Goal: Information Seeking & Learning: Check status

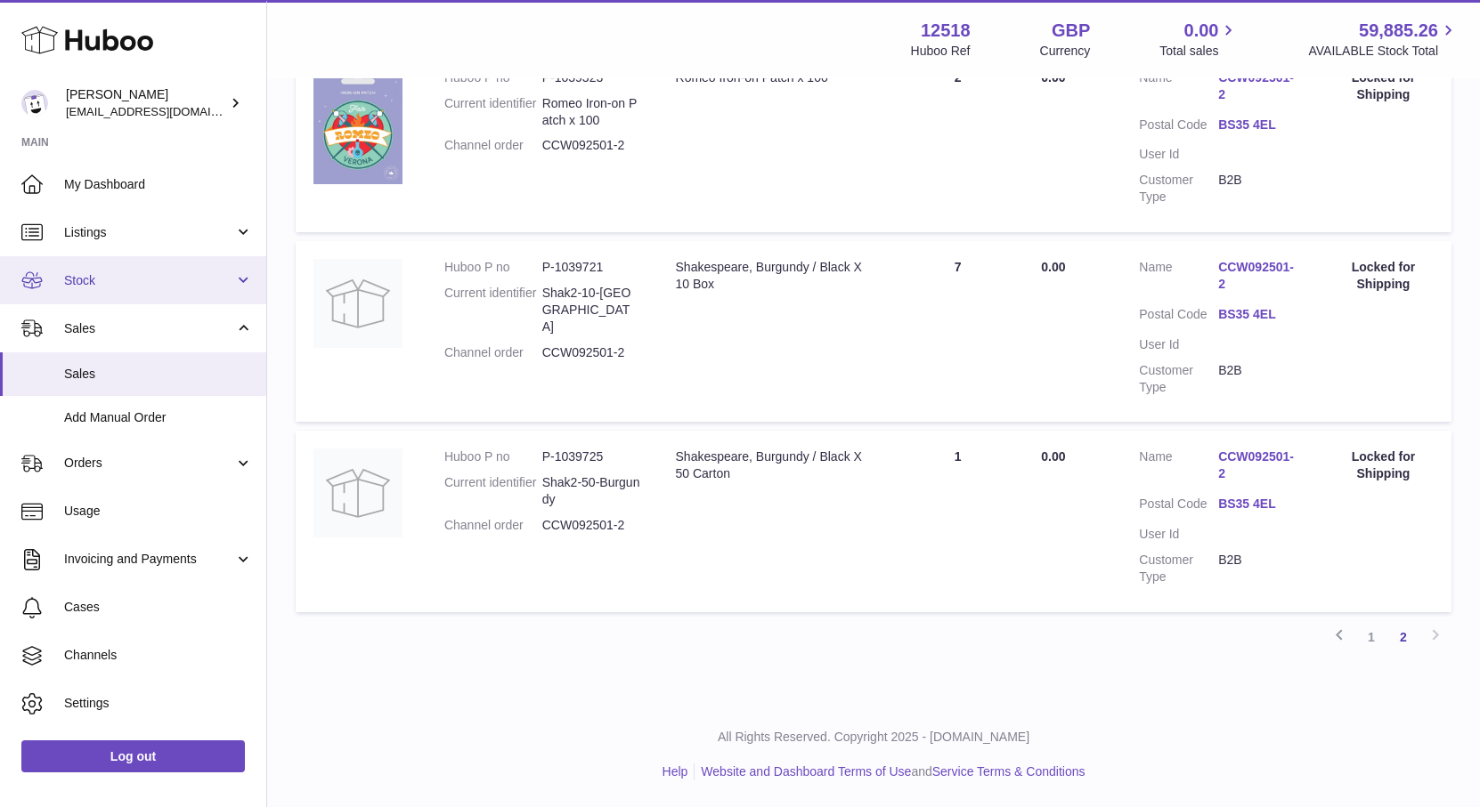
click at [77, 283] on span "Stock" at bounding box center [149, 280] width 170 height 17
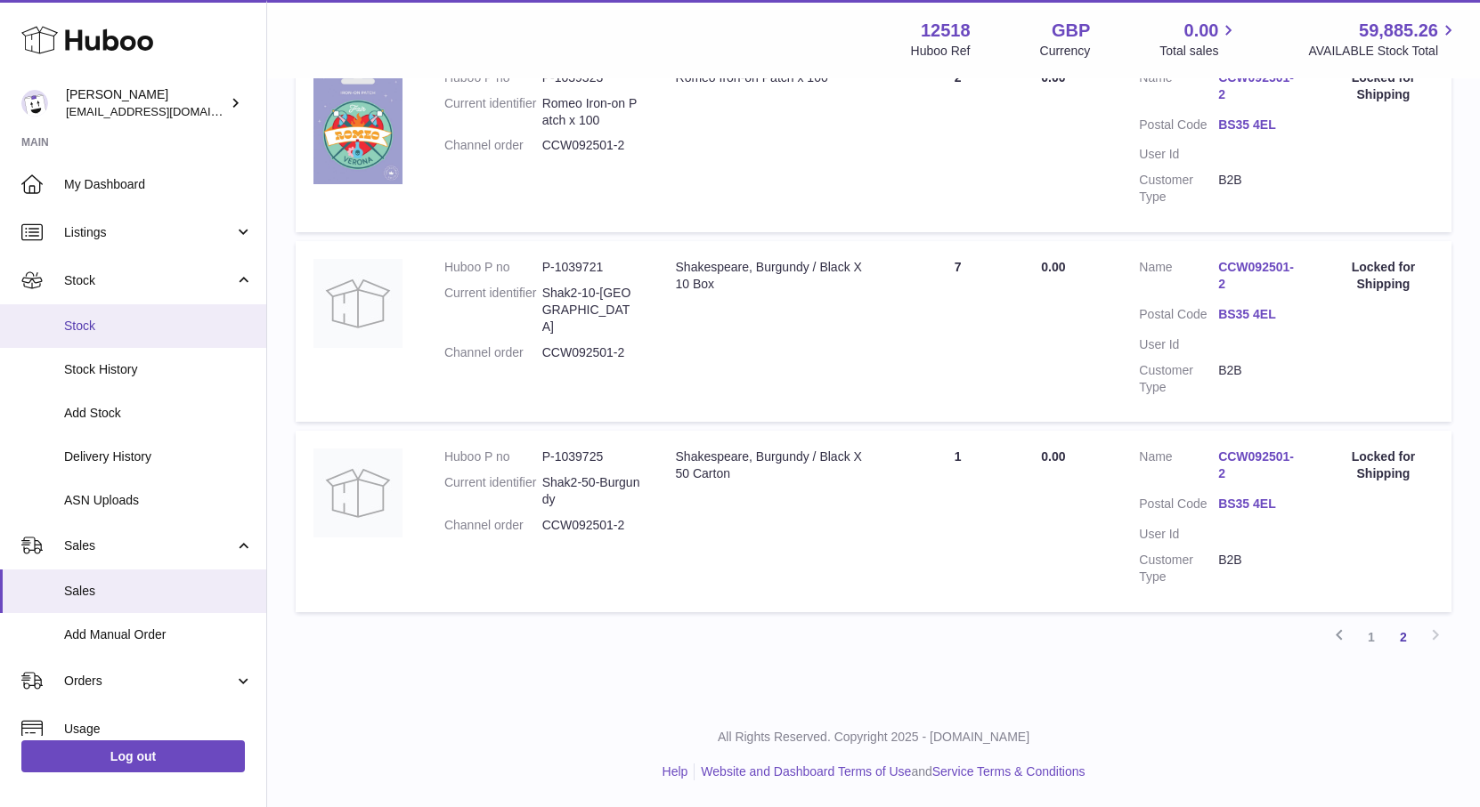
click at [81, 322] on span "Stock" at bounding box center [158, 326] width 189 height 17
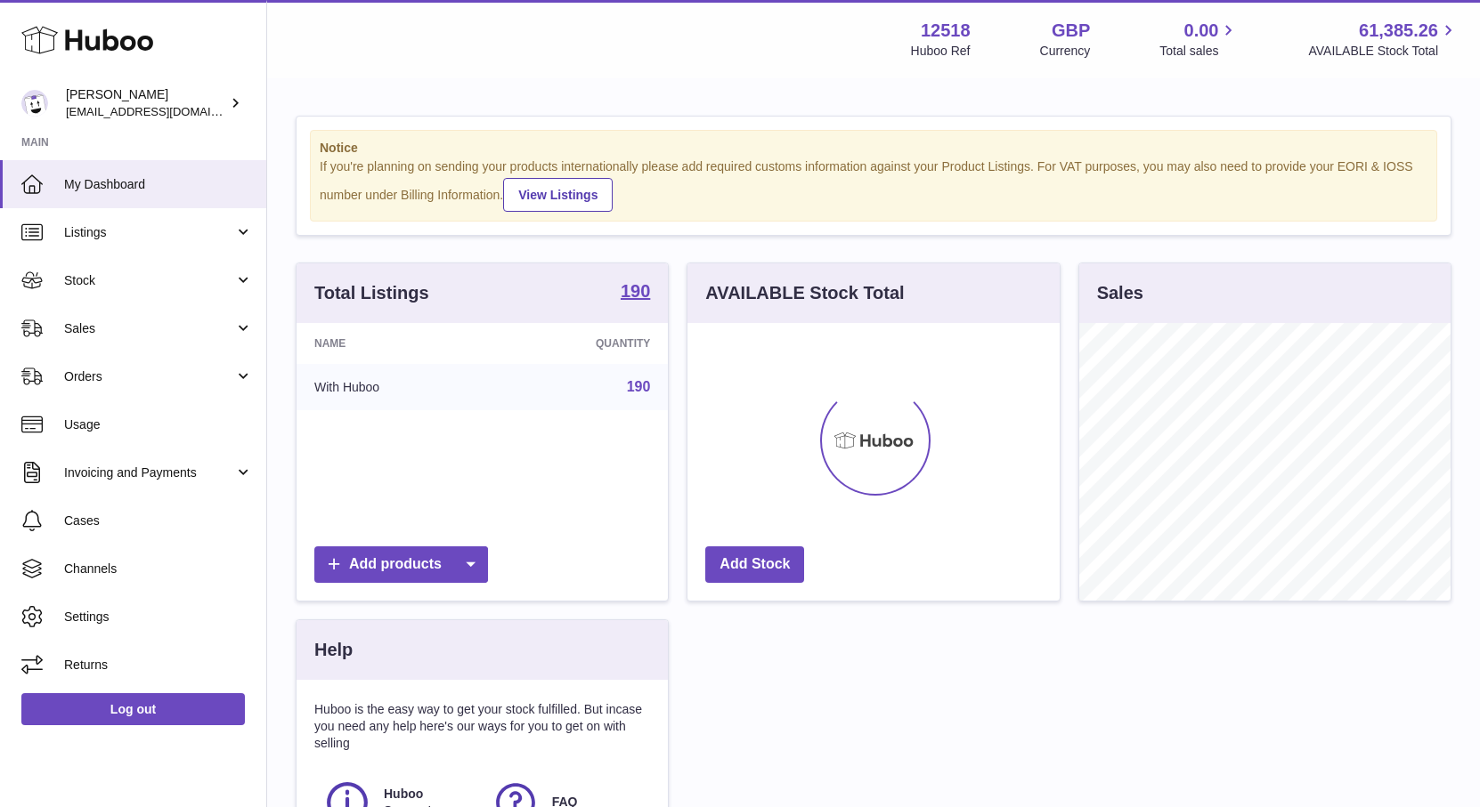
scroll to position [278, 371]
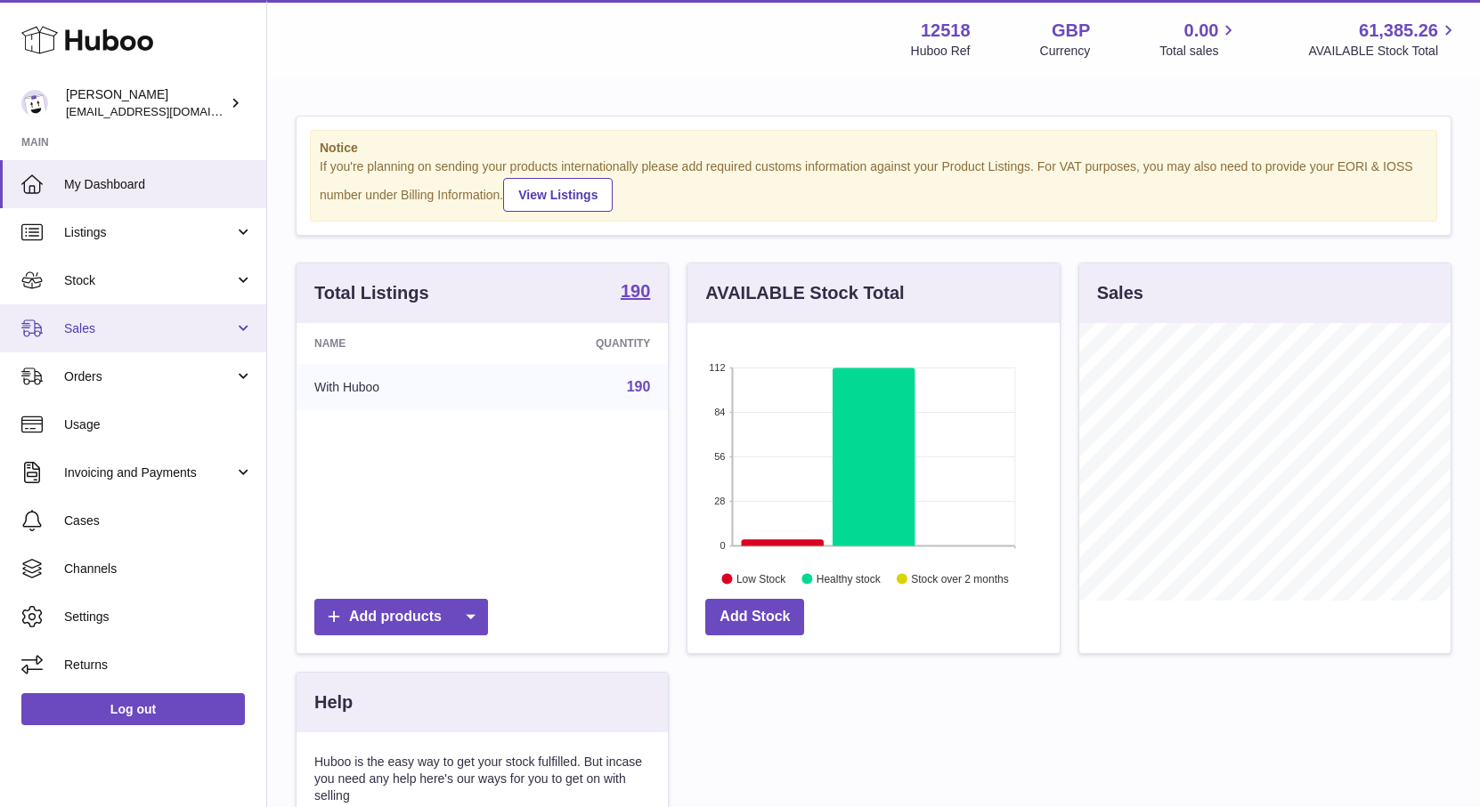
click at [84, 331] on span "Sales" at bounding box center [149, 328] width 170 height 17
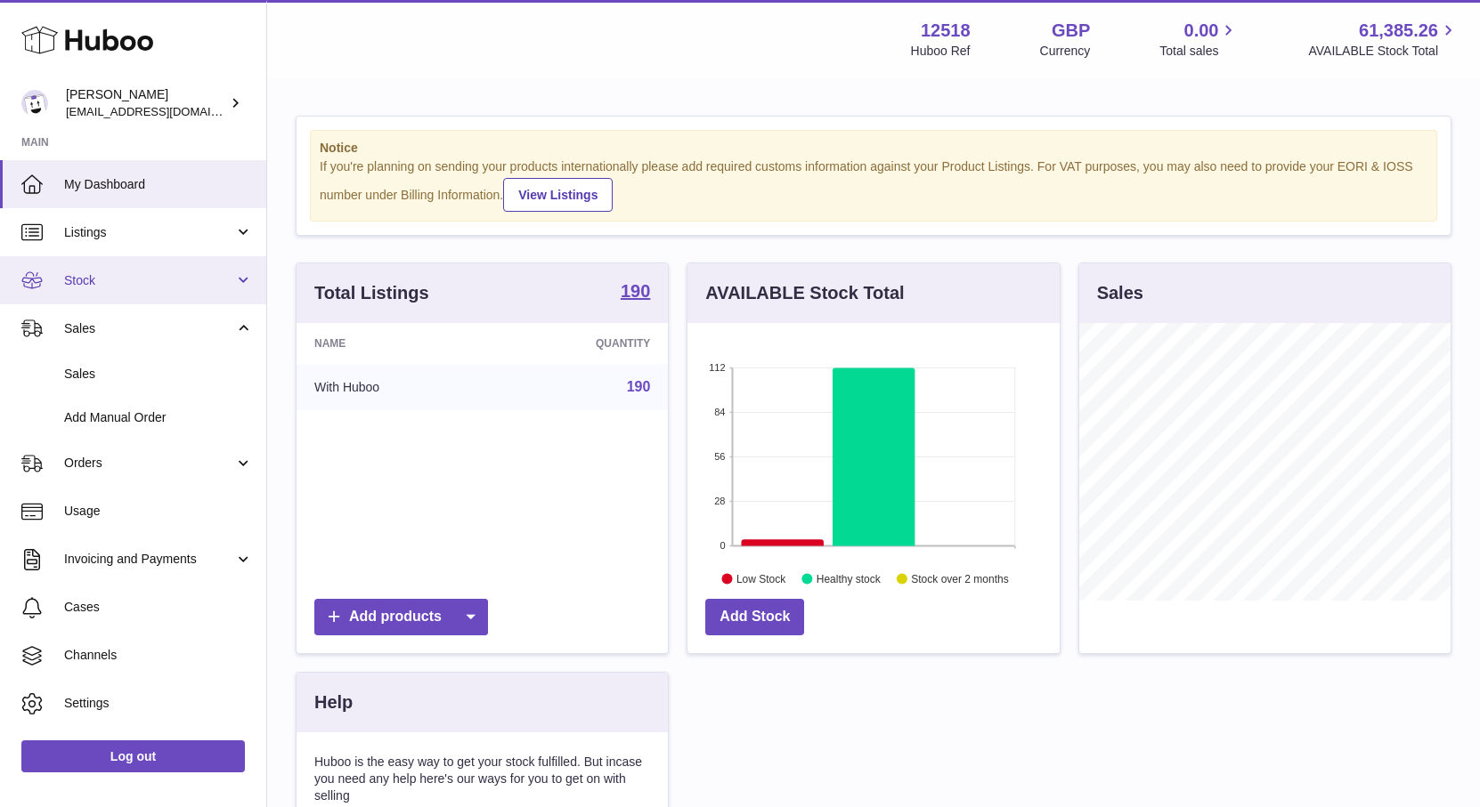
click at [89, 266] on link "Stock" at bounding box center [133, 280] width 266 height 48
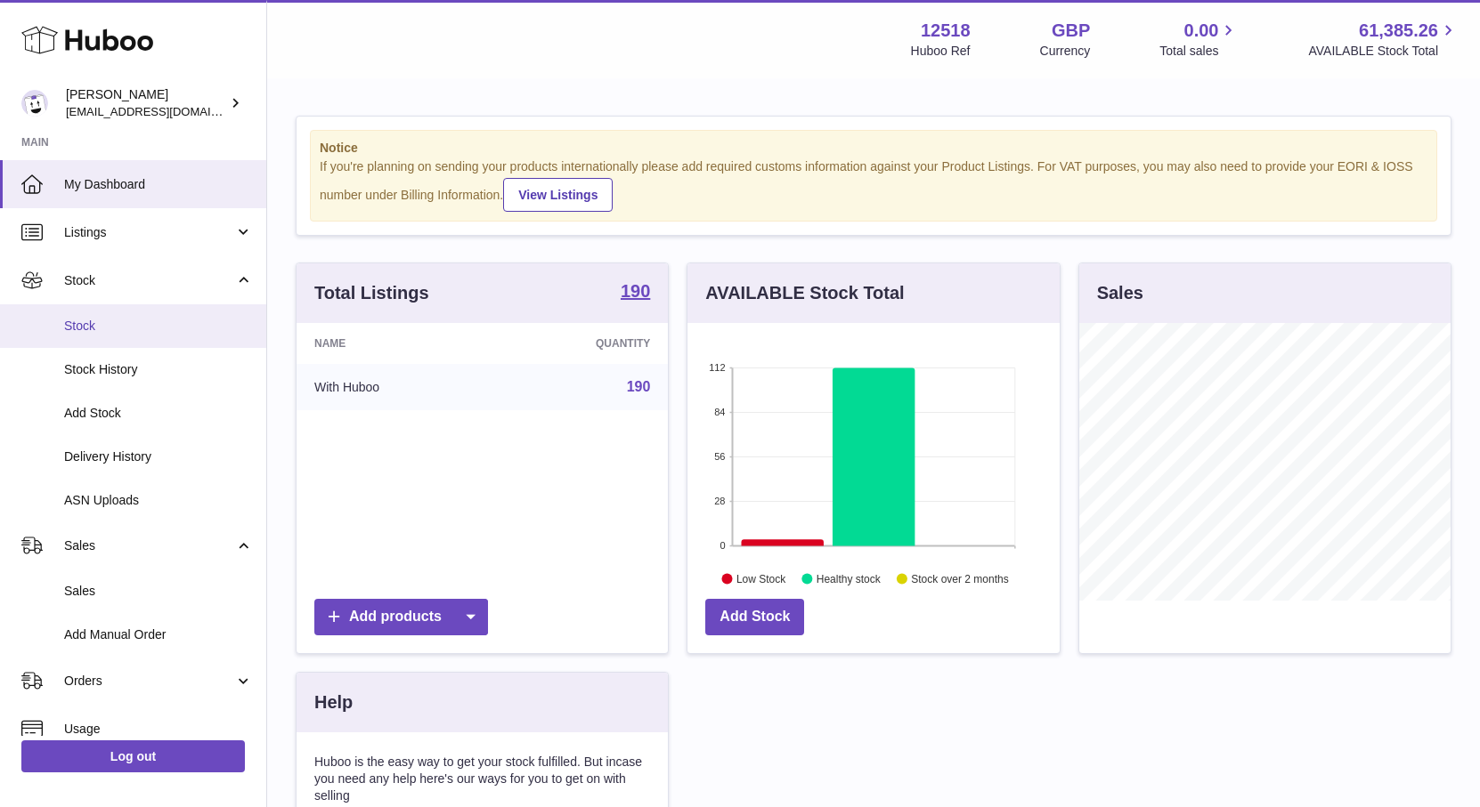
click at [80, 319] on span "Stock" at bounding box center [158, 326] width 189 height 17
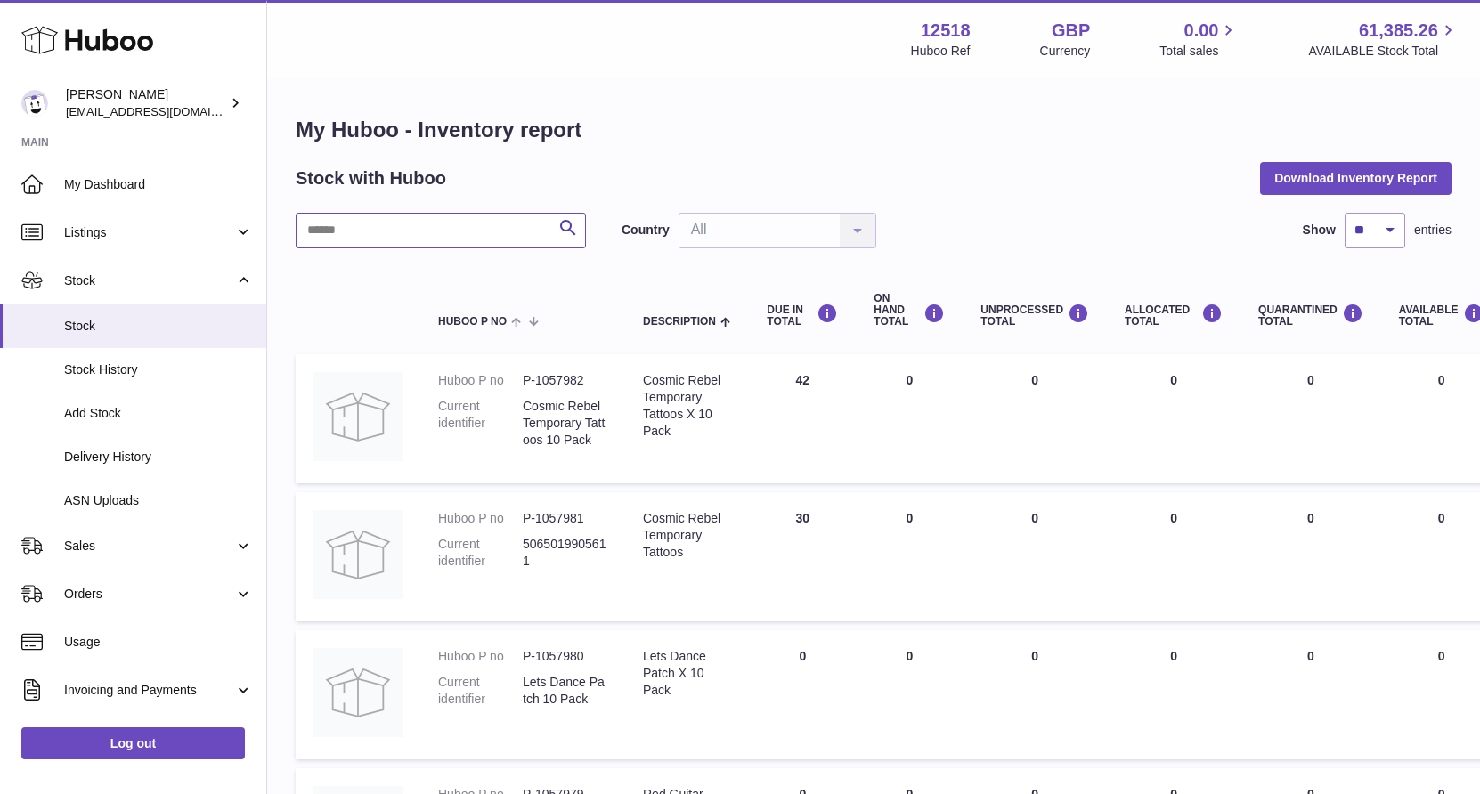
drag, startPoint x: 364, startPoint y: 227, endPoint x: 371, endPoint y: 216, distance: 12.8
click at [363, 228] on input "text" at bounding box center [441, 231] width 290 height 36
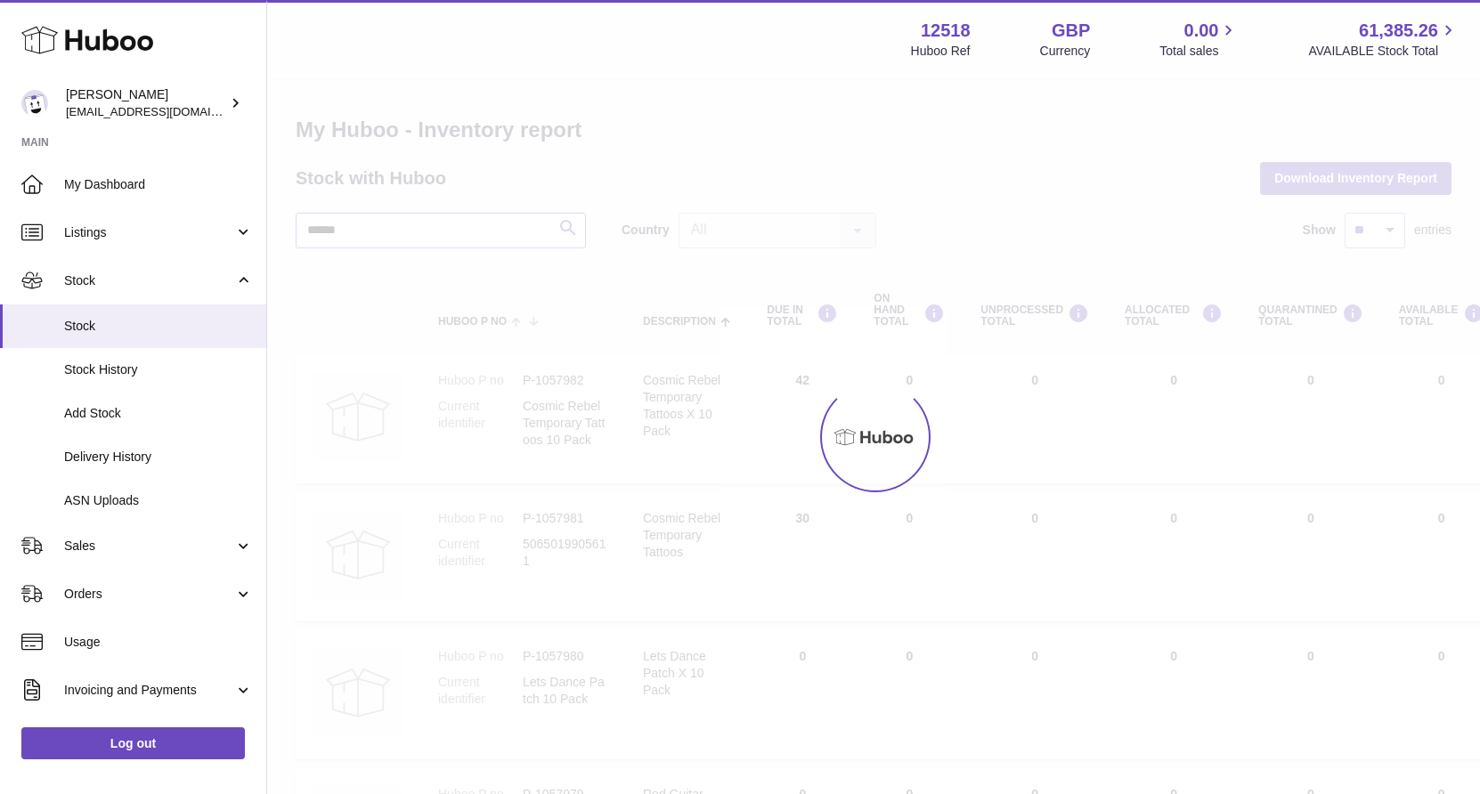
type input "******"
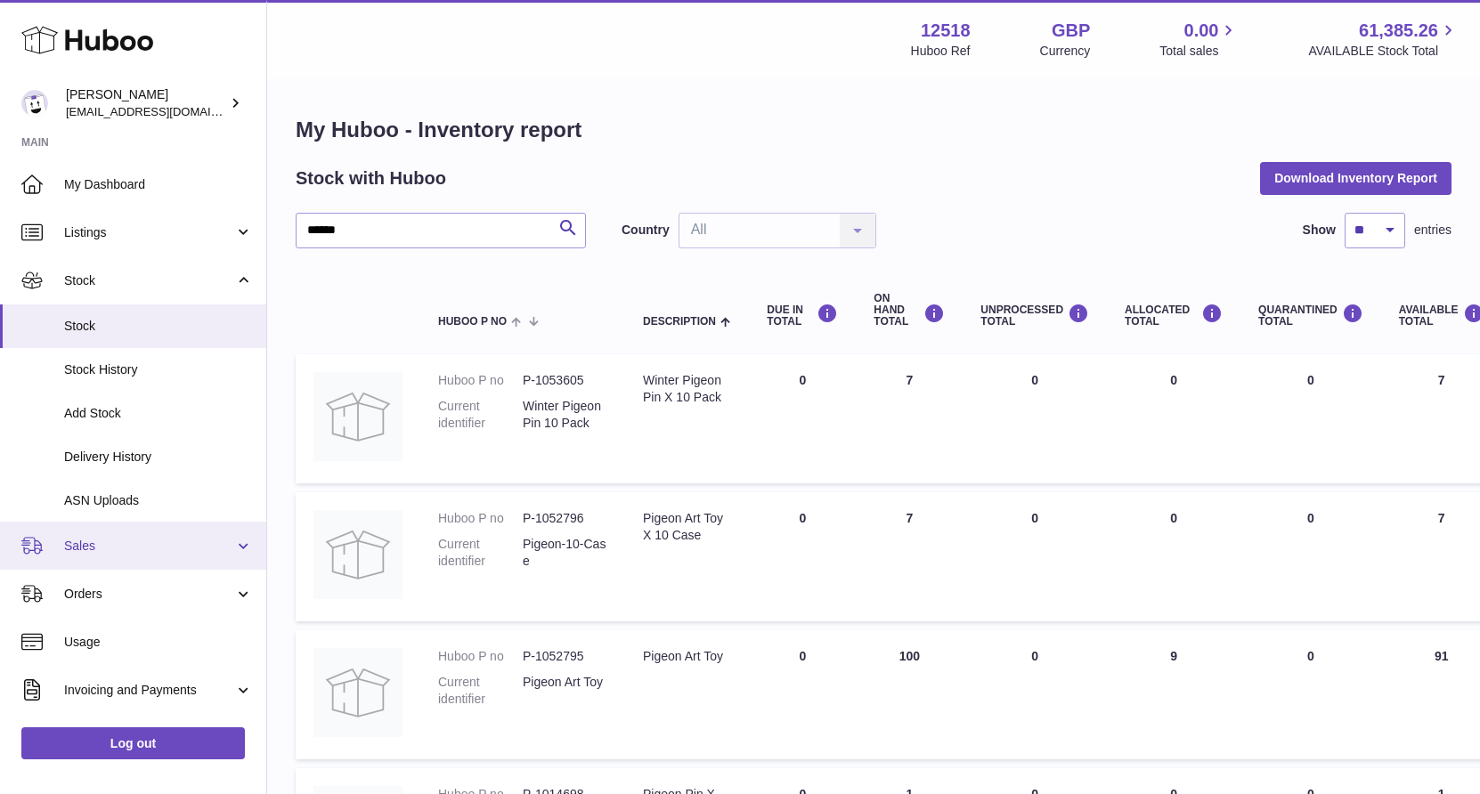
drag, startPoint x: 90, startPoint y: 546, endPoint x: 79, endPoint y: 547, distance: 10.7
click at [79, 547] on span "Sales" at bounding box center [149, 546] width 170 height 17
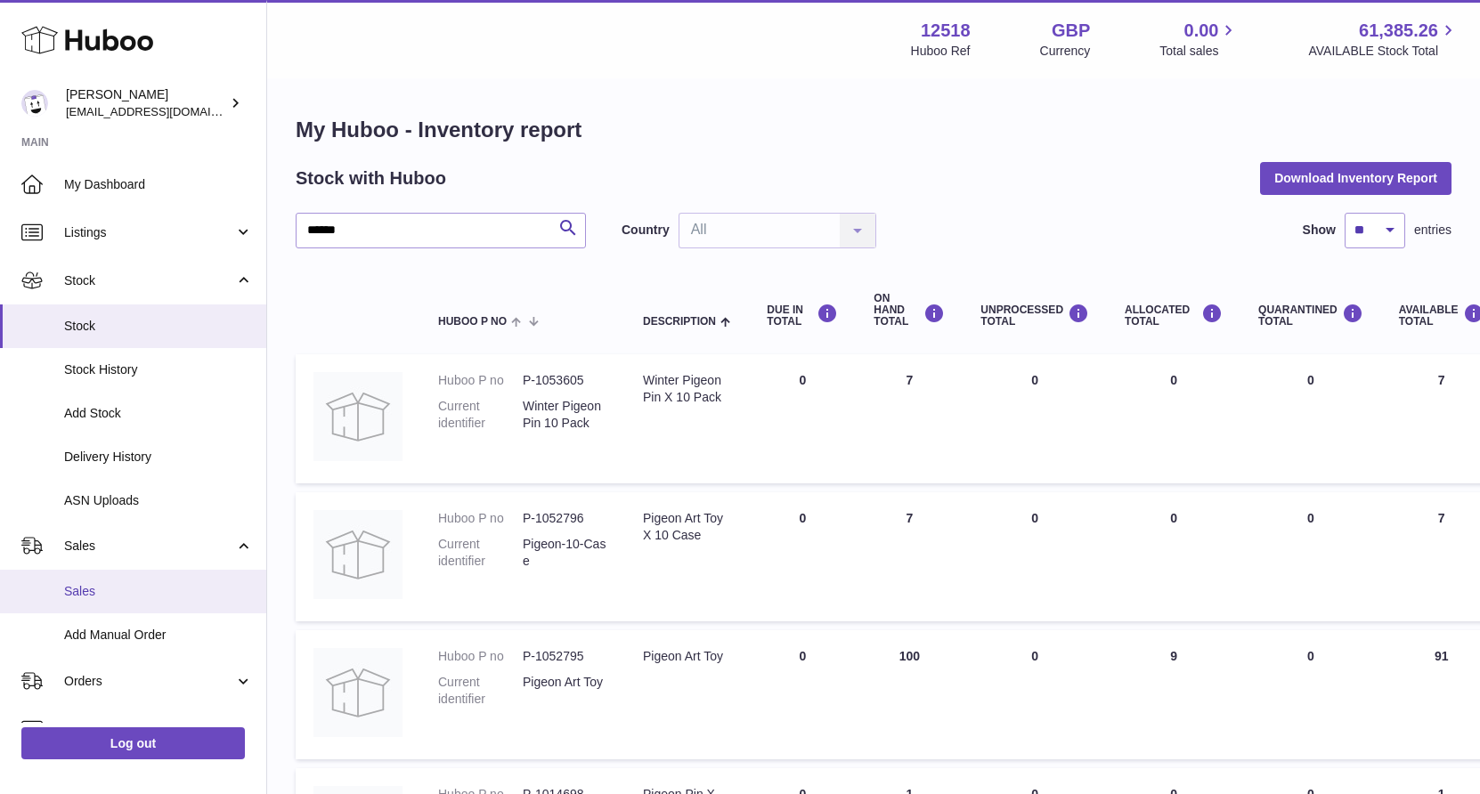
click at [80, 593] on span "Sales" at bounding box center [158, 591] width 189 height 17
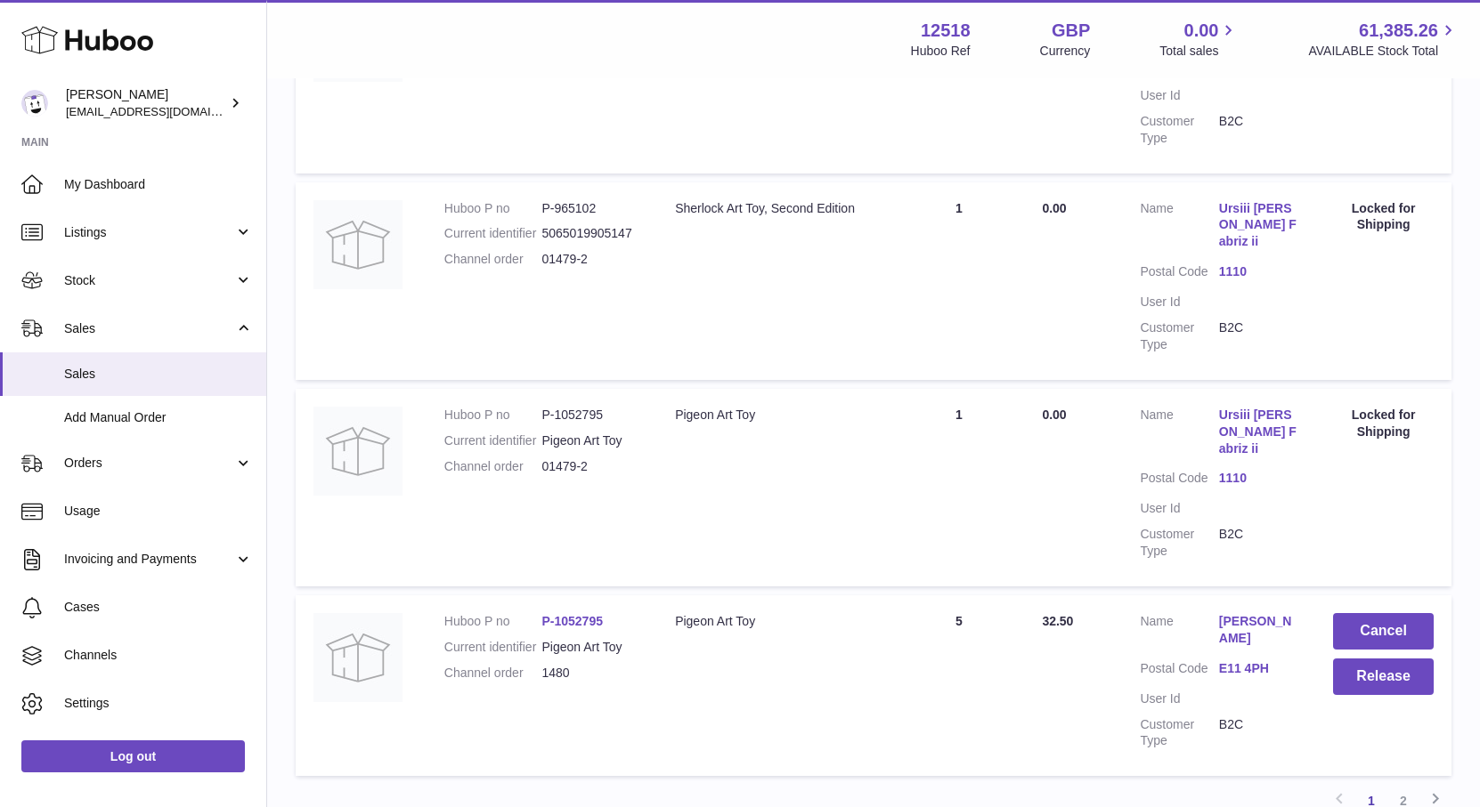
scroll to position [1626, 0]
click at [1402, 787] on link "2" at bounding box center [1403, 803] width 32 height 32
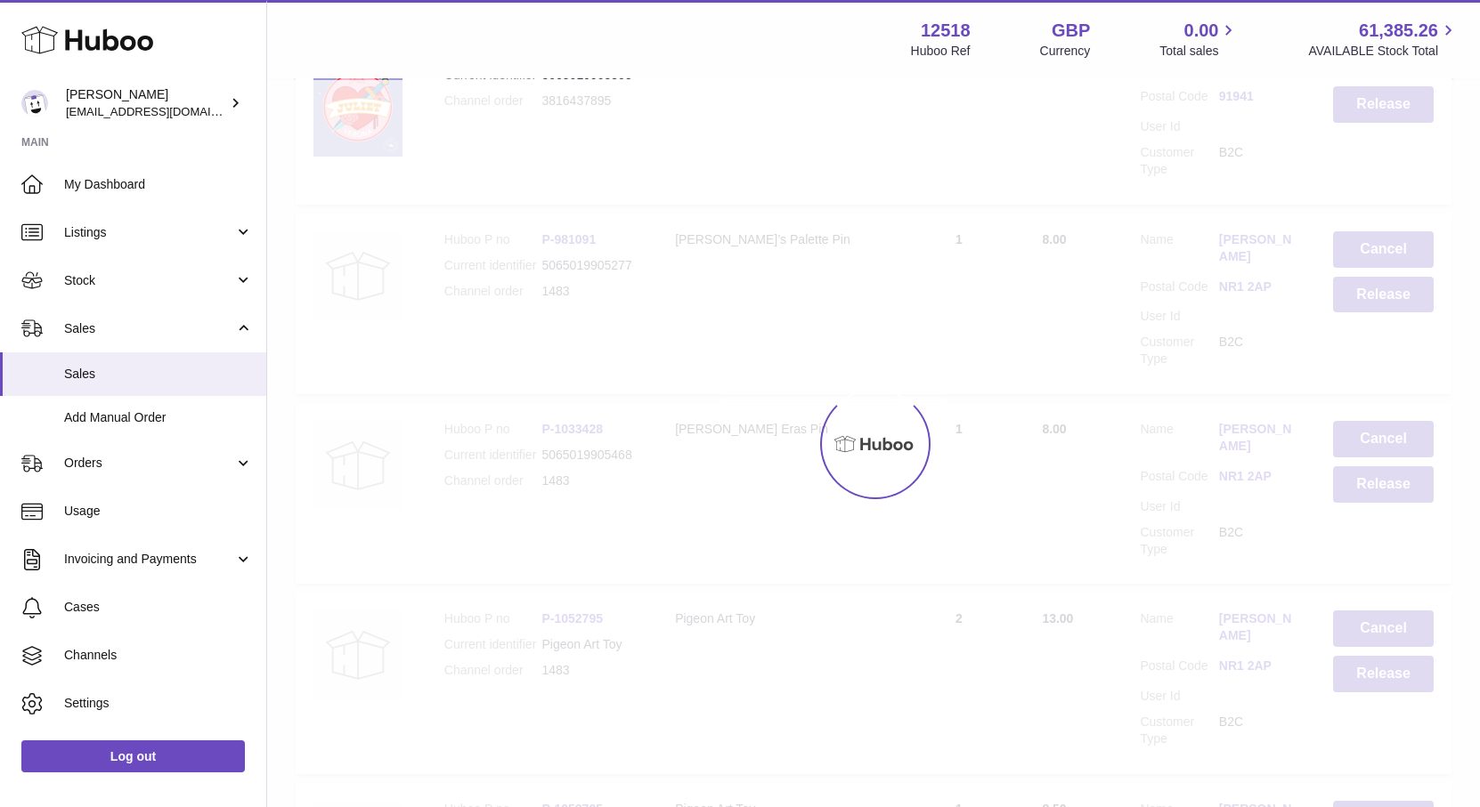
scroll to position [80, 0]
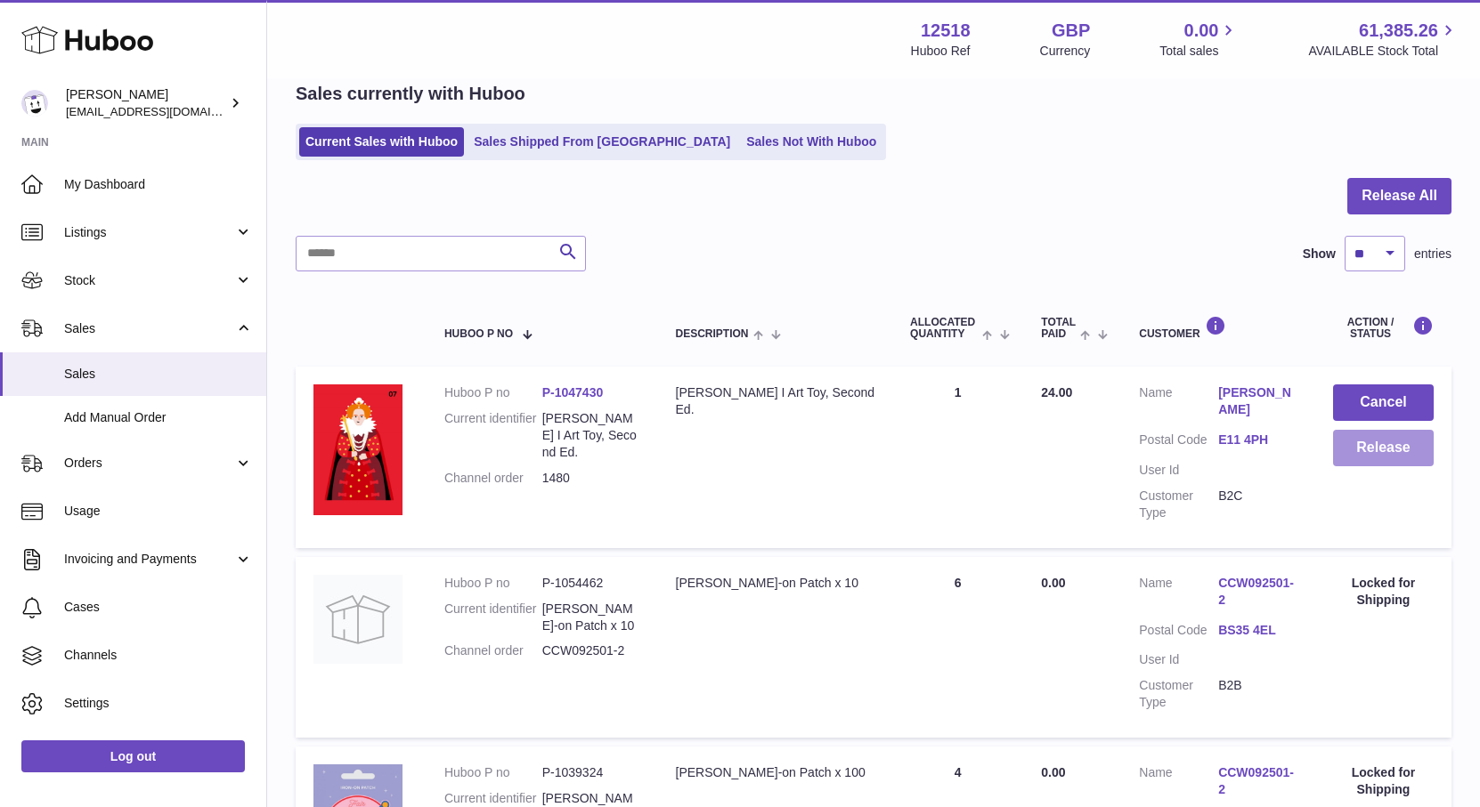
click at [1398, 450] on button "Release" at bounding box center [1383, 448] width 101 height 36
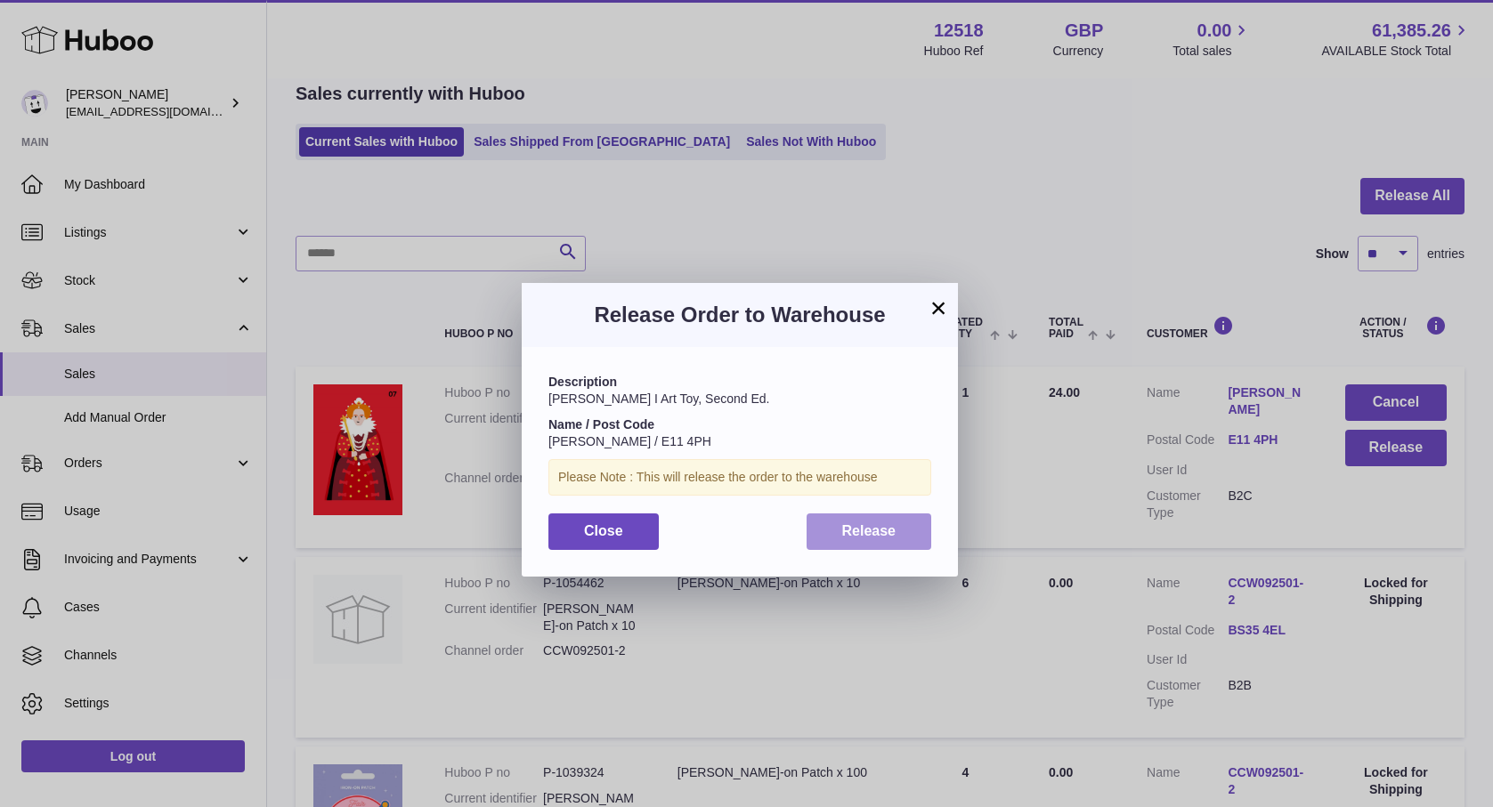
click at [920, 532] on button "Release" at bounding box center [870, 532] width 126 height 36
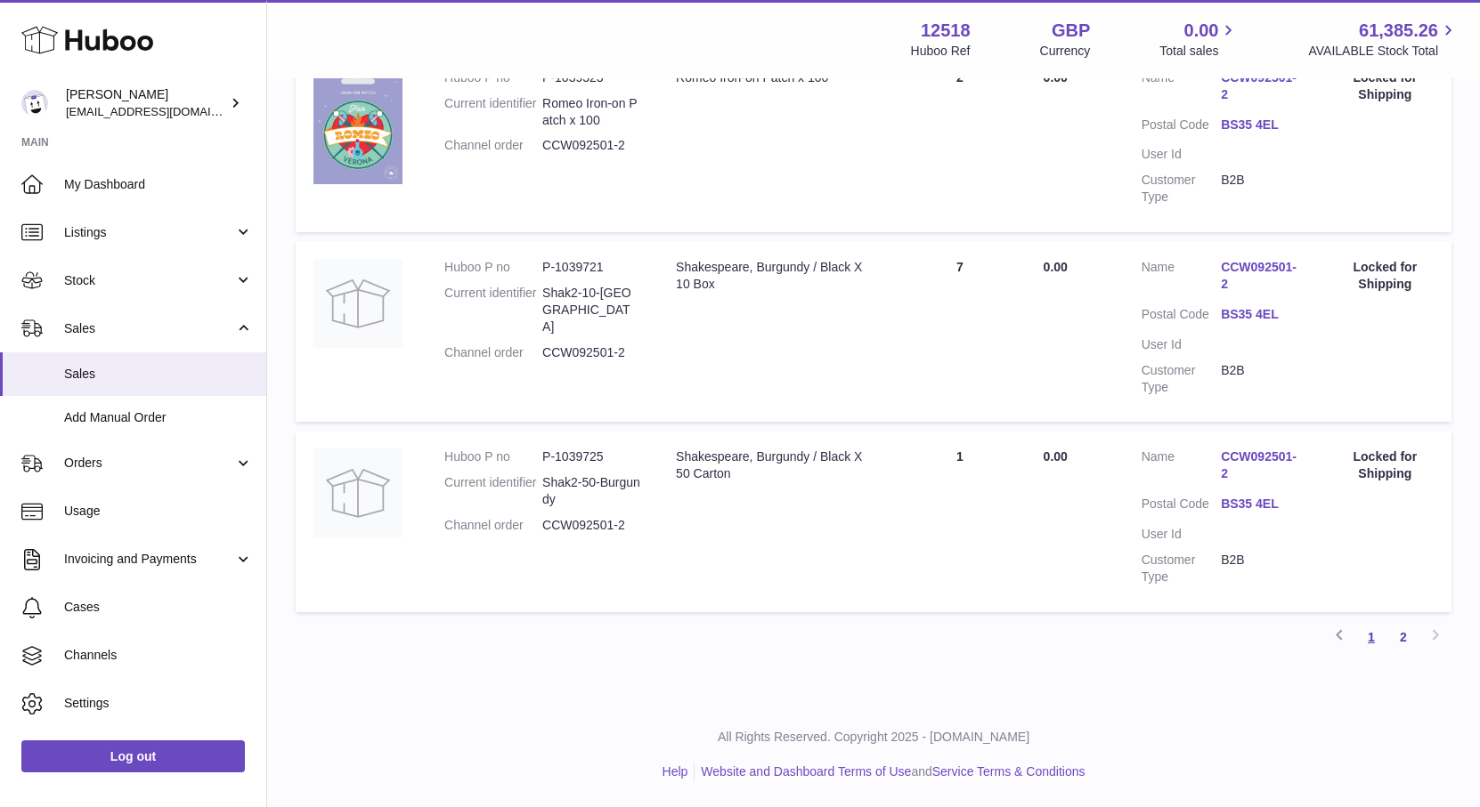
click at [1373, 641] on link "1" at bounding box center [1371, 637] width 32 height 32
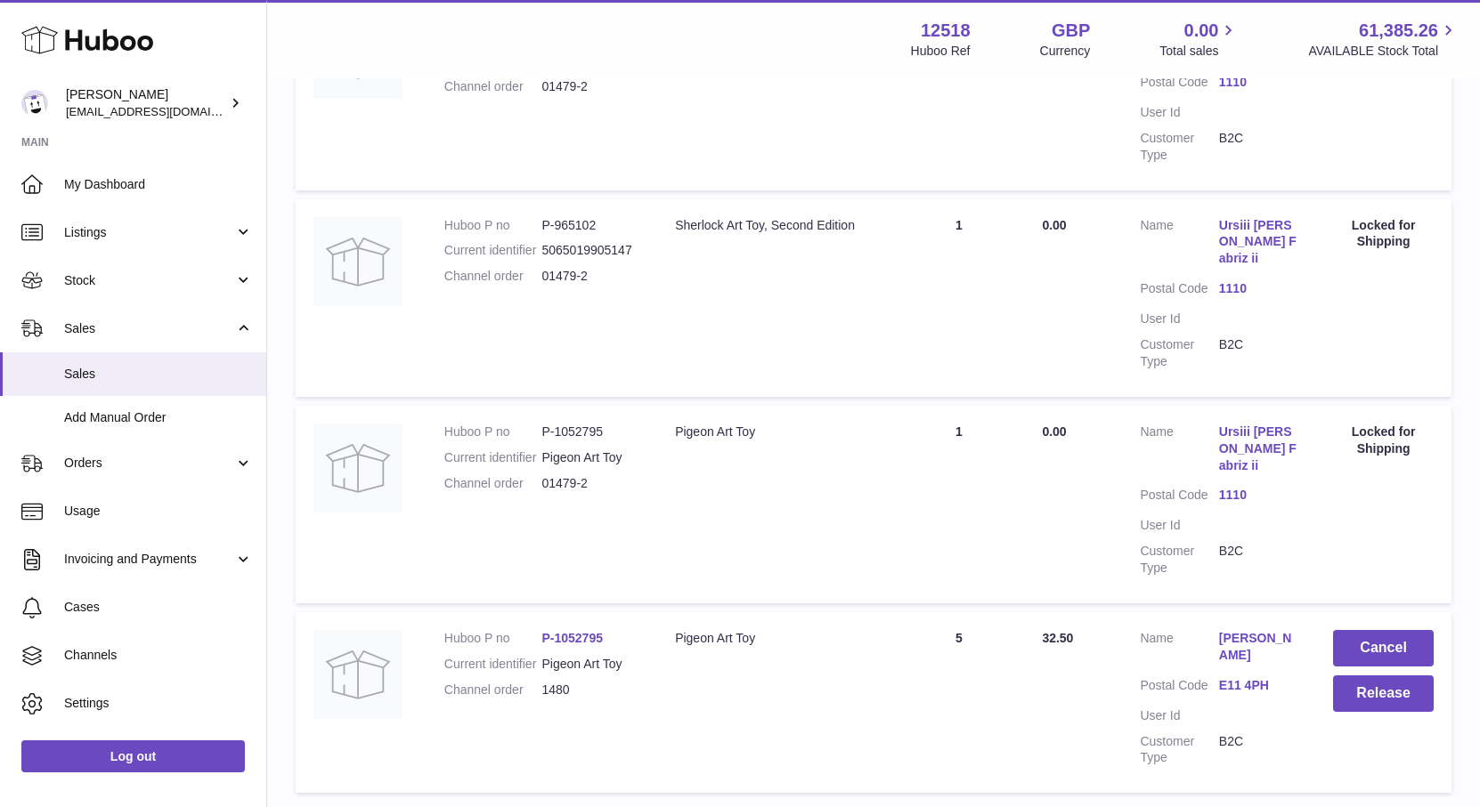
scroll to position [1708, 0]
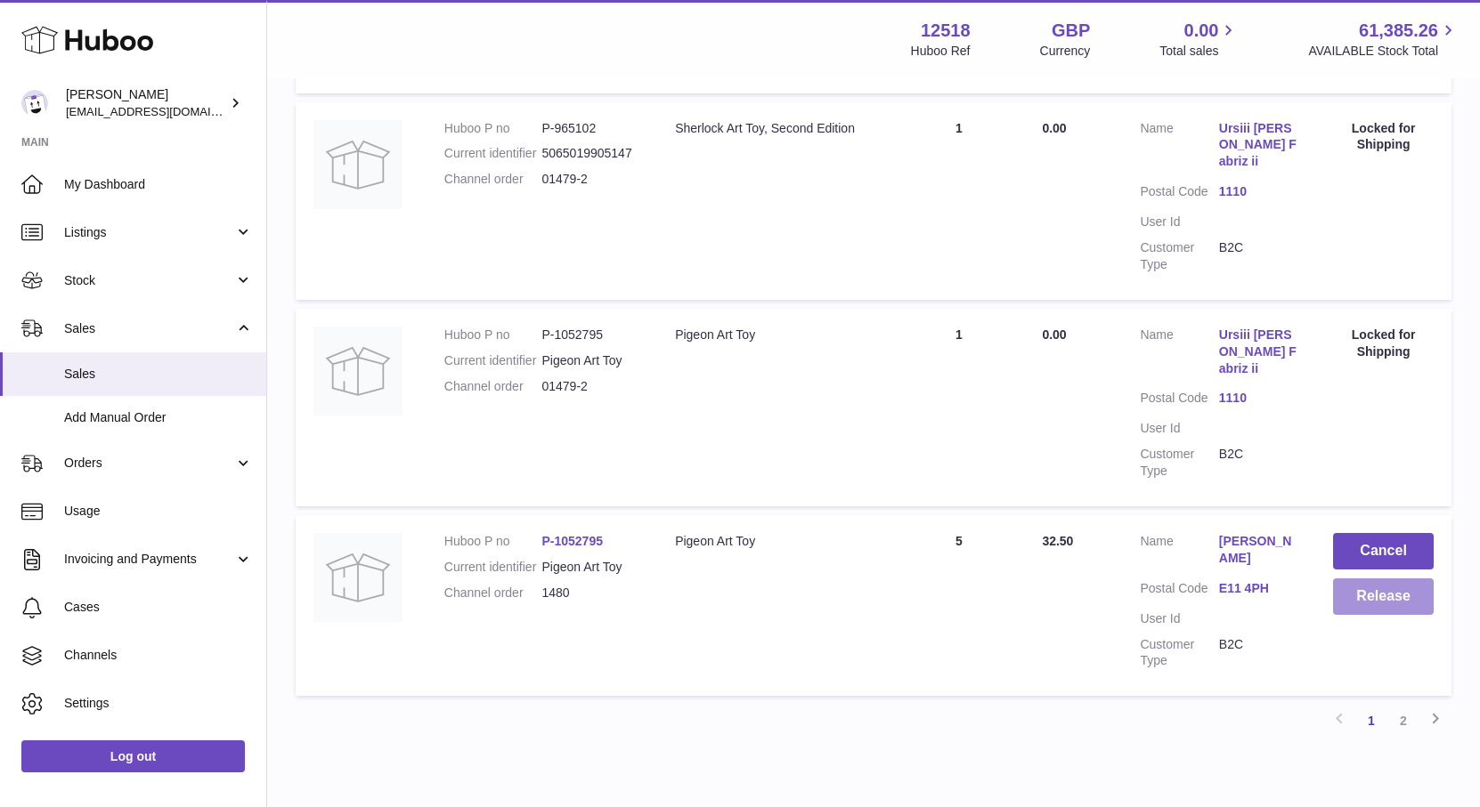
click at [1402, 579] on button "Release" at bounding box center [1383, 597] width 101 height 36
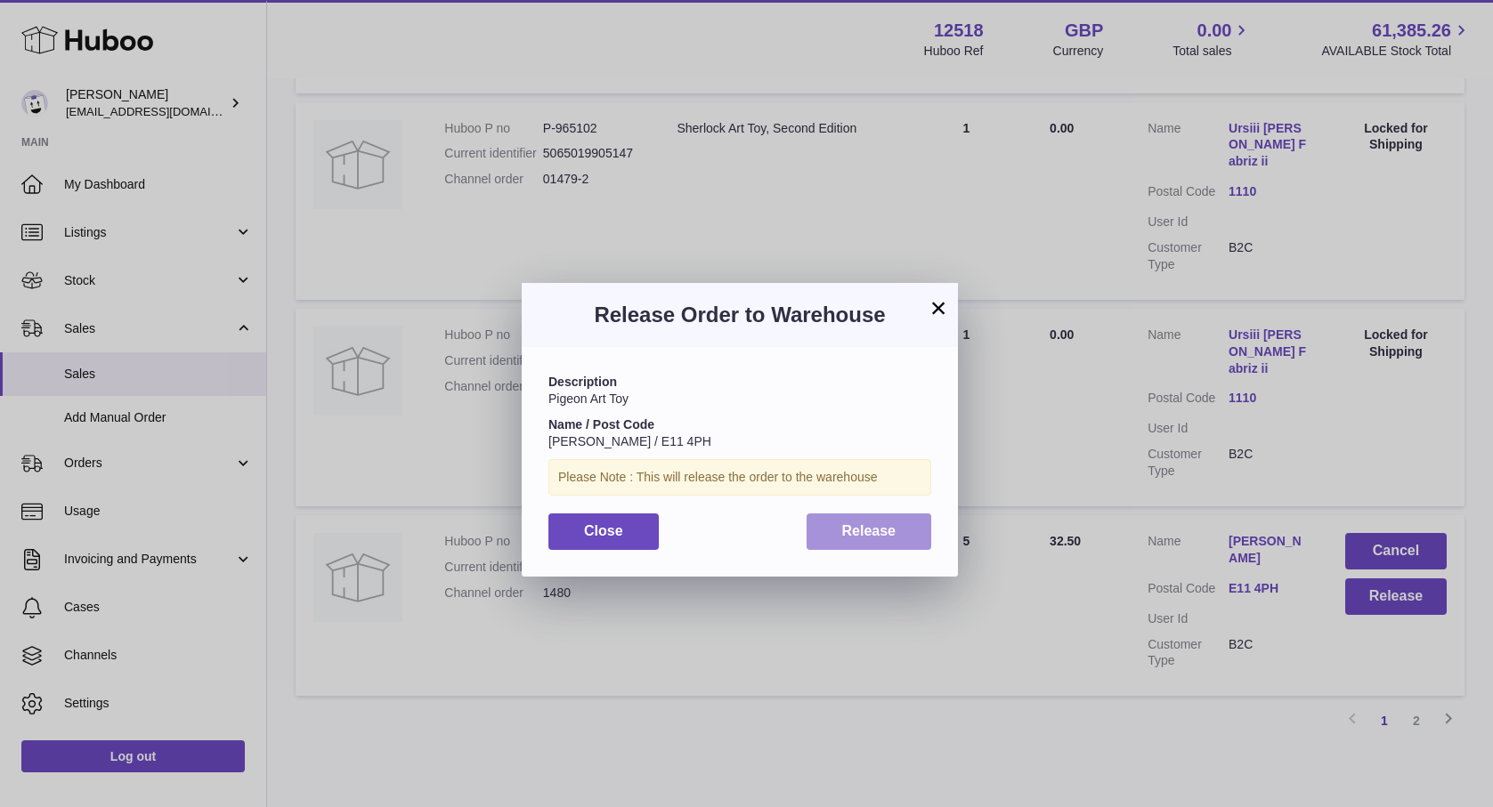
click at [881, 537] on span "Release" at bounding box center [869, 530] width 54 height 15
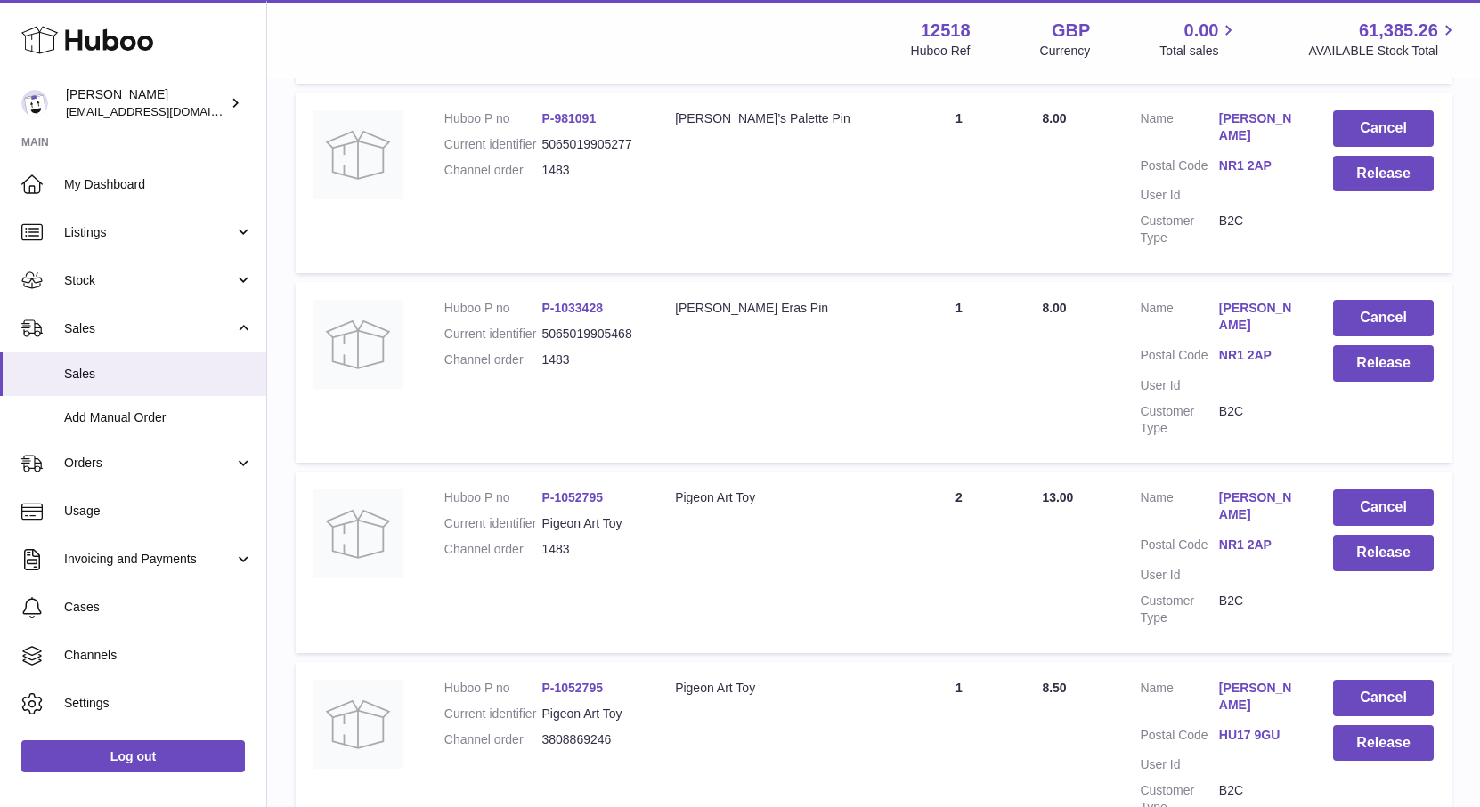
scroll to position [529, 0]
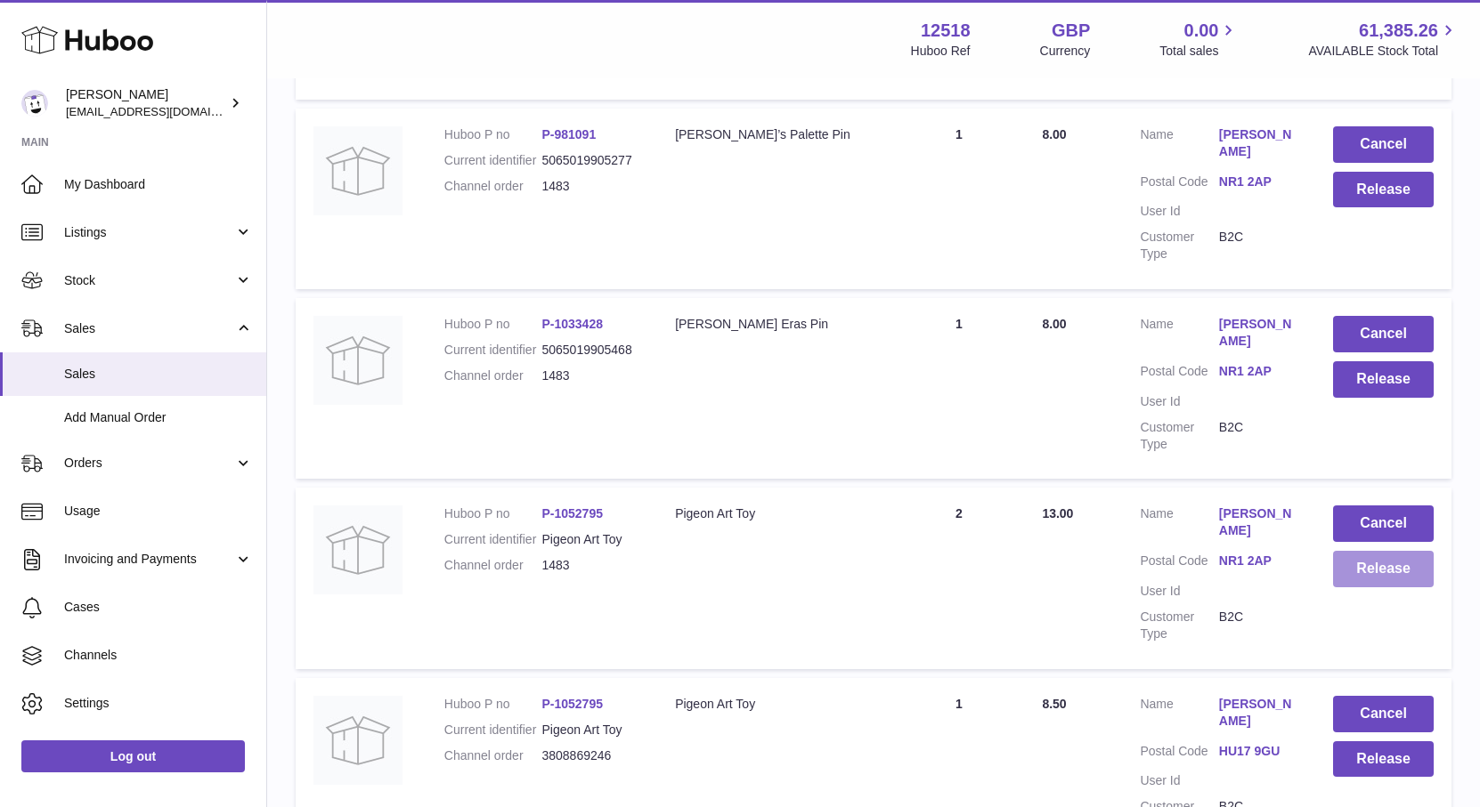
click at [1361, 569] on button "Release" at bounding box center [1383, 569] width 101 height 36
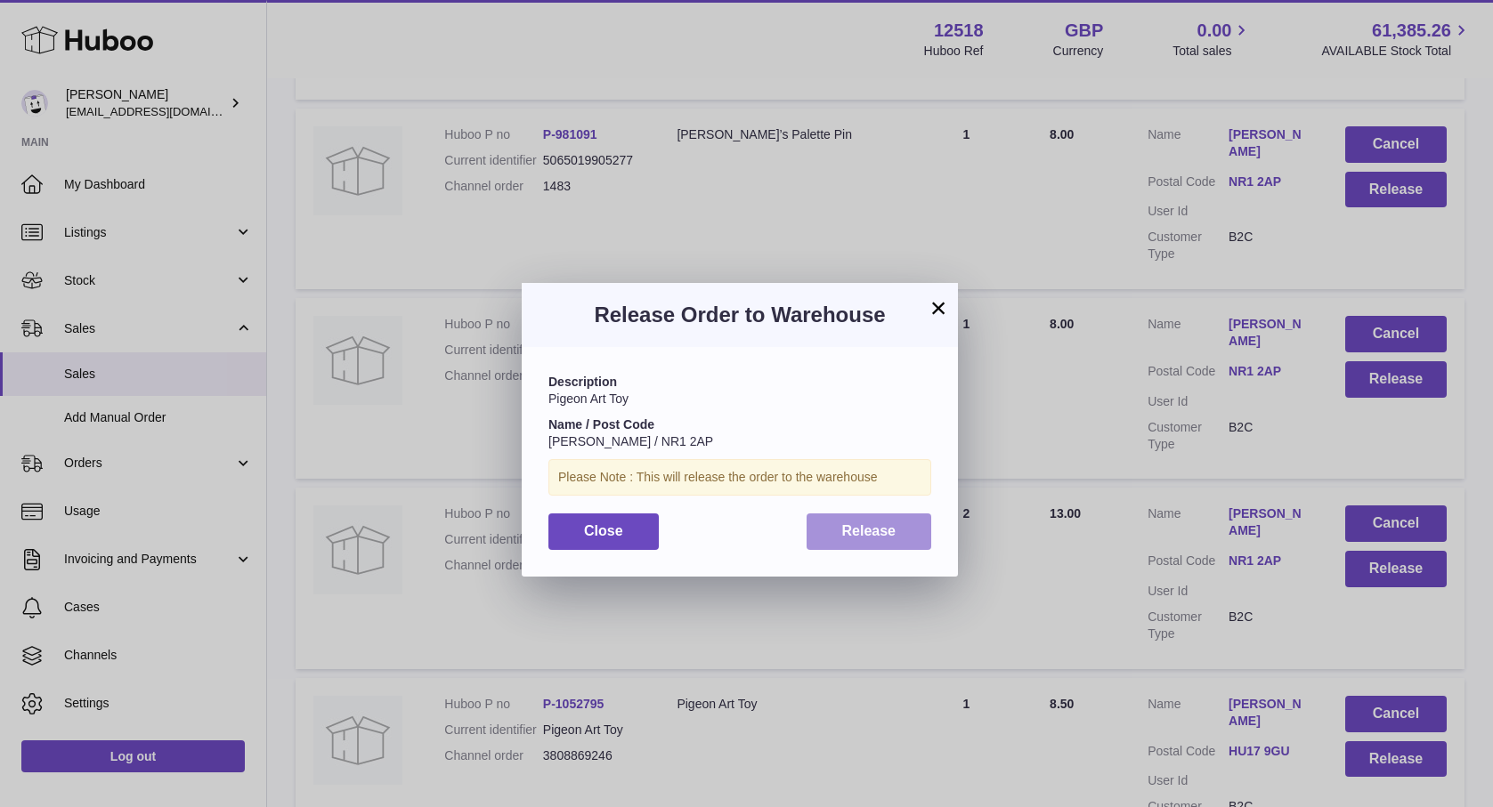
drag, startPoint x: 911, startPoint y: 526, endPoint x: 961, endPoint y: 499, distance: 57.8
click at [912, 523] on button "Release" at bounding box center [870, 532] width 126 height 36
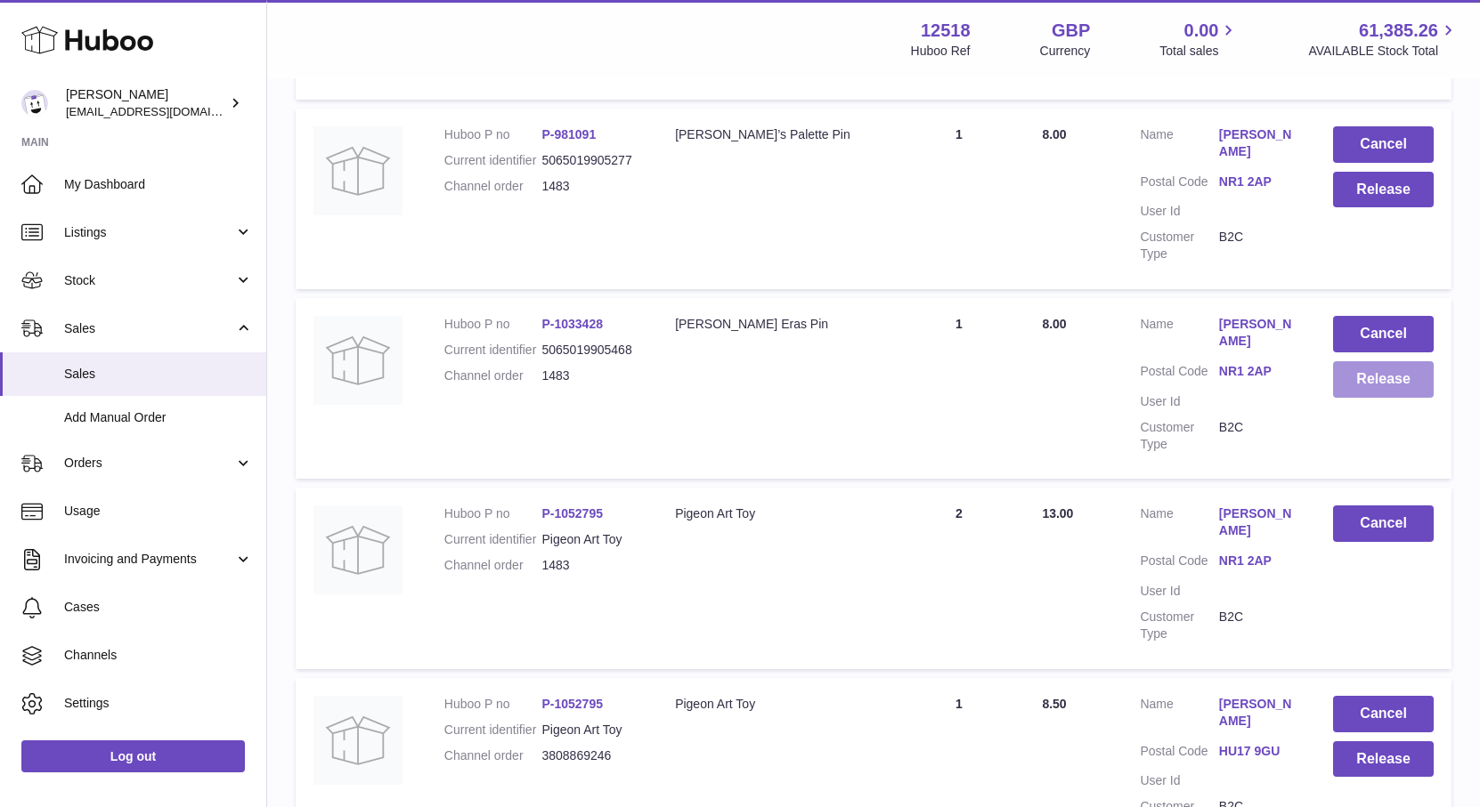
click at [1382, 384] on button "Release" at bounding box center [1383, 379] width 101 height 36
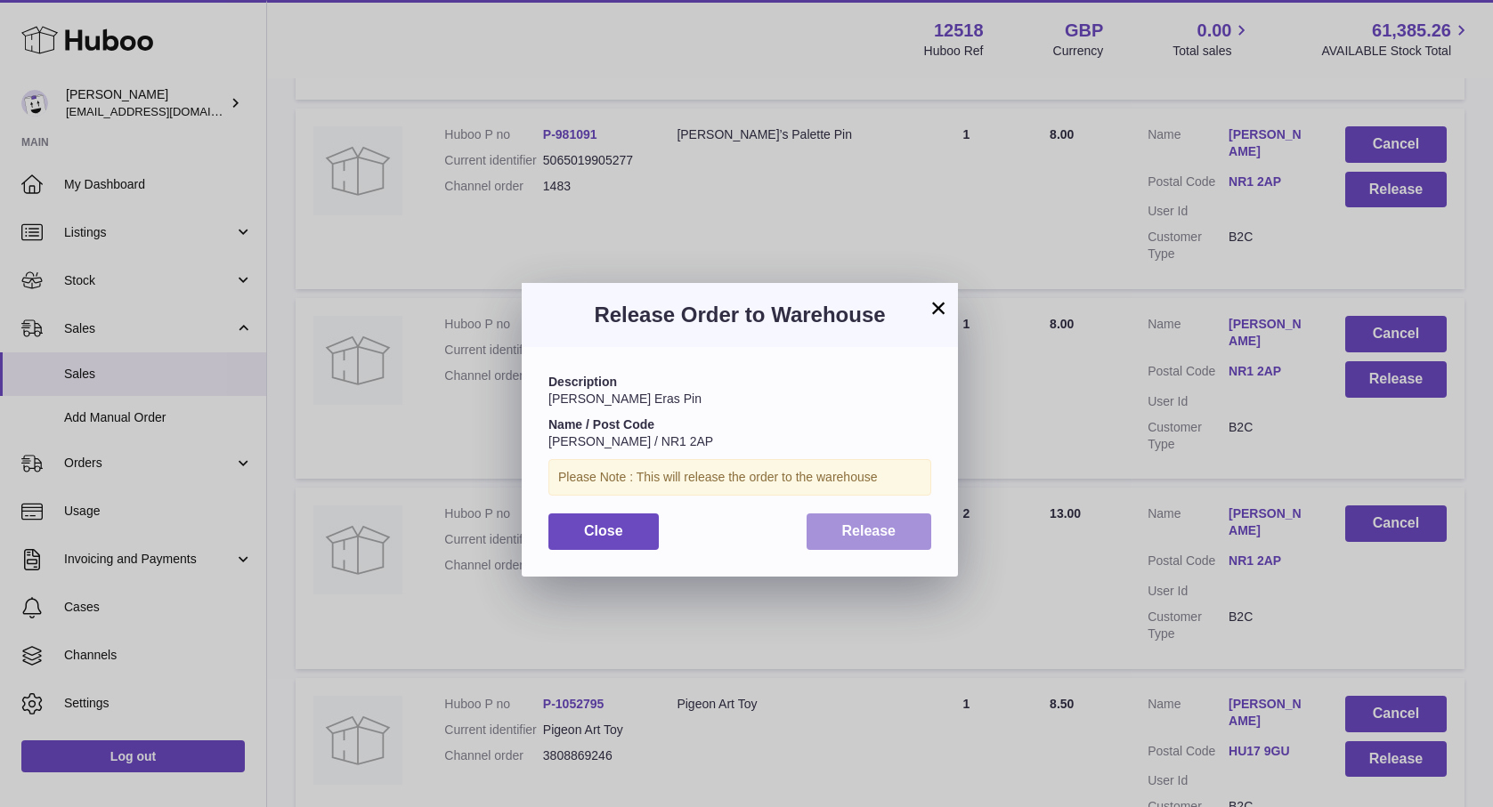
click at [879, 530] on span "Release" at bounding box center [869, 530] width 54 height 15
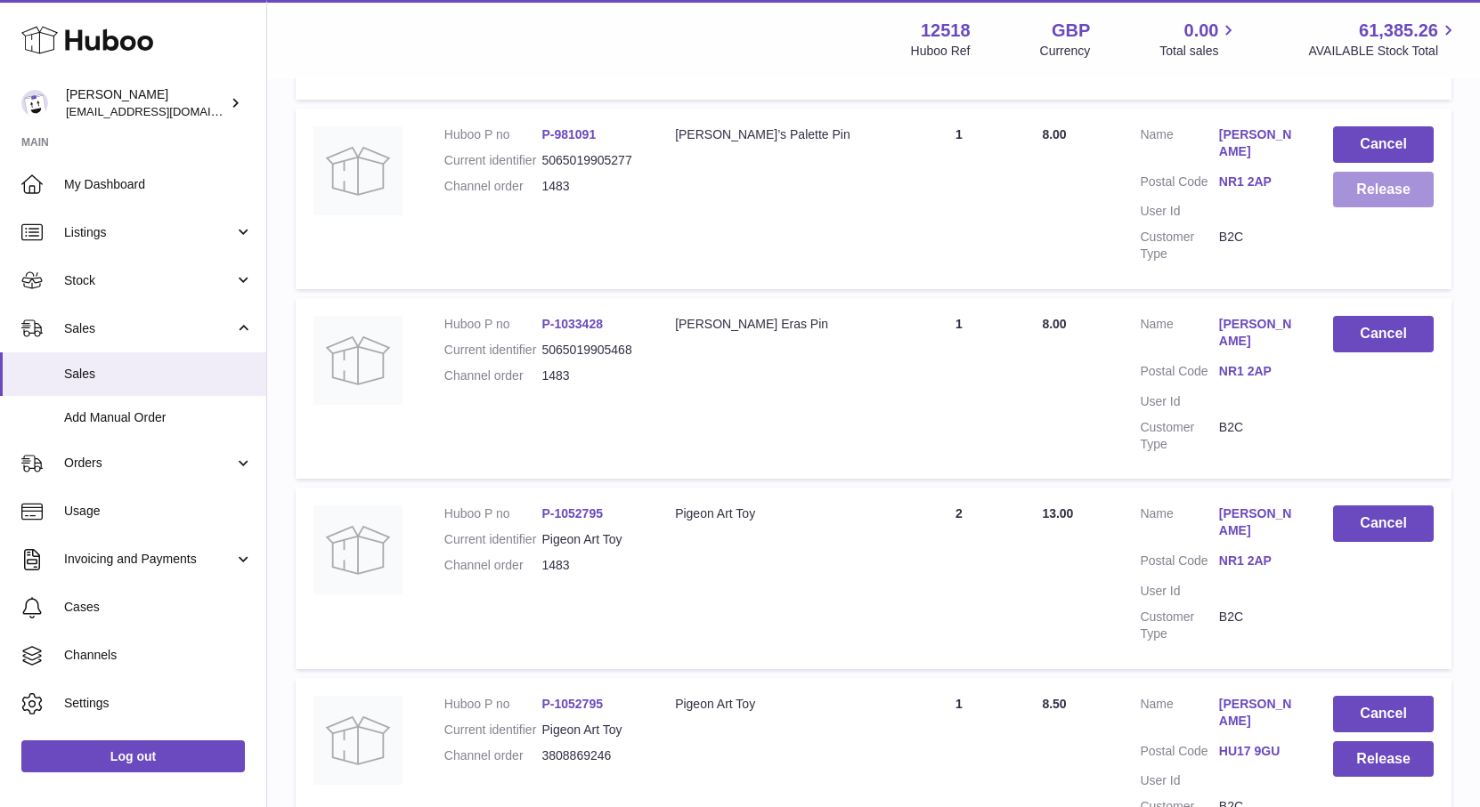
click at [1408, 191] on button "Release" at bounding box center [1383, 190] width 101 height 36
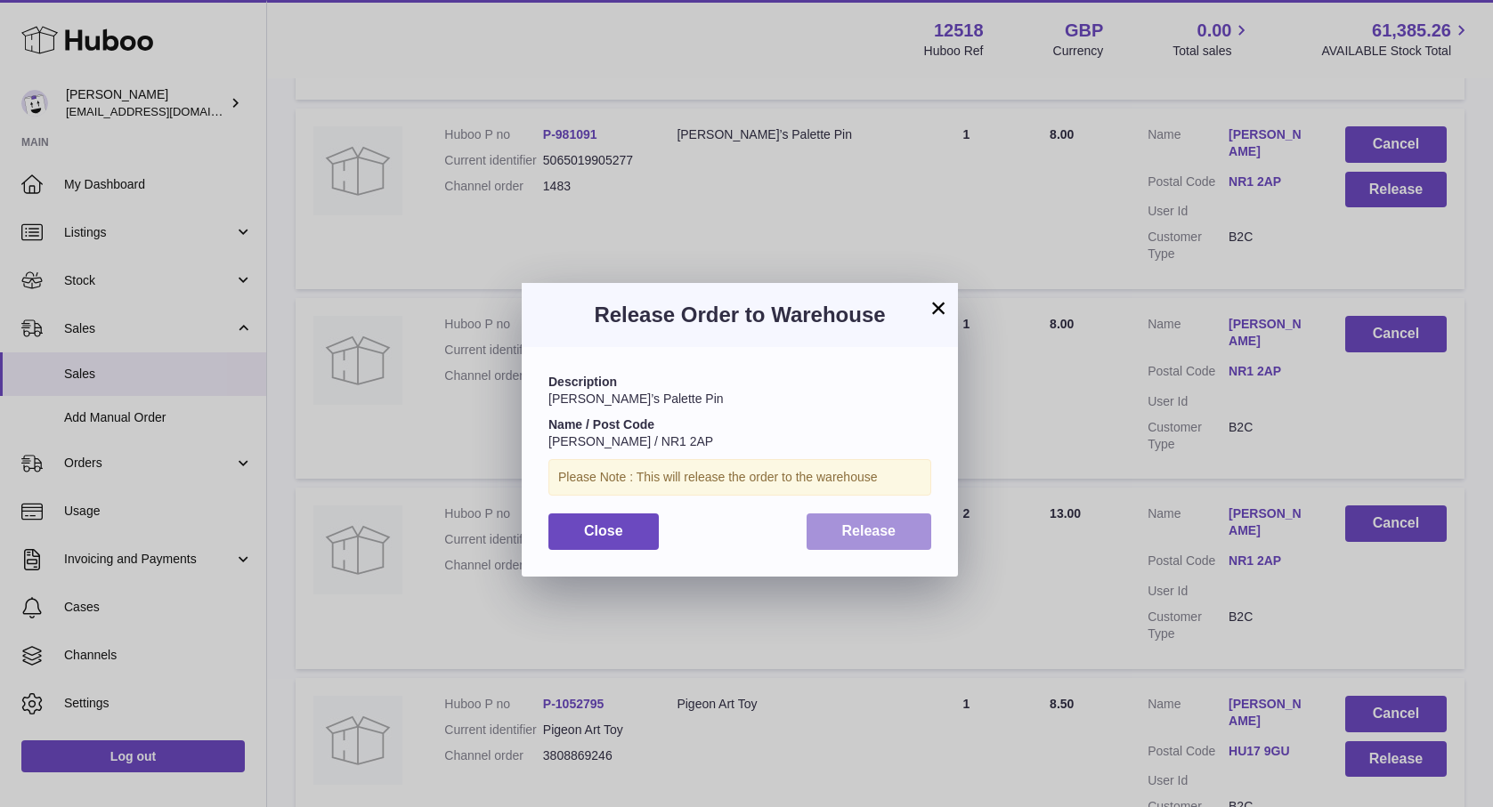
click at [880, 532] on span "Release" at bounding box center [869, 530] width 54 height 15
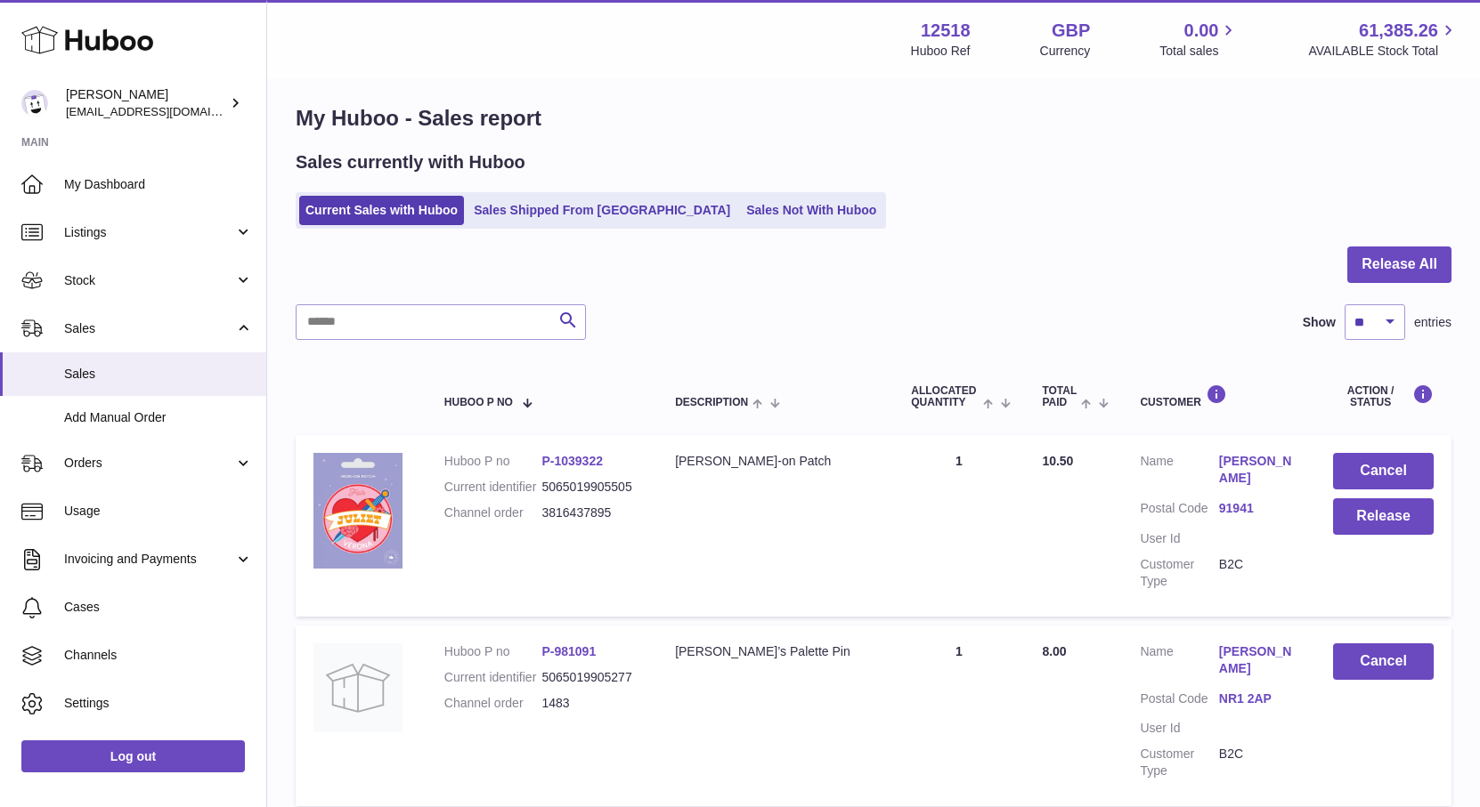
scroll to position [0, 0]
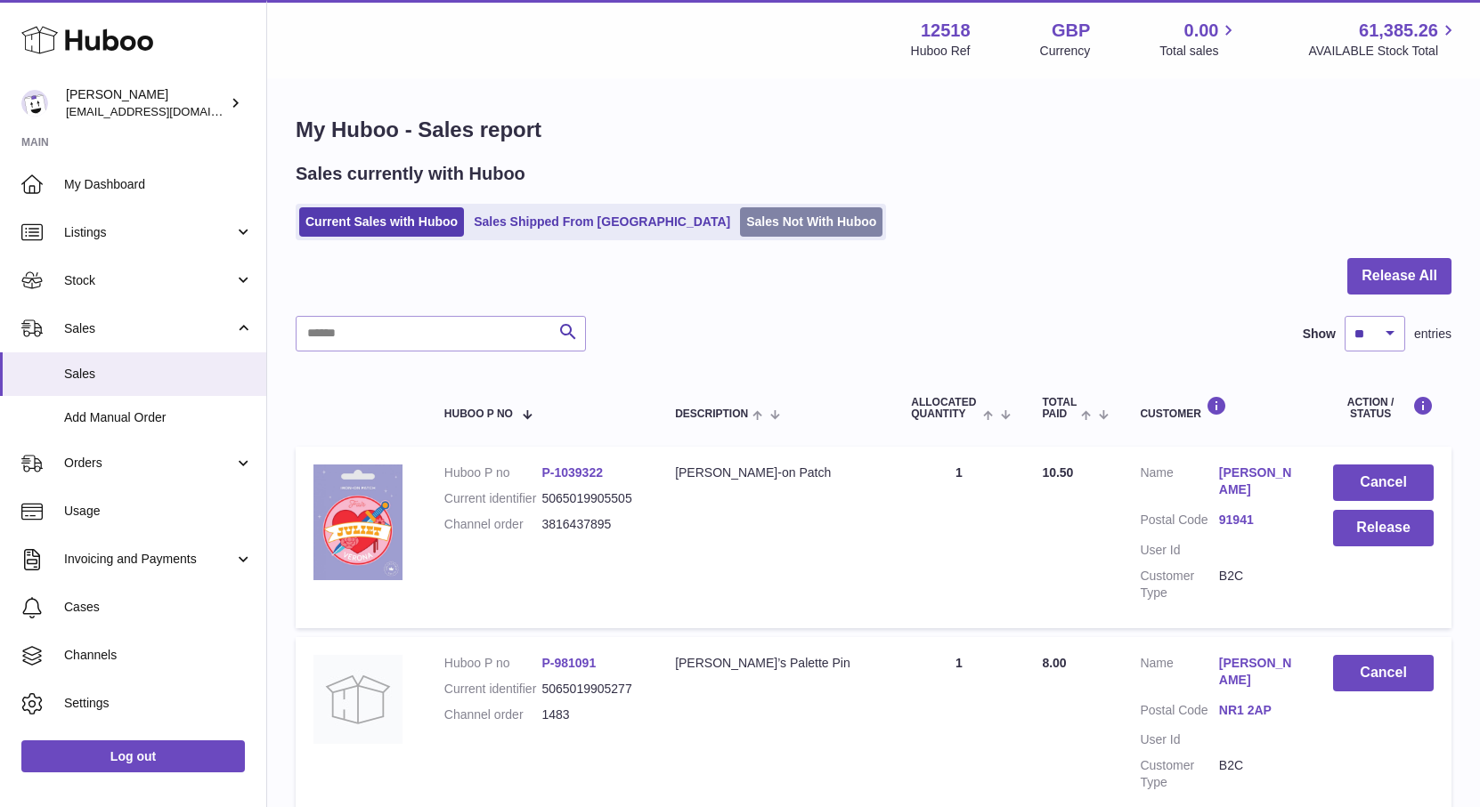
click at [740, 227] on link "Sales Not With Huboo" at bounding box center [811, 221] width 142 height 29
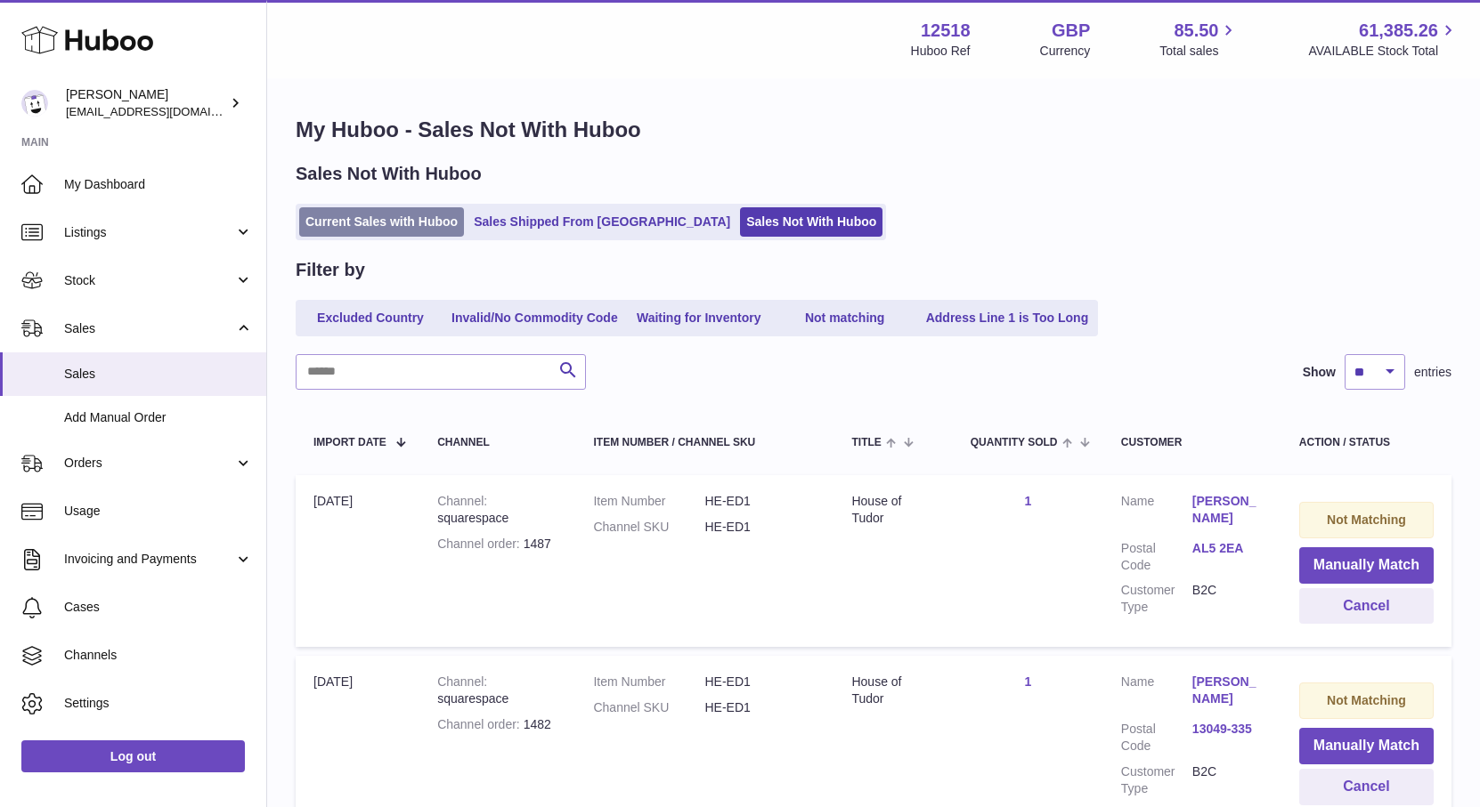
click at [424, 215] on link "Current Sales with Huboo" at bounding box center [381, 221] width 165 height 29
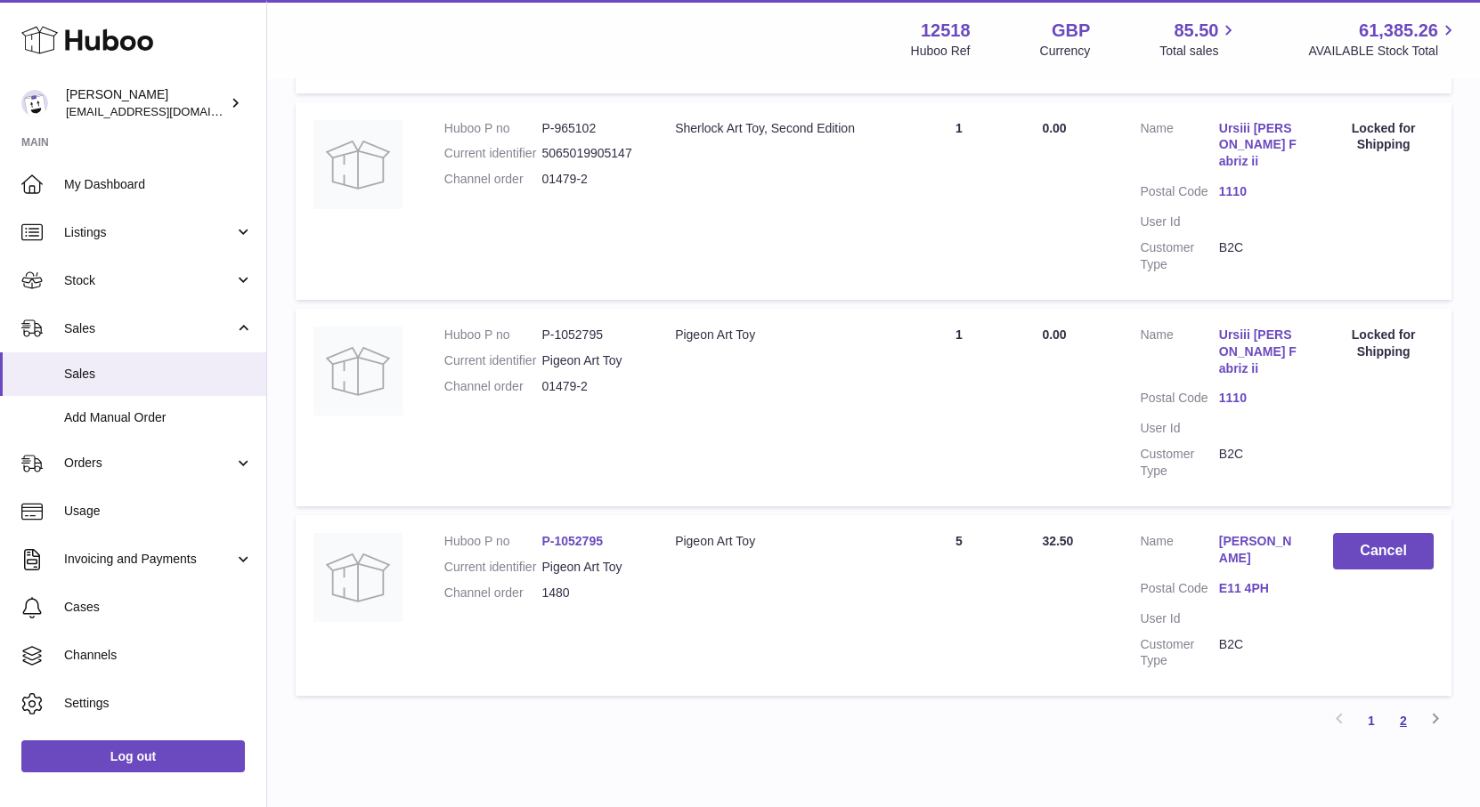
click at [1405, 705] on link "2" at bounding box center [1403, 721] width 32 height 32
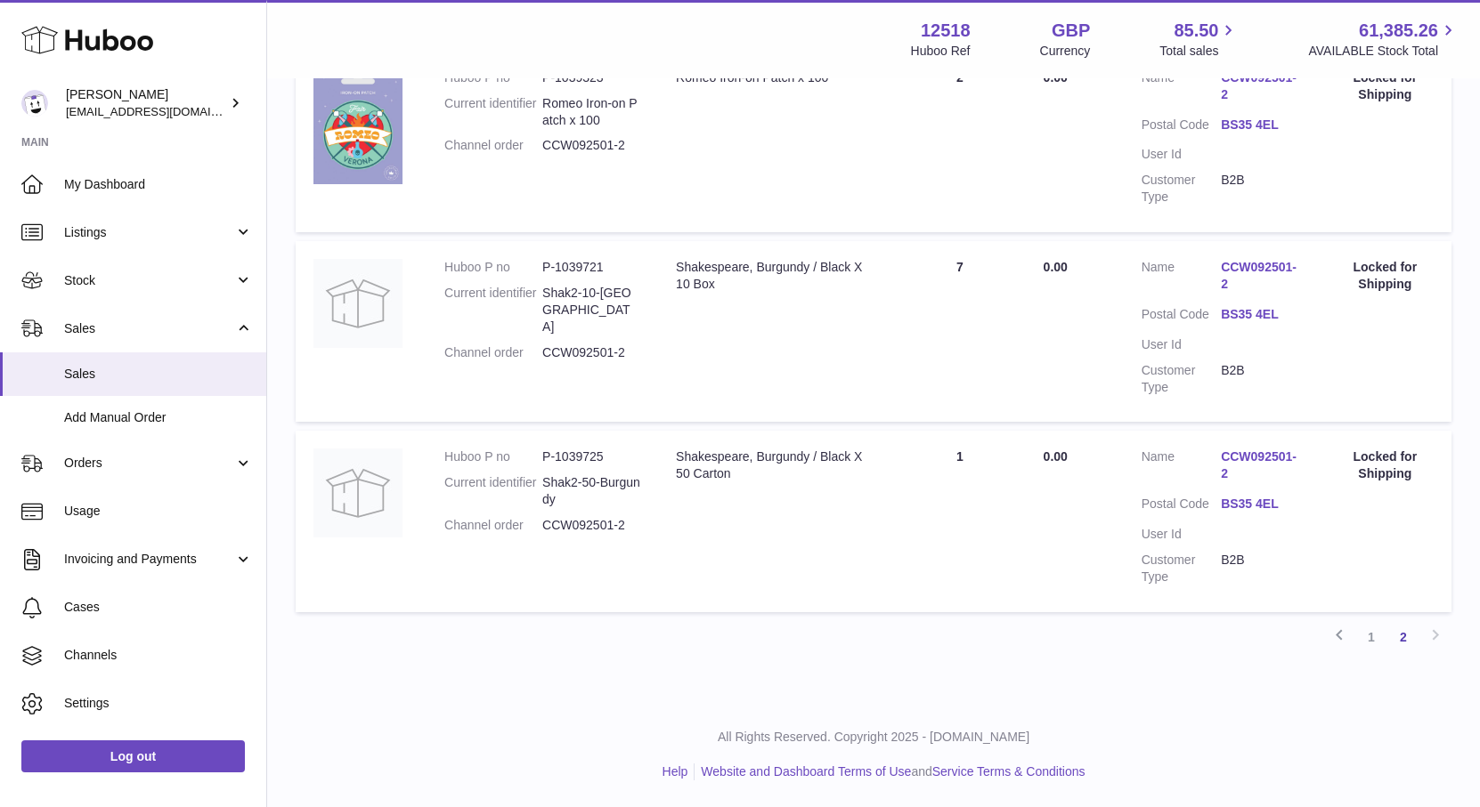
click at [1373, 643] on link "1" at bounding box center [1371, 637] width 32 height 32
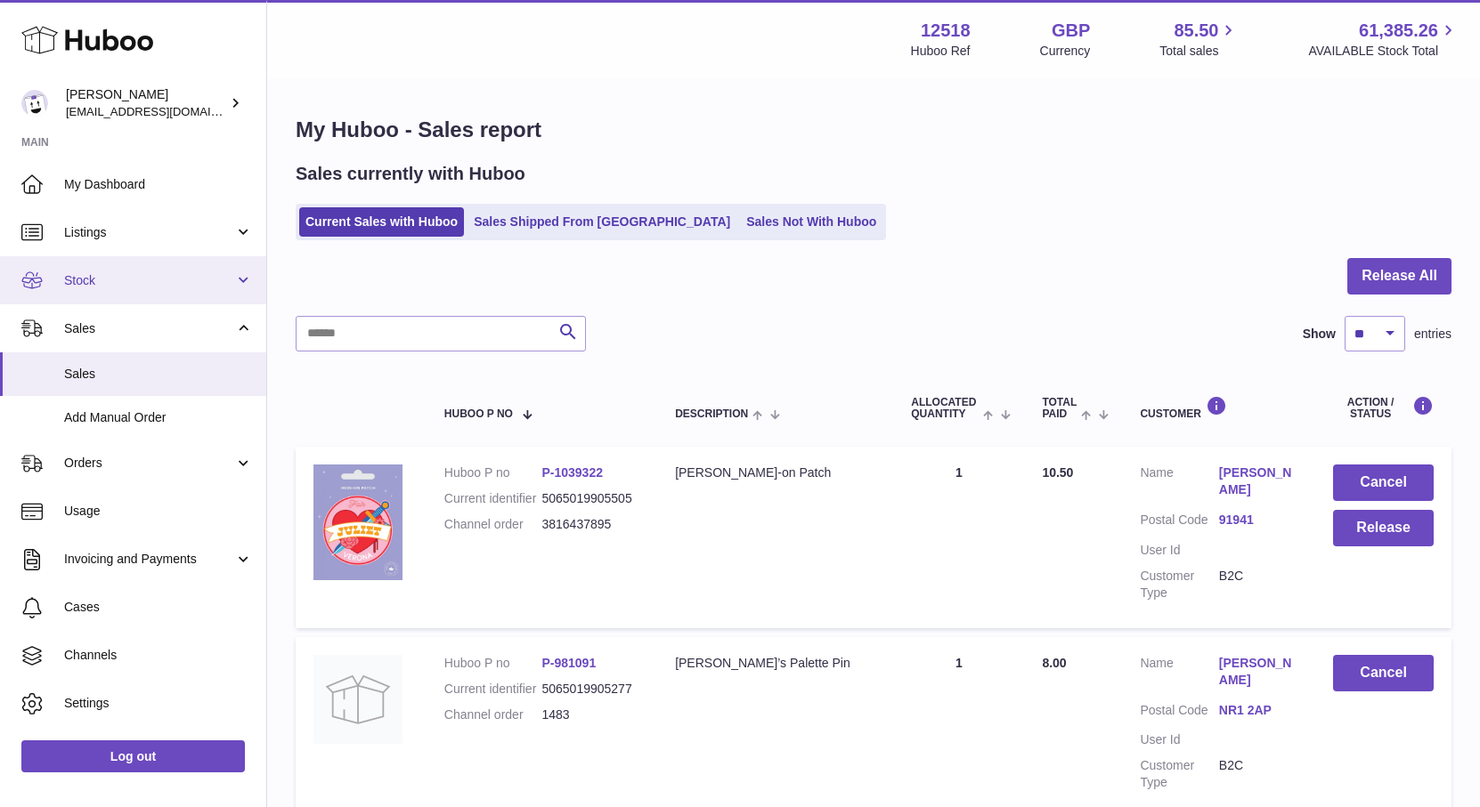
click at [88, 277] on span "Stock" at bounding box center [149, 280] width 170 height 17
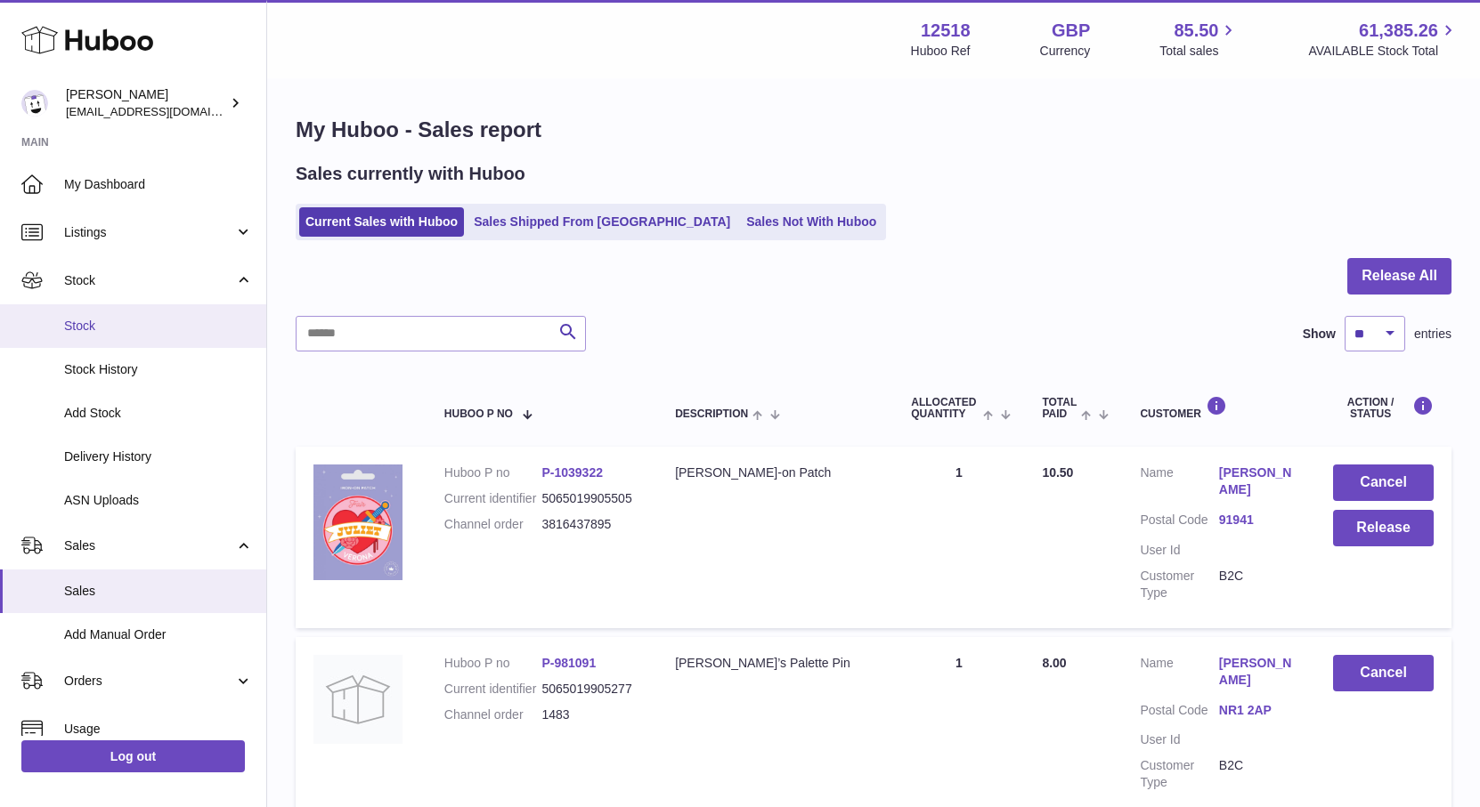
click at [84, 325] on span "Stock" at bounding box center [158, 326] width 189 height 17
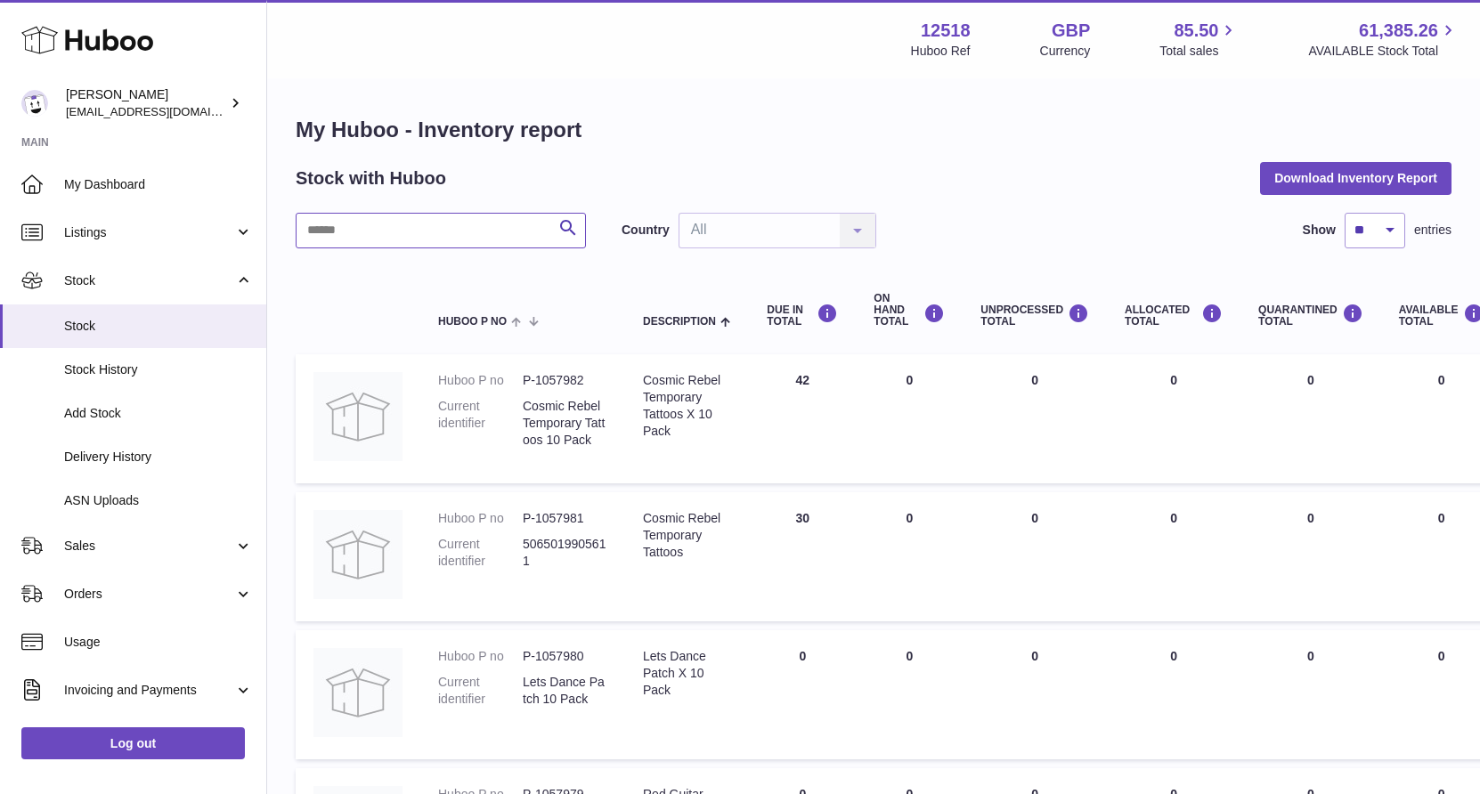
click at [334, 224] on input "text" at bounding box center [441, 231] width 290 height 36
type input "*****"
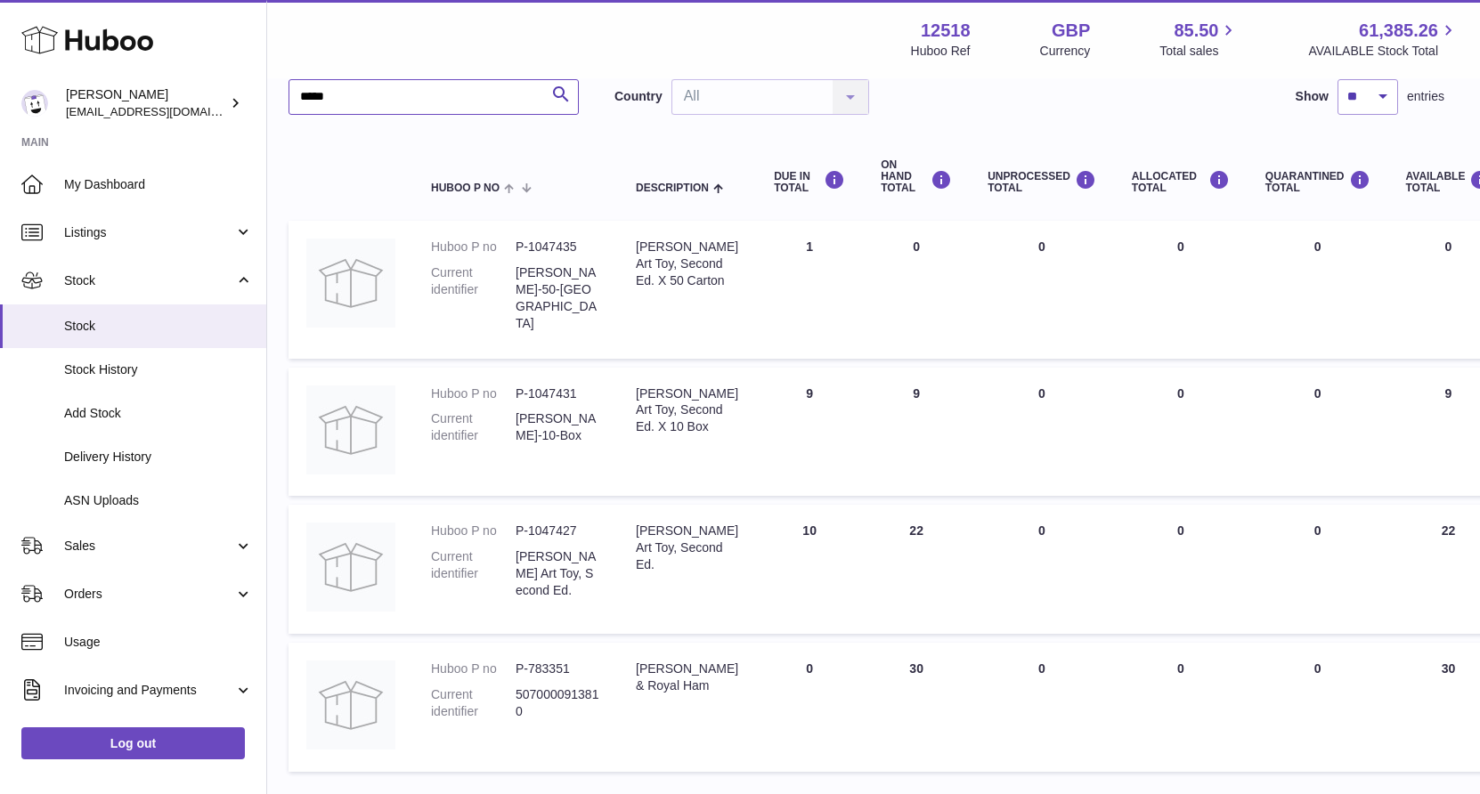
scroll to position [134, 0]
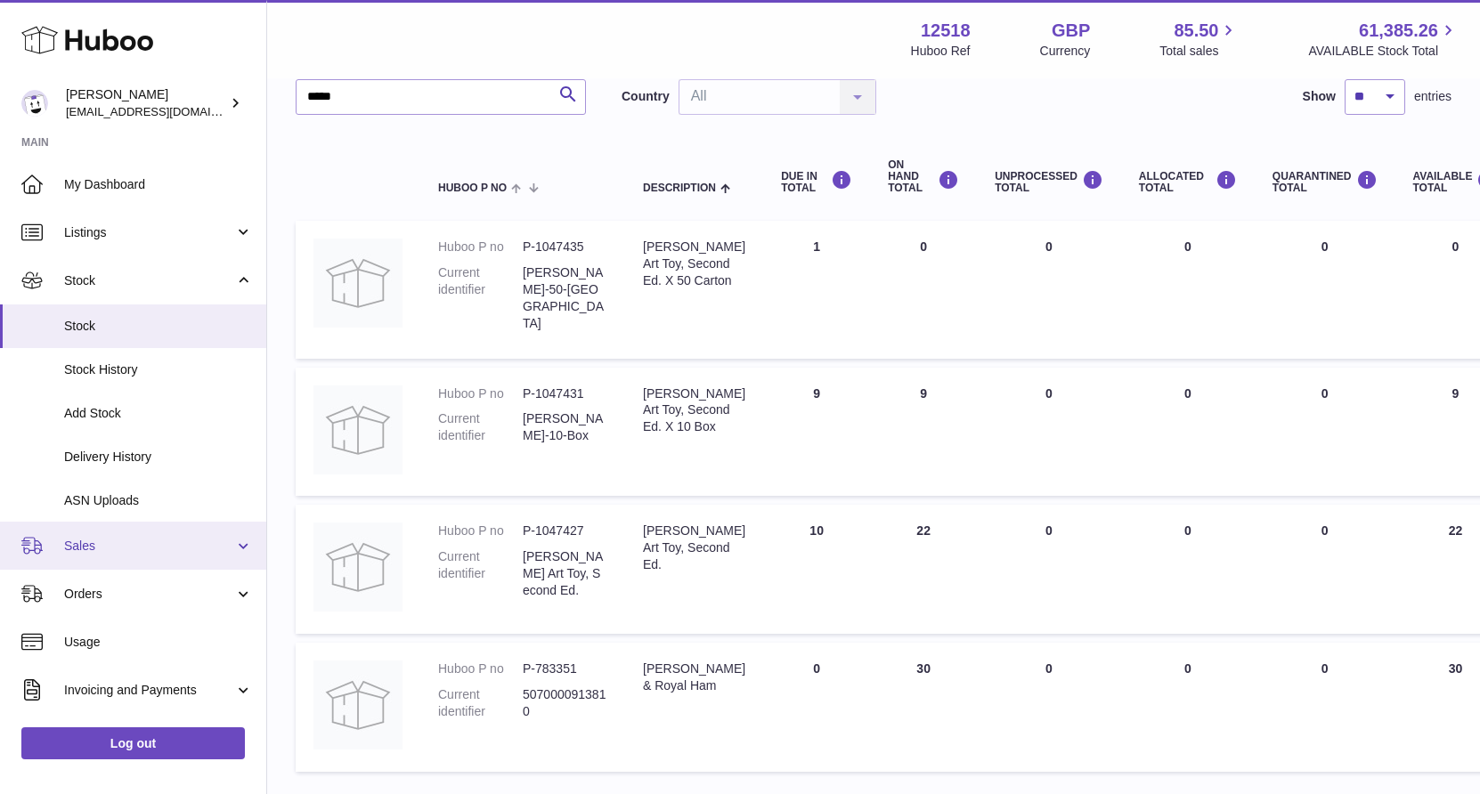
click at [81, 547] on span "Sales" at bounding box center [149, 546] width 170 height 17
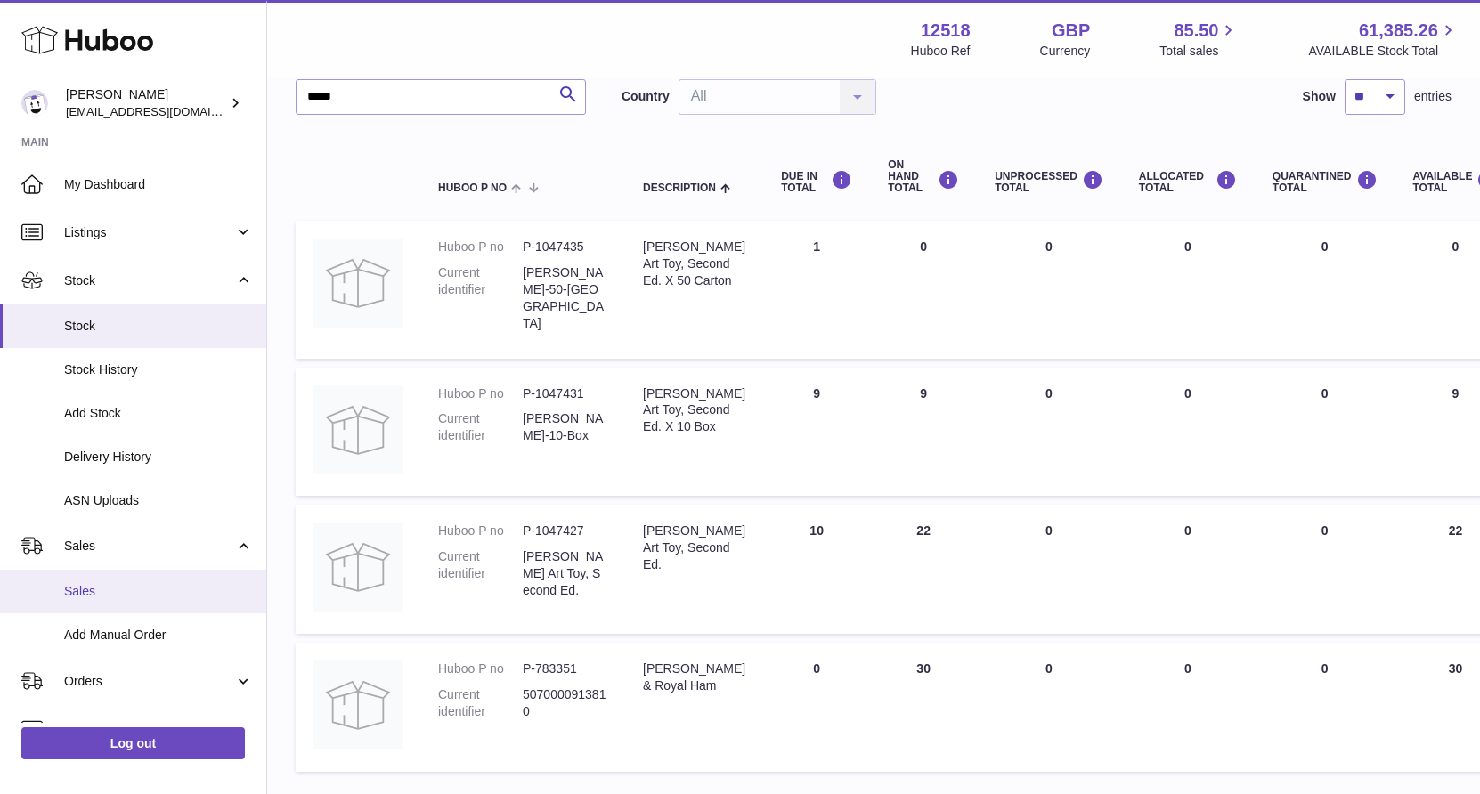
click at [84, 585] on span "Sales" at bounding box center [158, 591] width 189 height 17
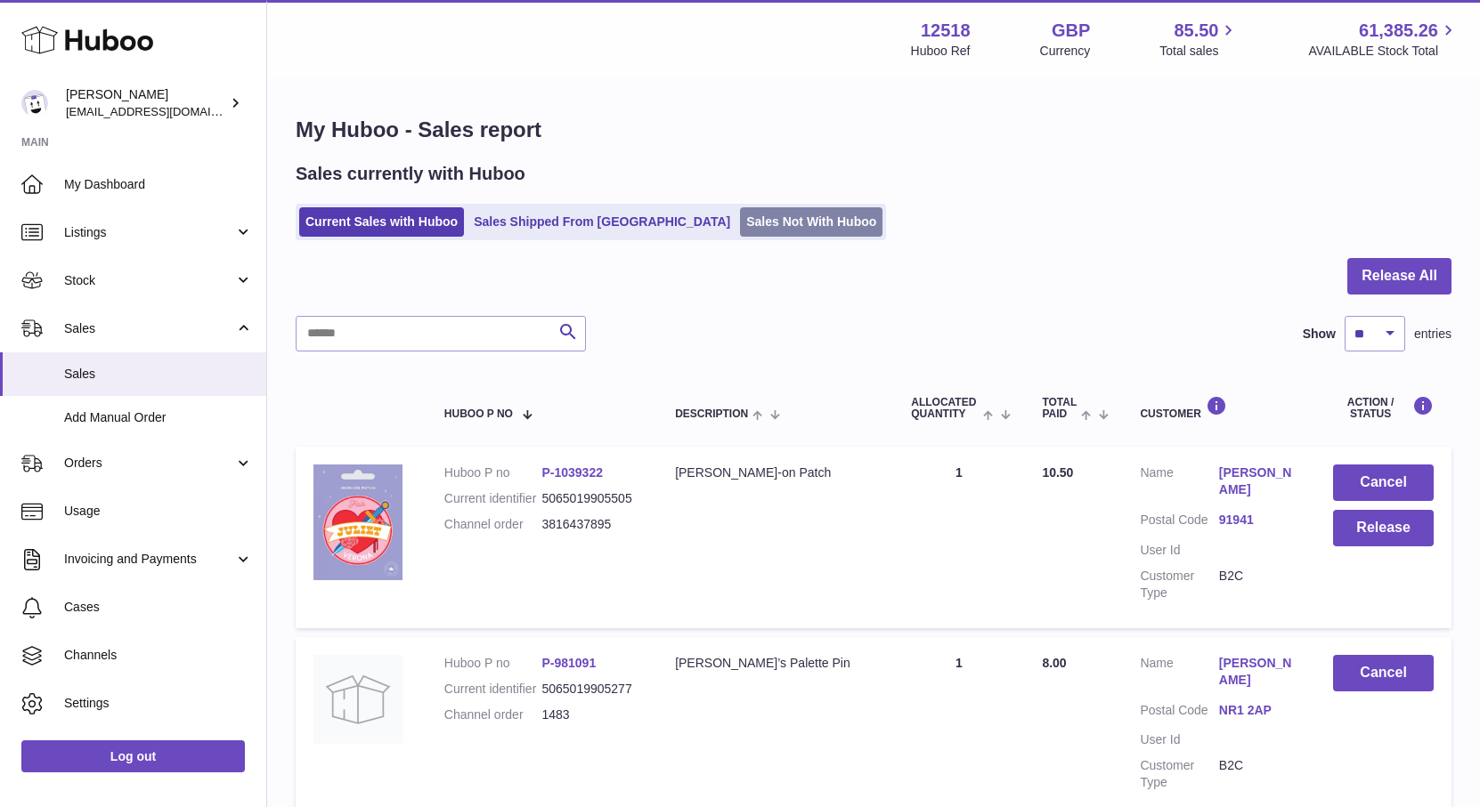
click at [740, 222] on link "Sales Not With Huboo" at bounding box center [811, 221] width 142 height 29
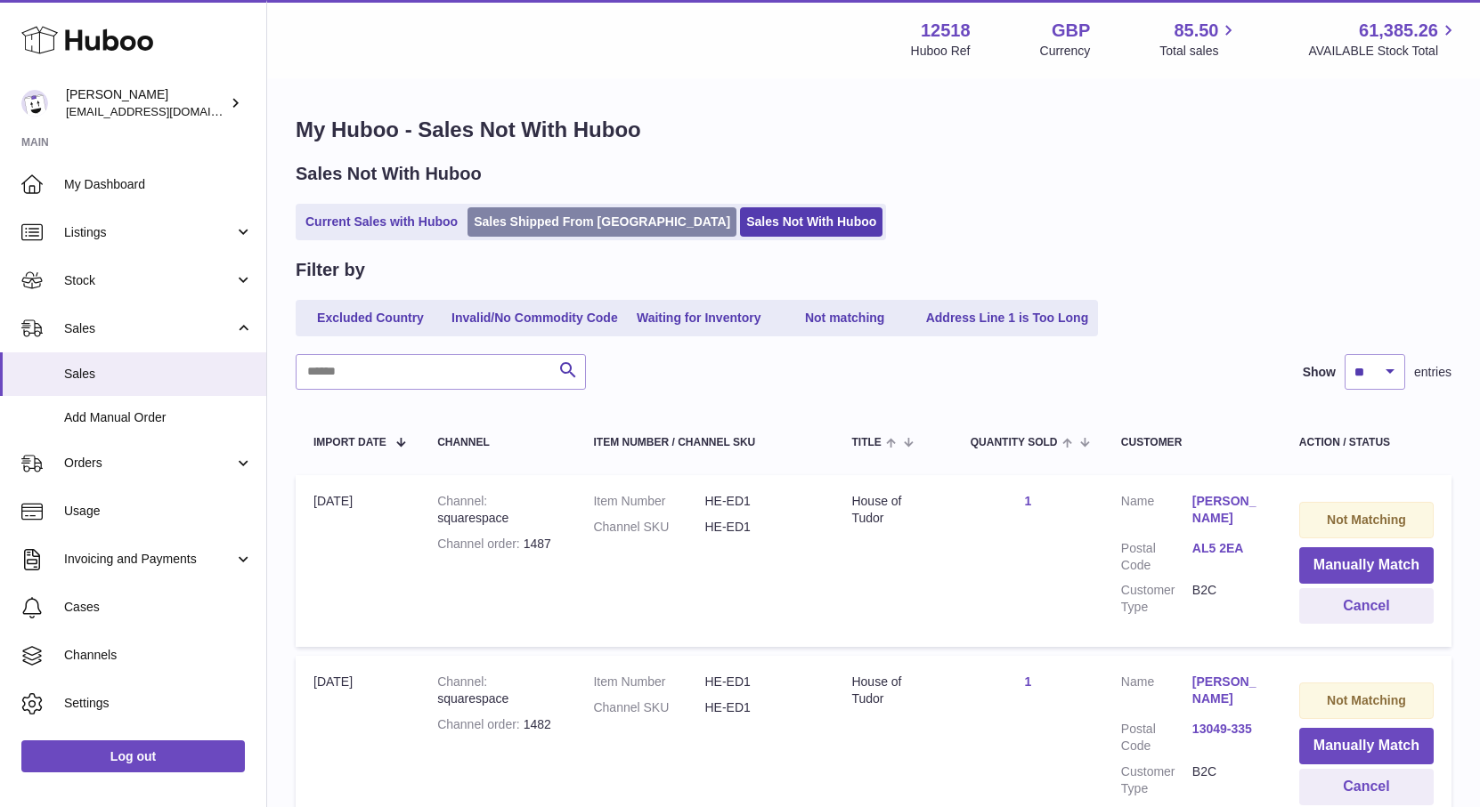
click at [532, 221] on link "Sales Shipped From [GEOGRAPHIC_DATA]" at bounding box center [601, 221] width 269 height 29
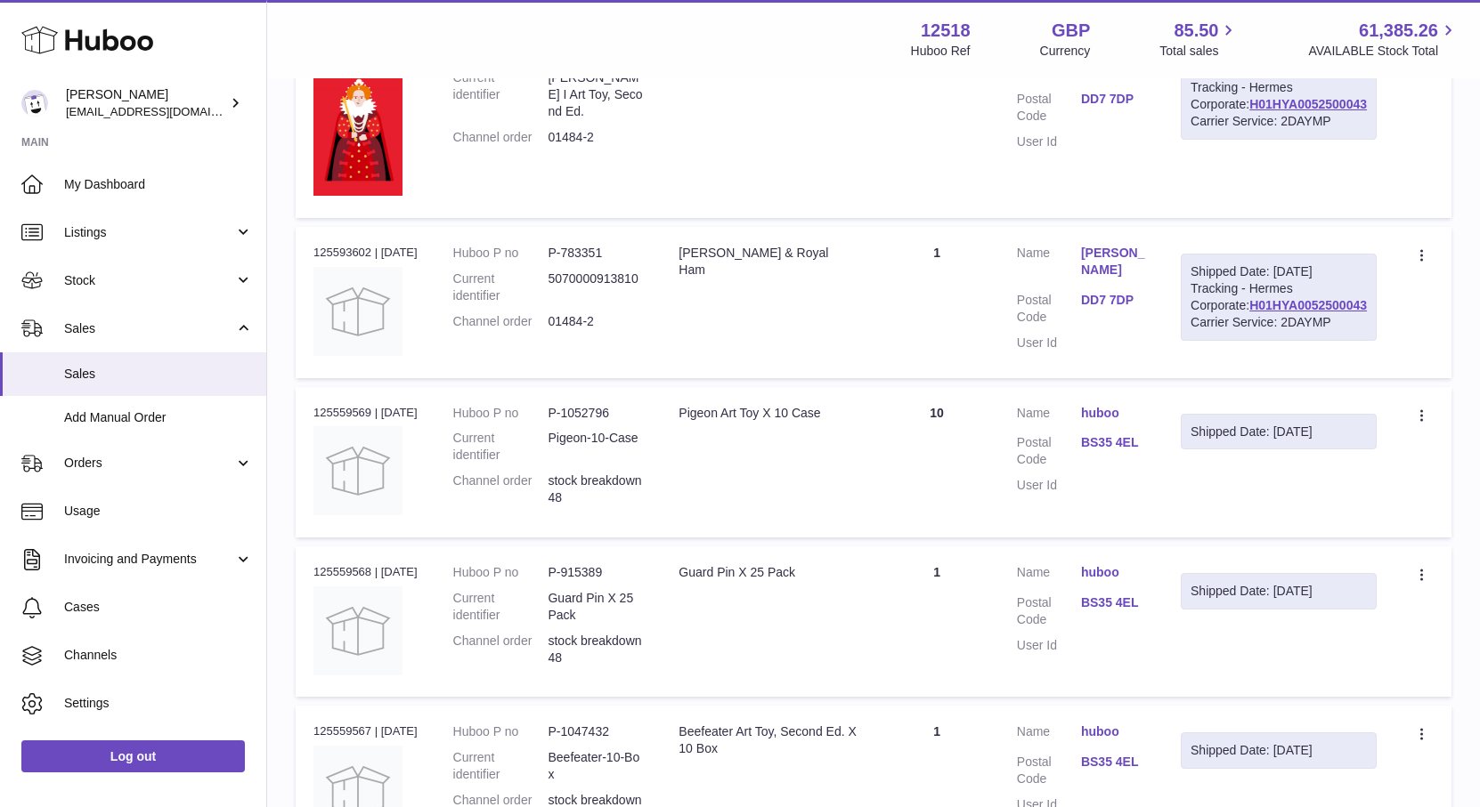
scroll to position [1276, 0]
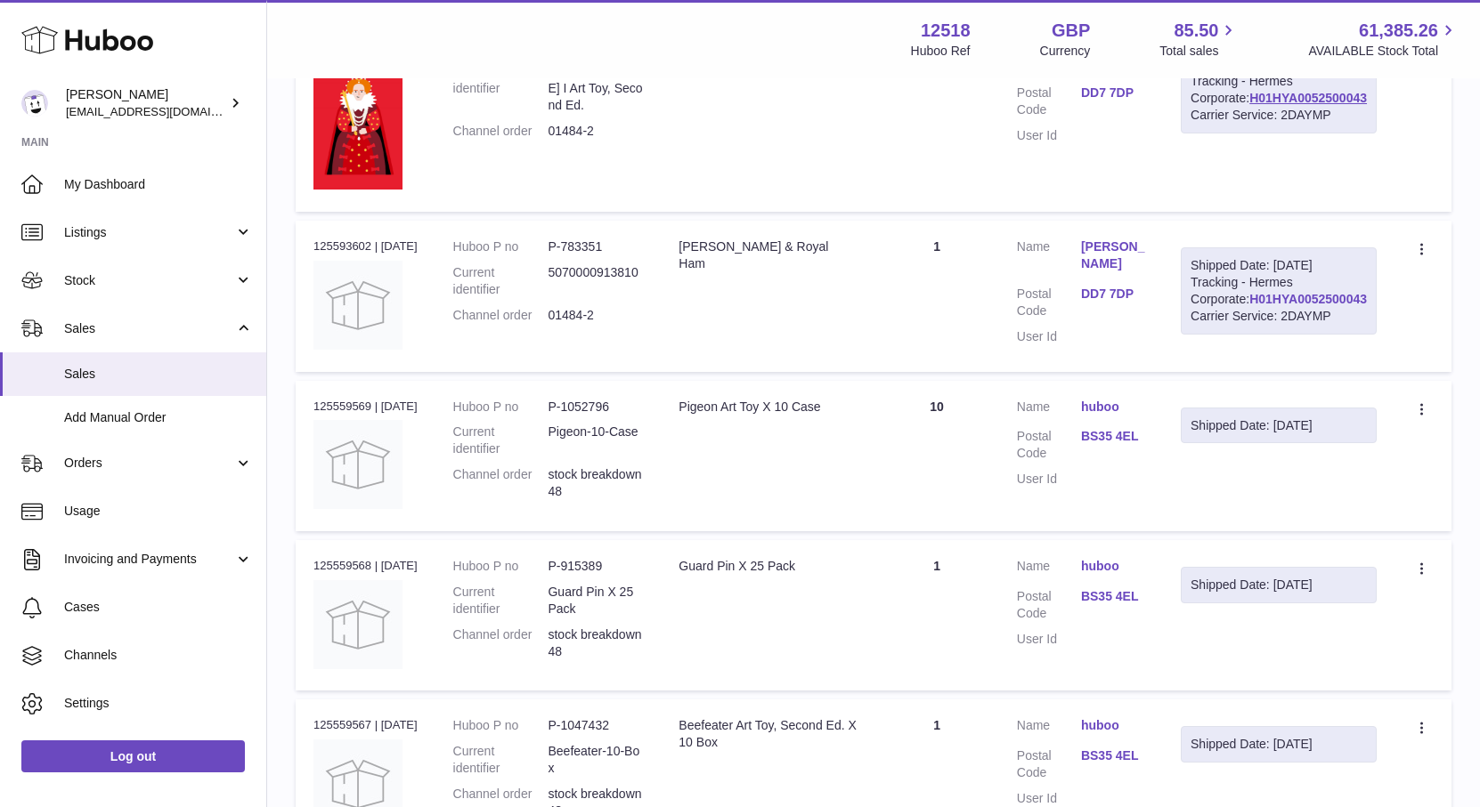
click at [1326, 306] on link "H01HYA0052500043" at bounding box center [1308, 299] width 118 height 14
click at [85, 236] on span "Listings" at bounding box center [149, 232] width 170 height 17
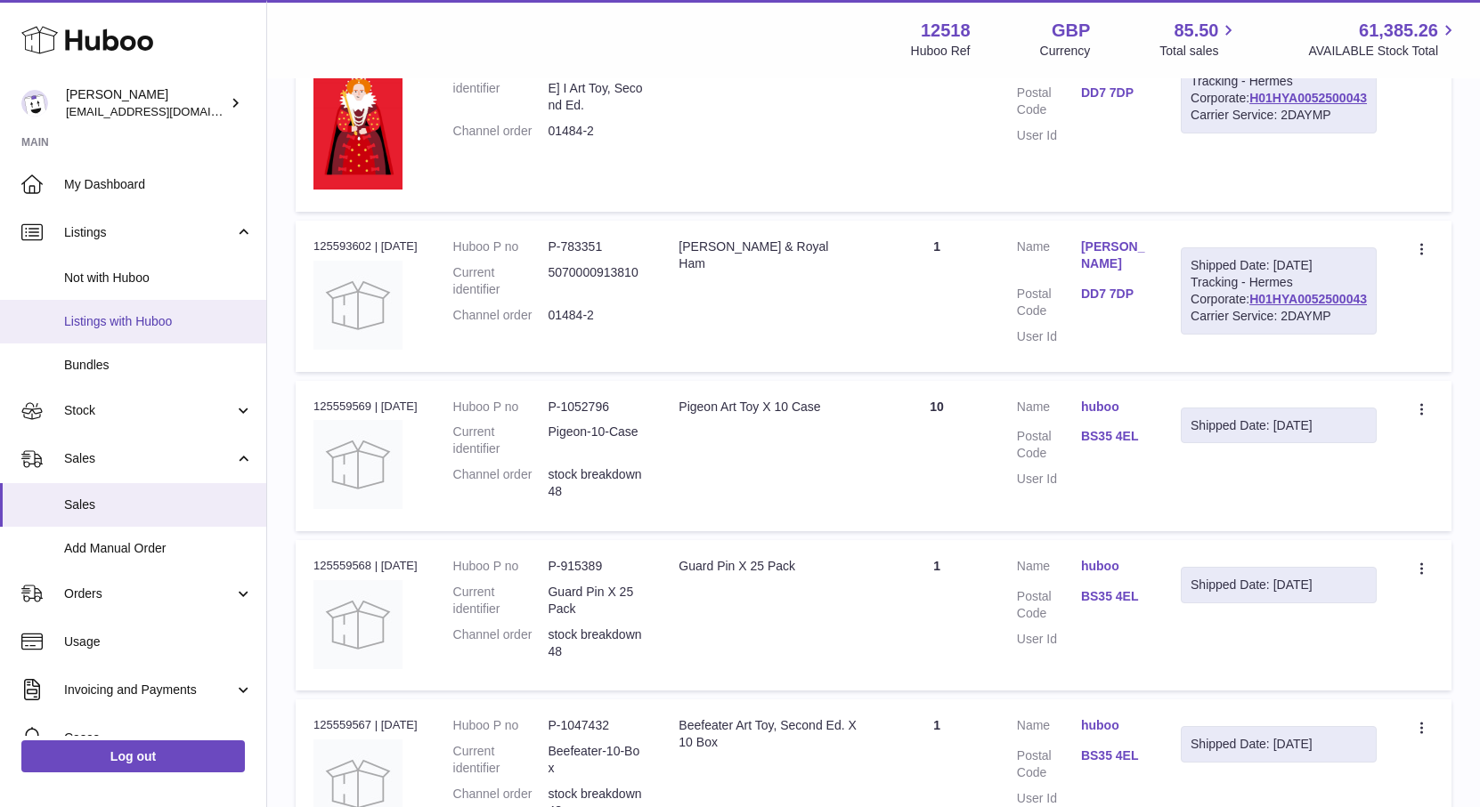
click at [87, 327] on span "Listings with Huboo" at bounding box center [158, 321] width 189 height 17
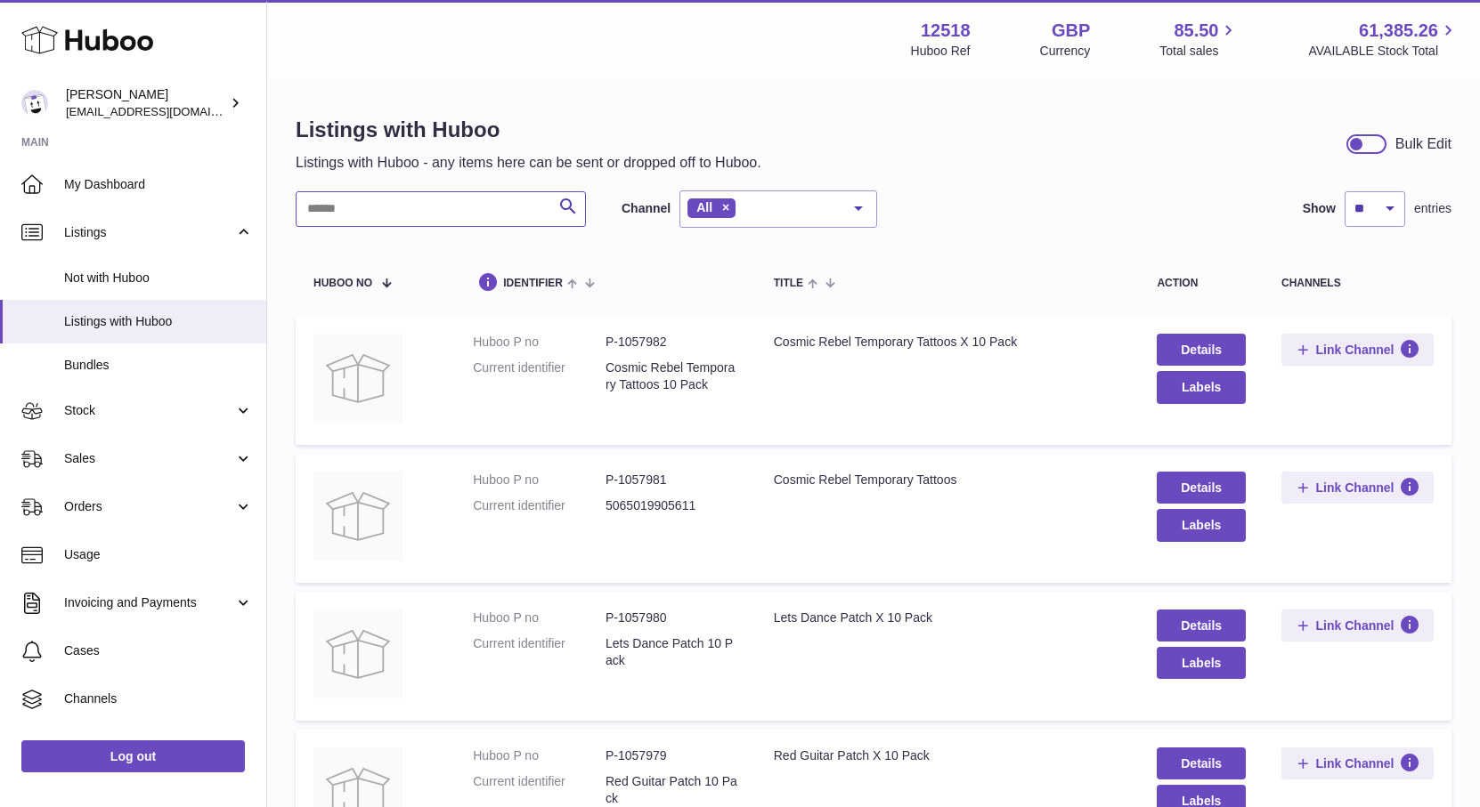
click at [364, 209] on input "text" at bounding box center [441, 209] width 290 height 36
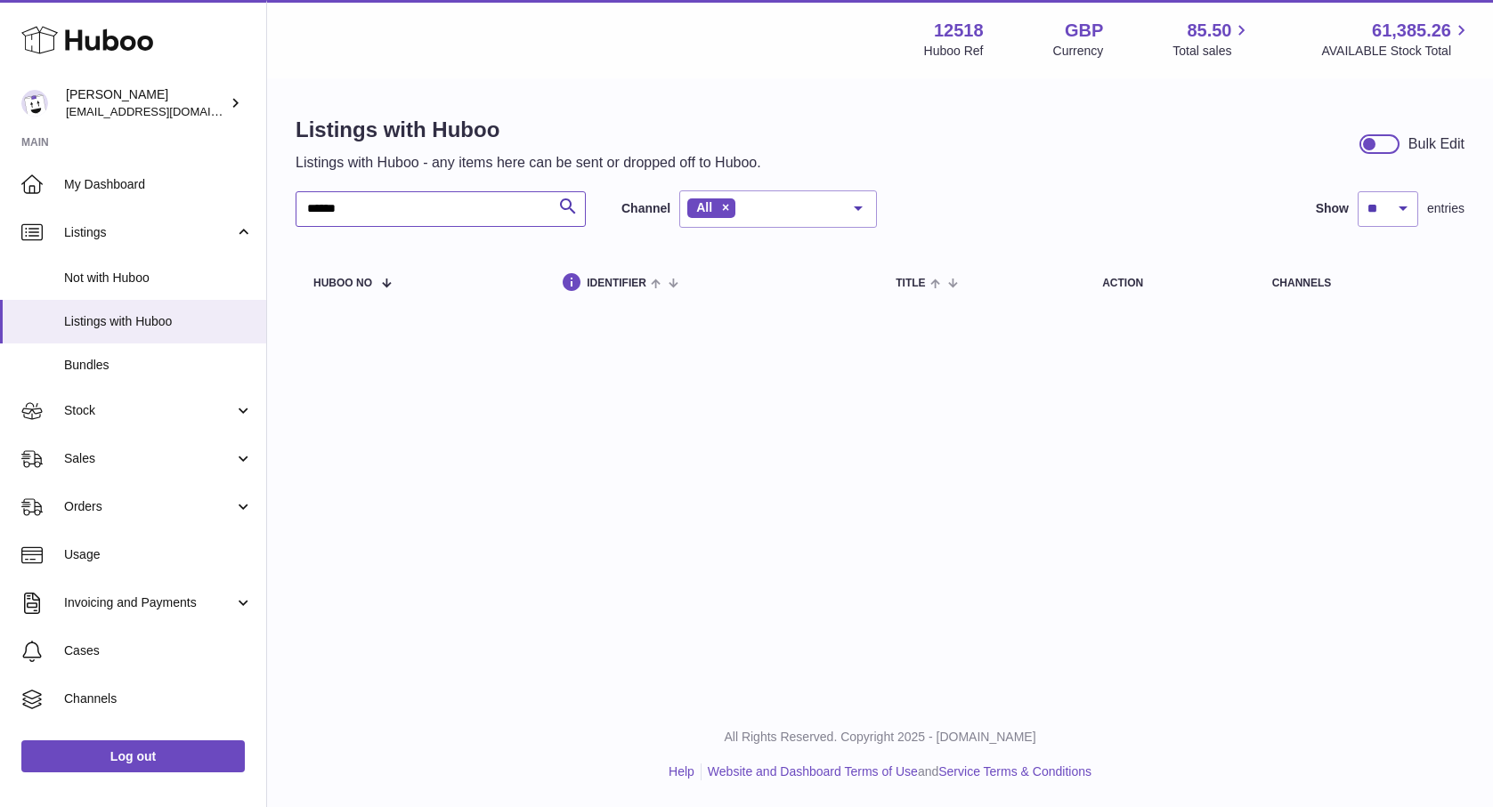
type input "******"
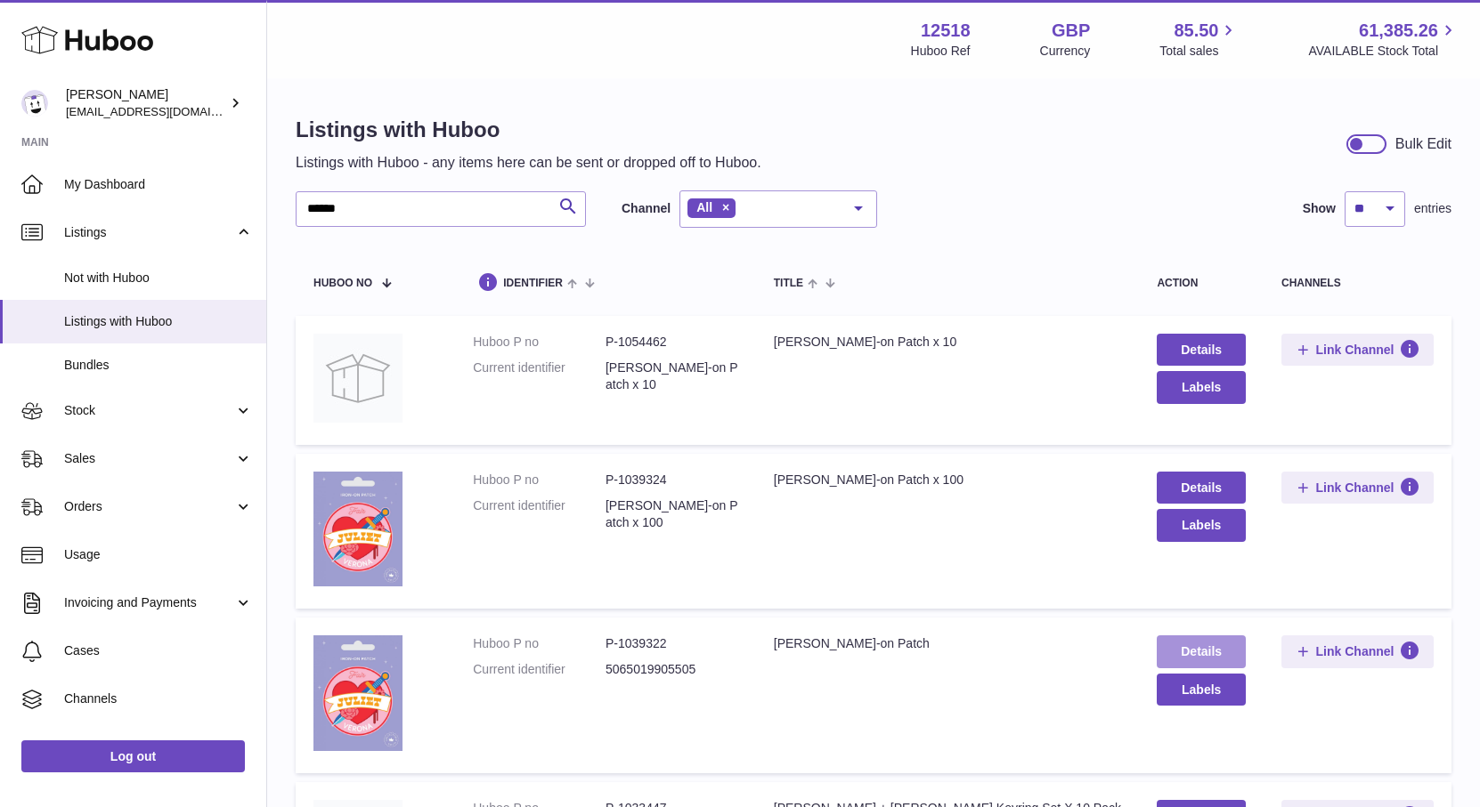
click at [1208, 652] on link "Details" at bounding box center [1200, 652] width 89 height 32
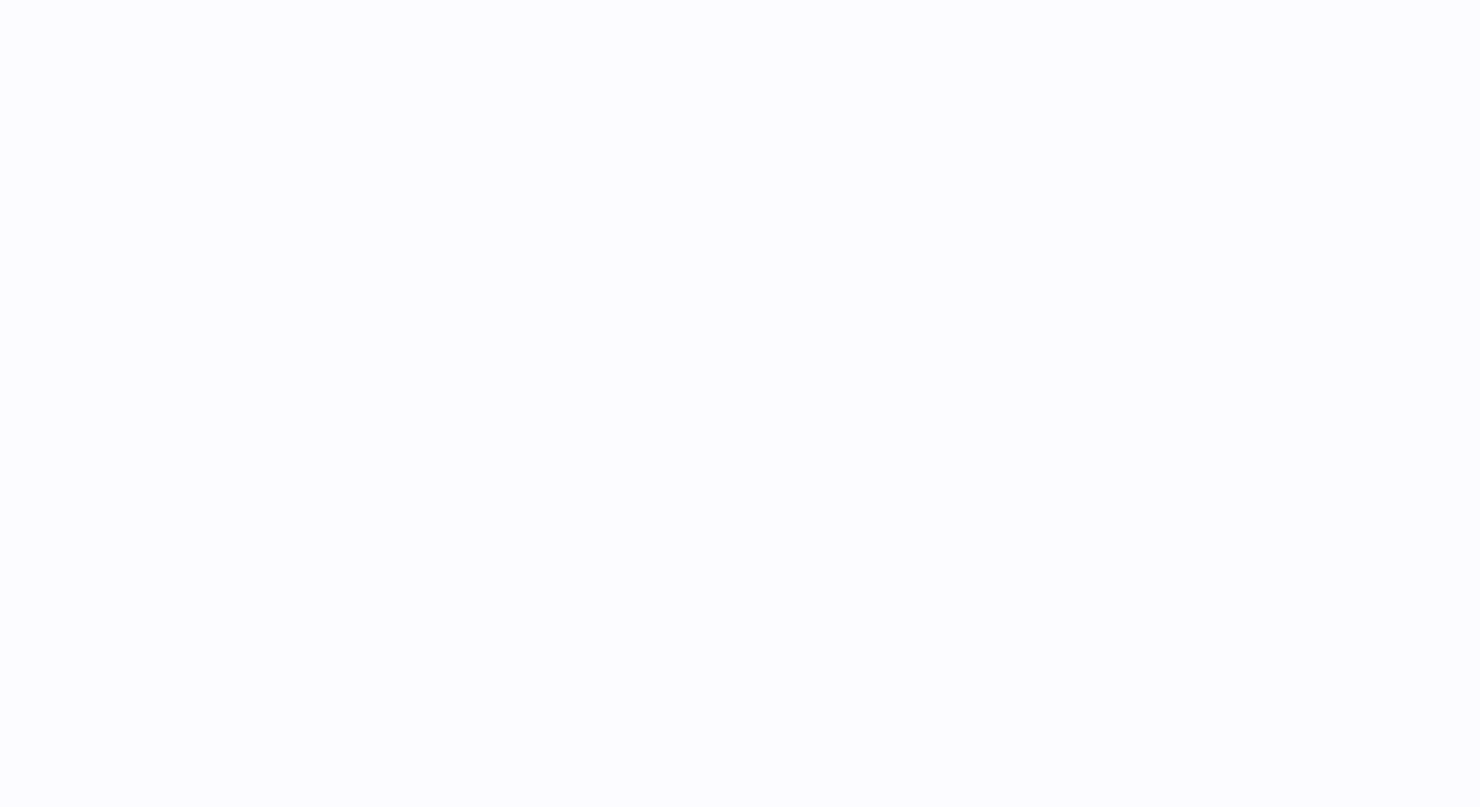
select select "**"
select select "****"
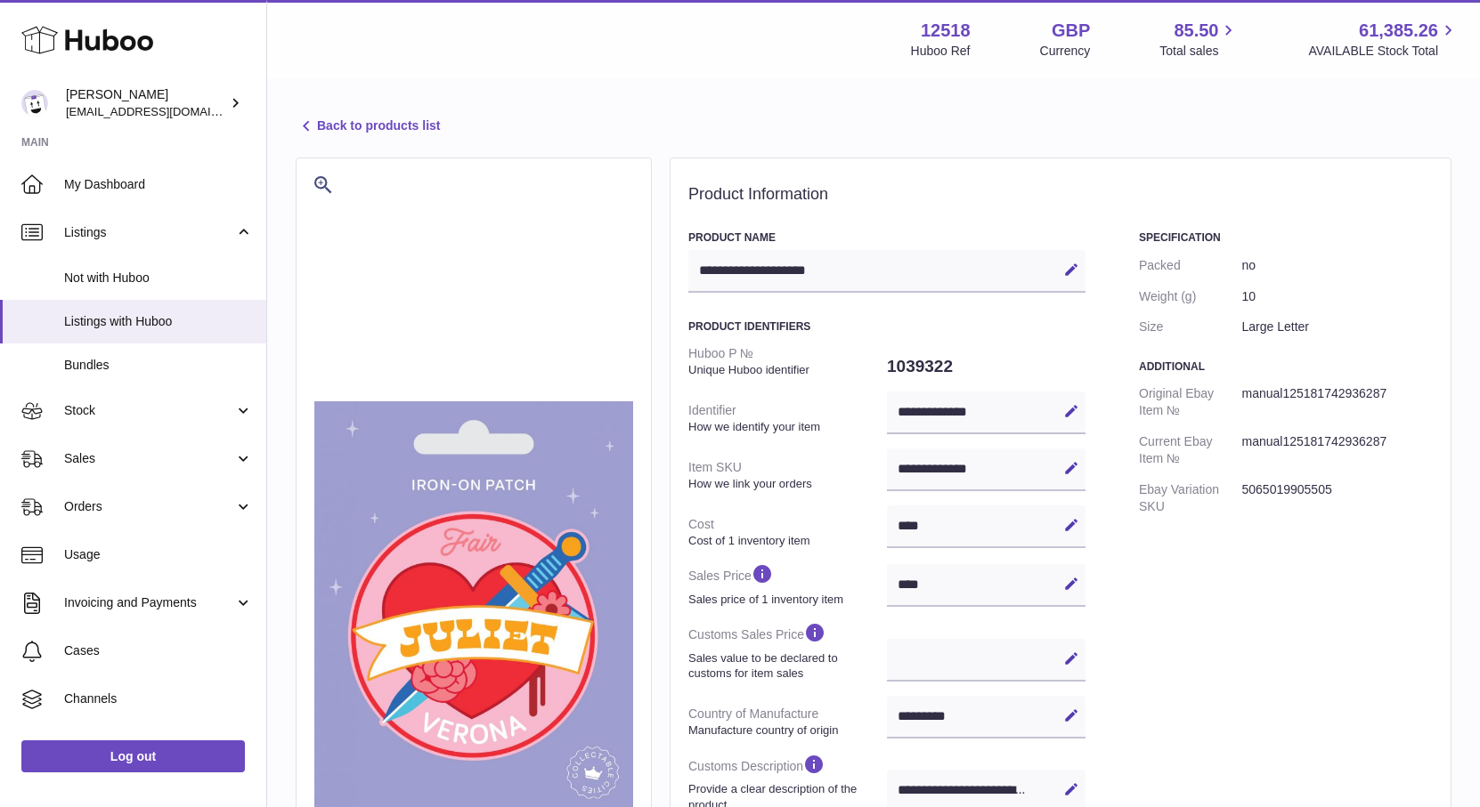
click at [1071, 583] on icon at bounding box center [1071, 584] width 16 height 16
drag, startPoint x: 904, startPoint y: 587, endPoint x: 887, endPoint y: 589, distance: 18.0
click at [888, 588] on input "****" at bounding box center [986, 585] width 199 height 43
click at [920, 583] on input "****" at bounding box center [986, 585] width 199 height 43
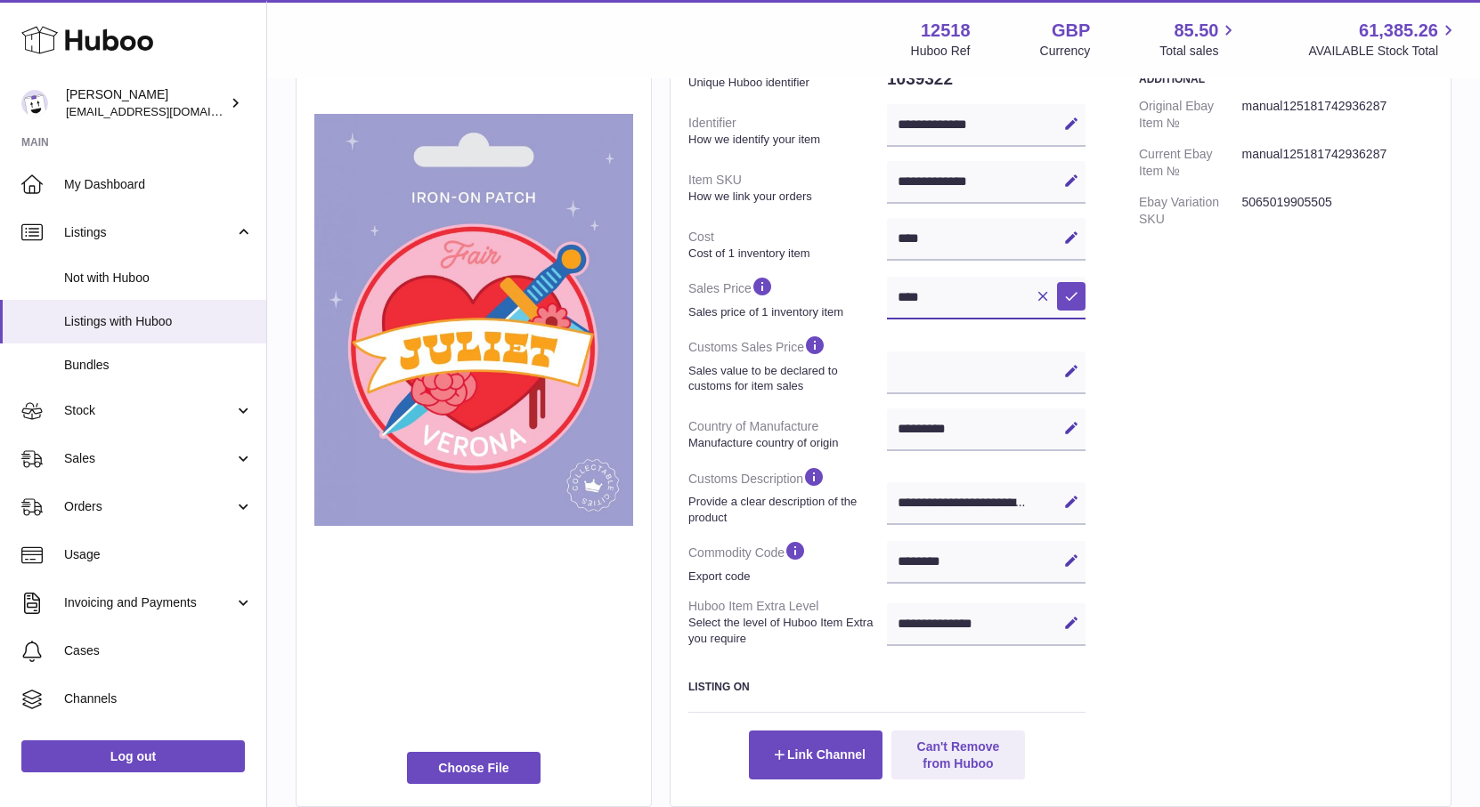
scroll to position [287, 0]
type input "****"
click at [1069, 373] on icon at bounding box center [1071, 372] width 16 height 16
click at [978, 379] on input "text" at bounding box center [986, 374] width 199 height 43
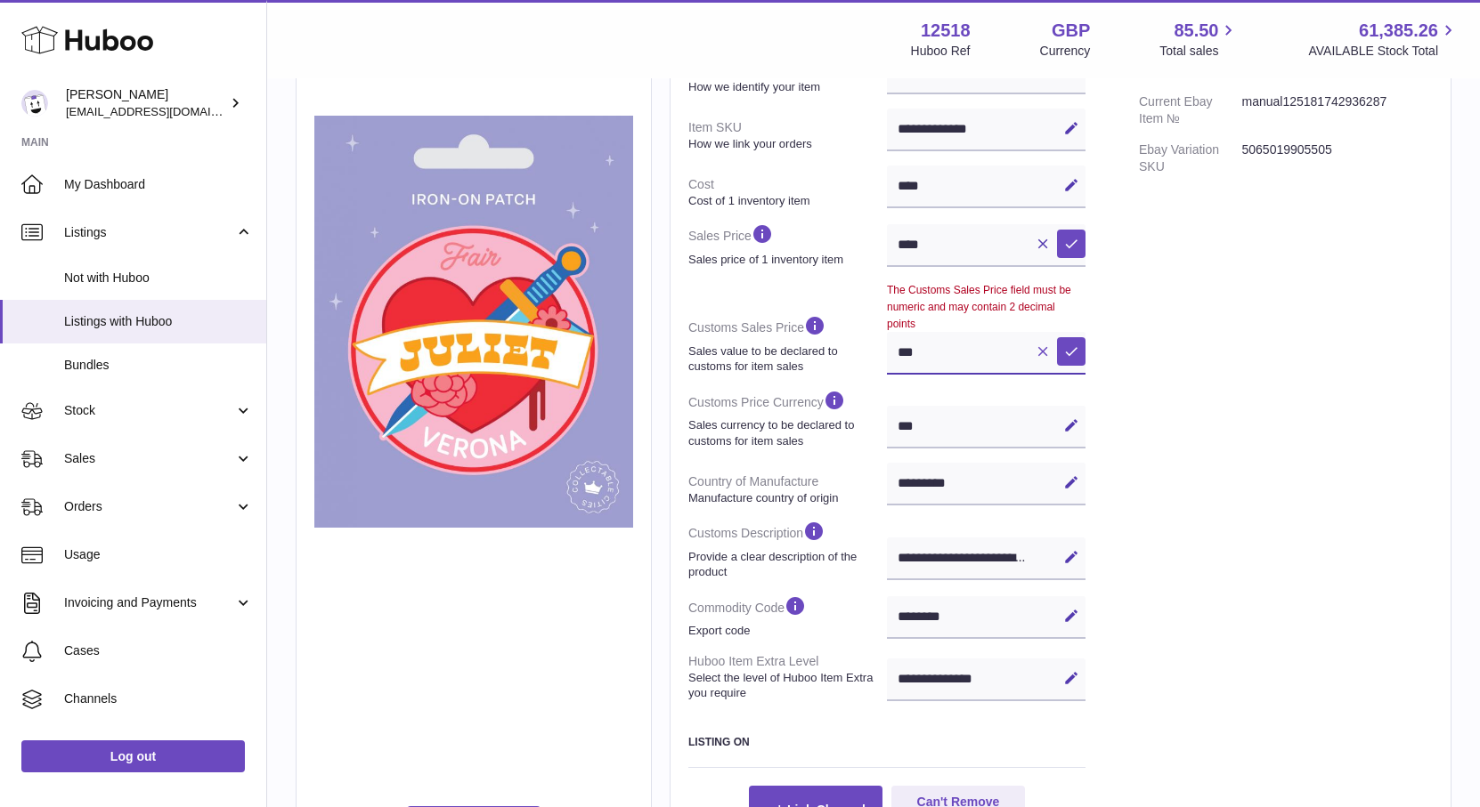
type input "***"
click at [1043, 349] on icon at bounding box center [1042, 352] width 16 height 16
click at [1063, 354] on icon at bounding box center [1071, 352] width 16 height 16
click at [1072, 354] on icon at bounding box center [1071, 352] width 16 height 16
click at [1063, 353] on icon at bounding box center [1071, 352] width 16 height 16
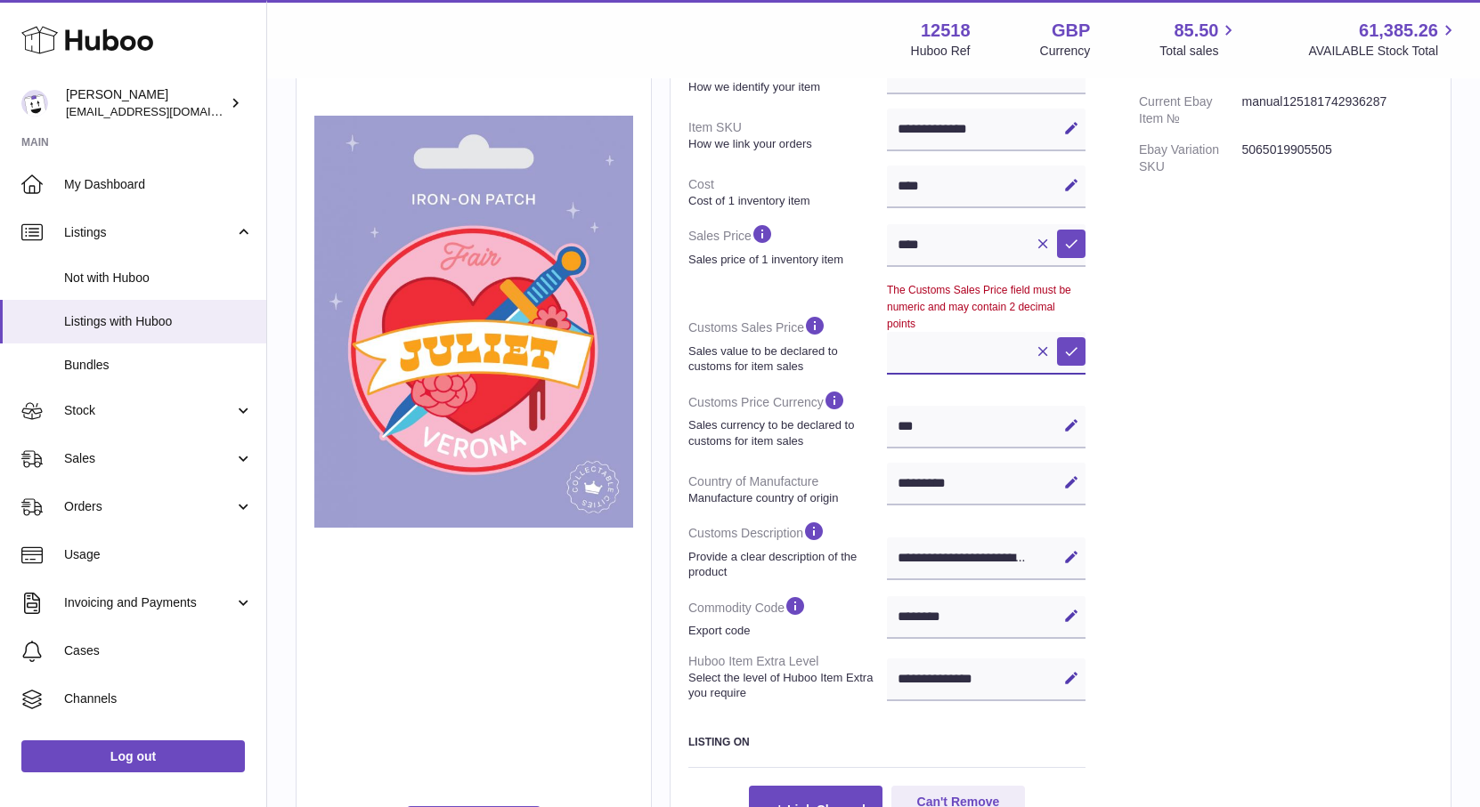
click at [990, 356] on input "text" at bounding box center [986, 353] width 199 height 43
click at [938, 353] on input "text" at bounding box center [986, 353] width 199 height 43
drag, startPoint x: 945, startPoint y: 247, endPoint x: 880, endPoint y: 243, distance: 65.1
click at [879, 243] on dl "**********" at bounding box center [886, 353] width 397 height 710
click at [924, 351] on input "text" at bounding box center [986, 353] width 199 height 43
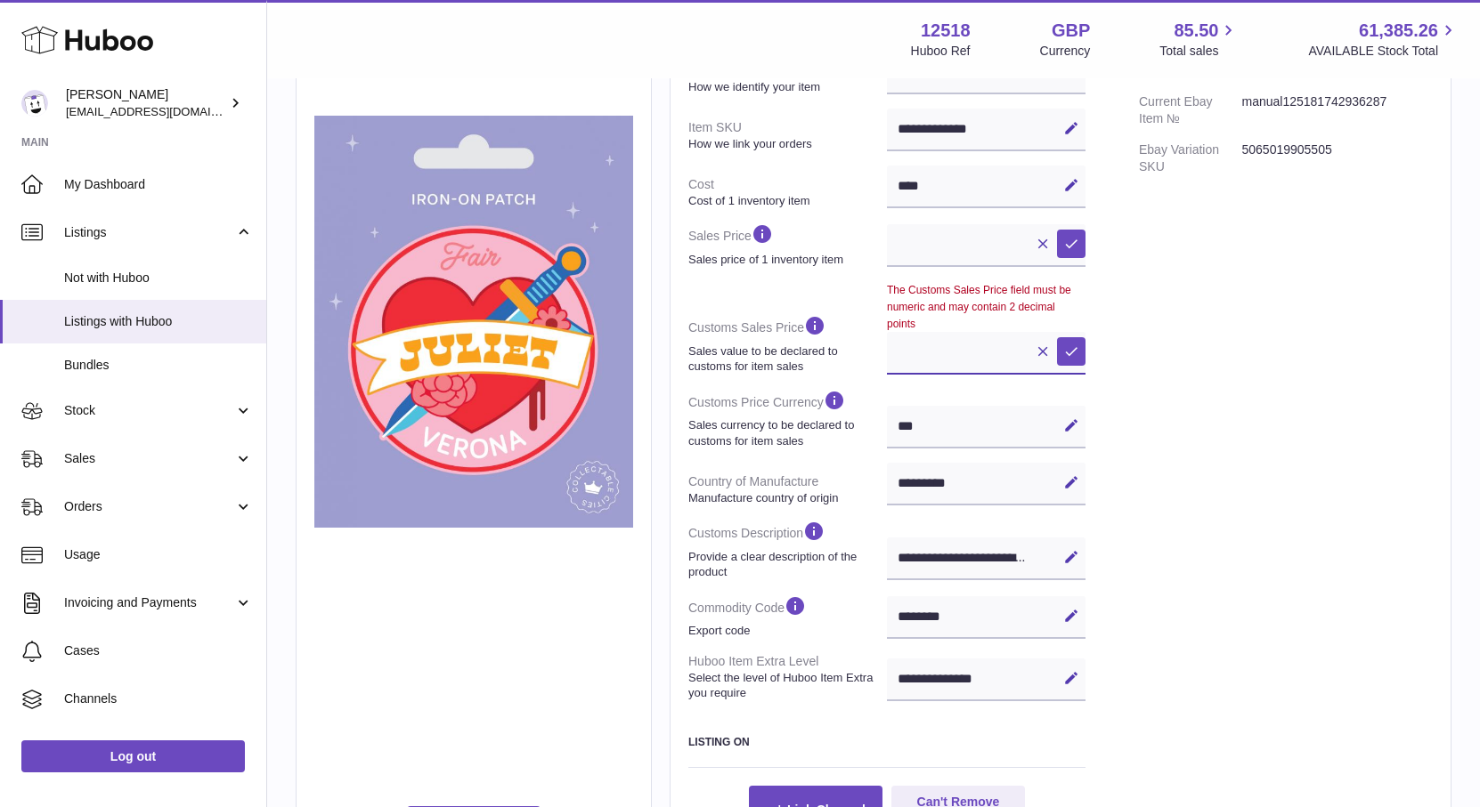
paste input "****"
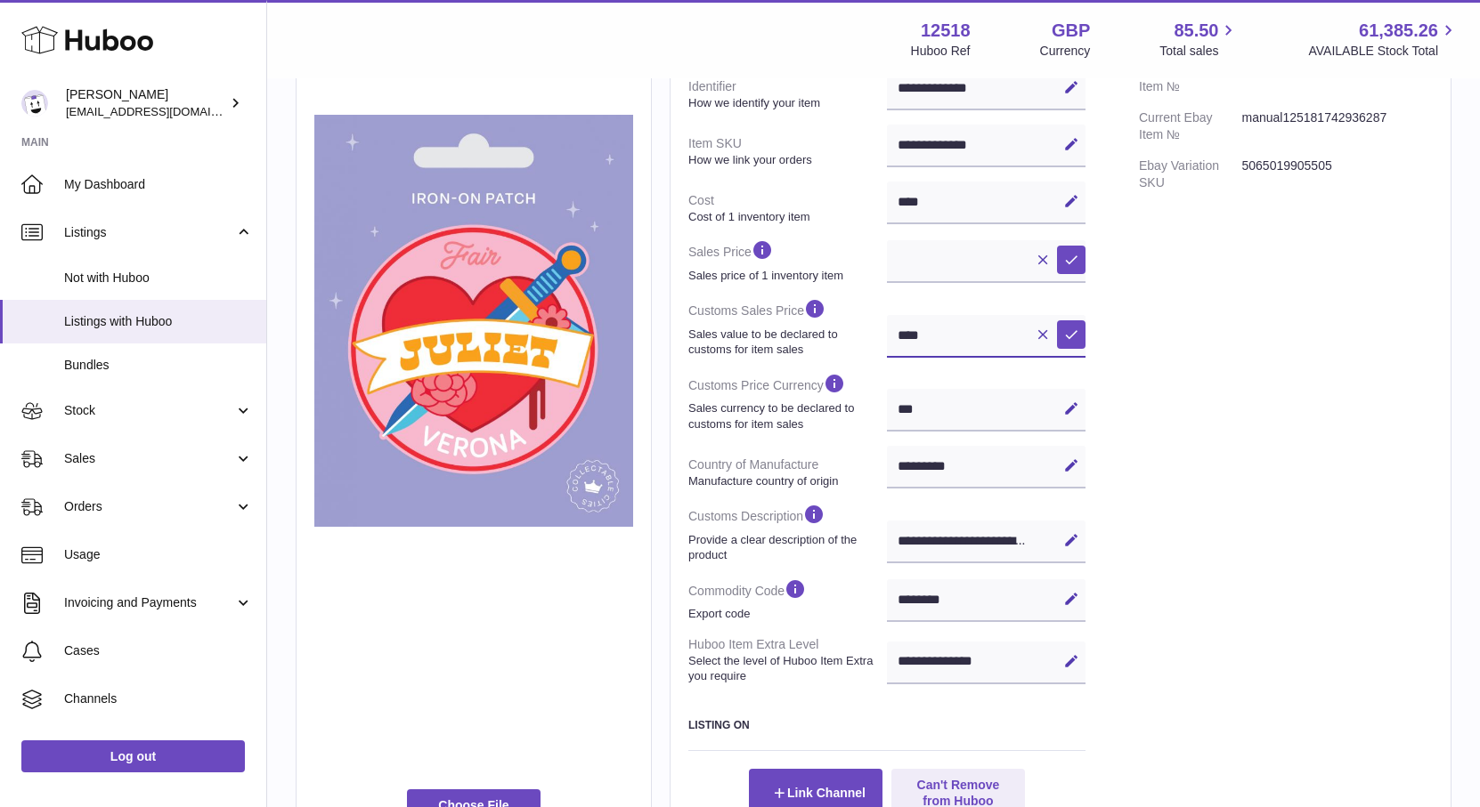
click at [918, 338] on input "****" at bounding box center [986, 336] width 199 height 43
type input "****"
click at [942, 262] on input "text" at bounding box center [986, 261] width 199 height 43
type input "****"
drag, startPoint x: 1172, startPoint y: 377, endPoint x: 1145, endPoint y: 348, distance: 40.3
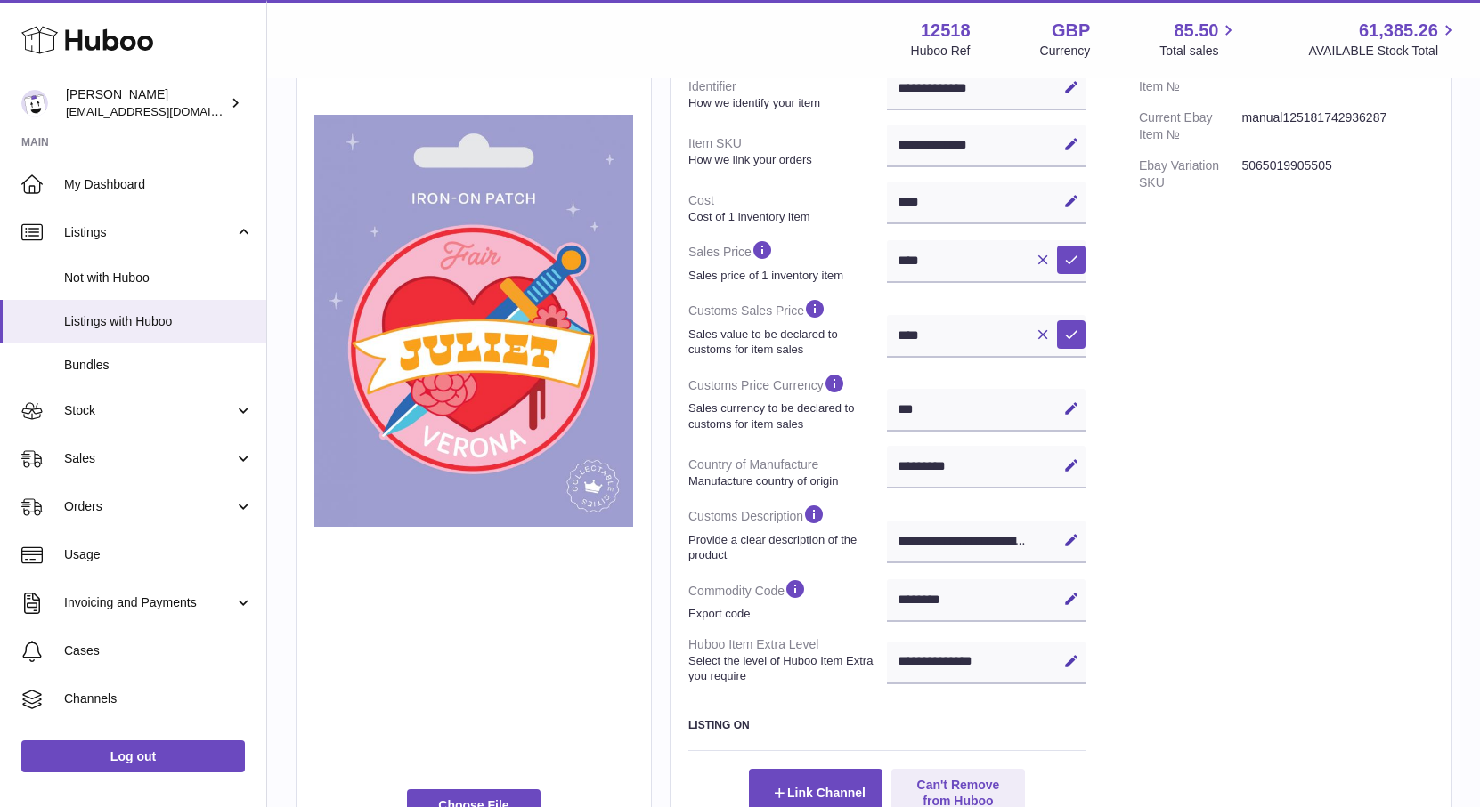
click at [1171, 376] on div "Specification Packed no Weight (g) 10 Size Large Letter Additional Original Eba…" at bounding box center [1286, 362] width 294 height 911
click at [1065, 338] on icon at bounding box center [1071, 335] width 16 height 16
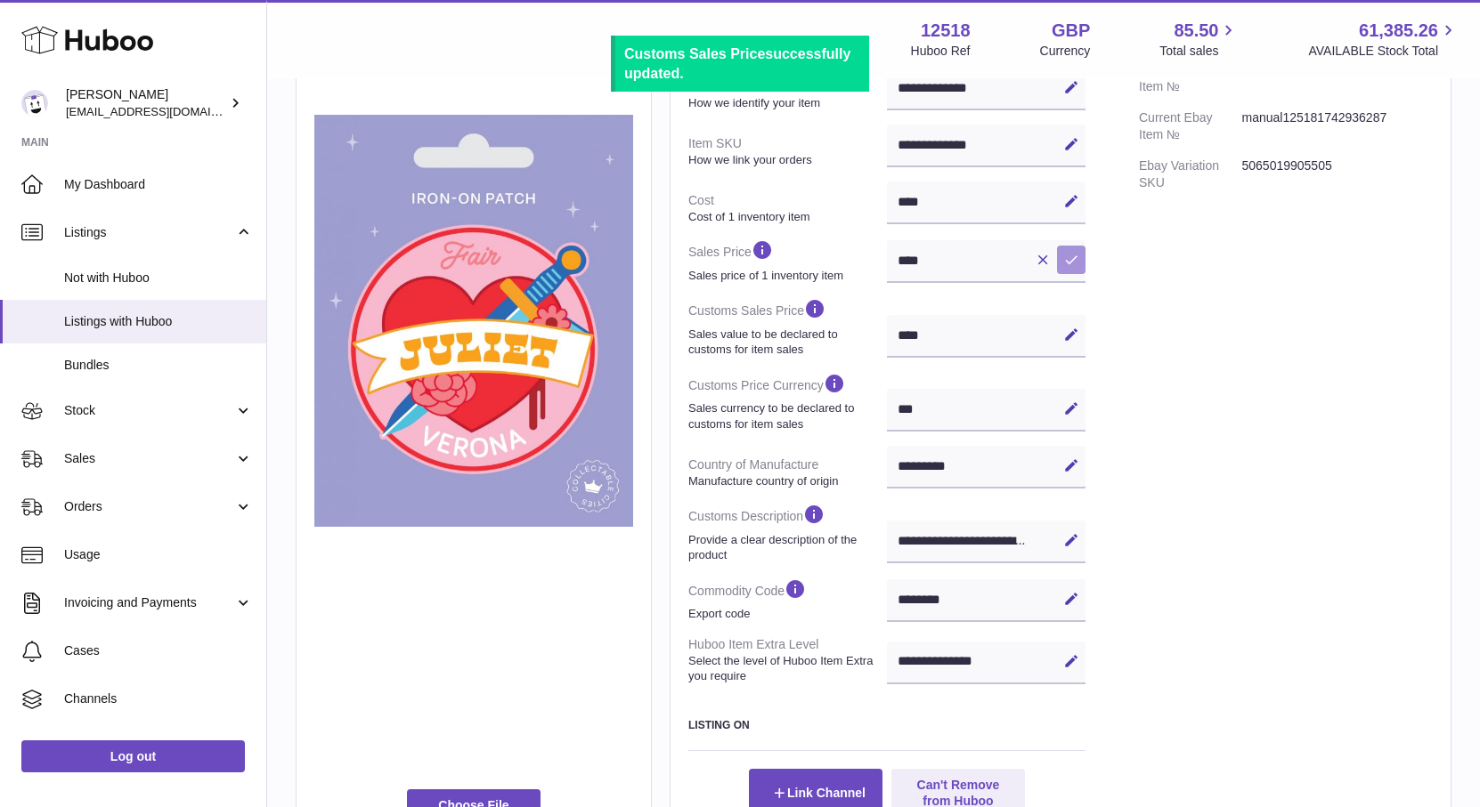
click at [1074, 261] on icon at bounding box center [1071, 260] width 16 height 16
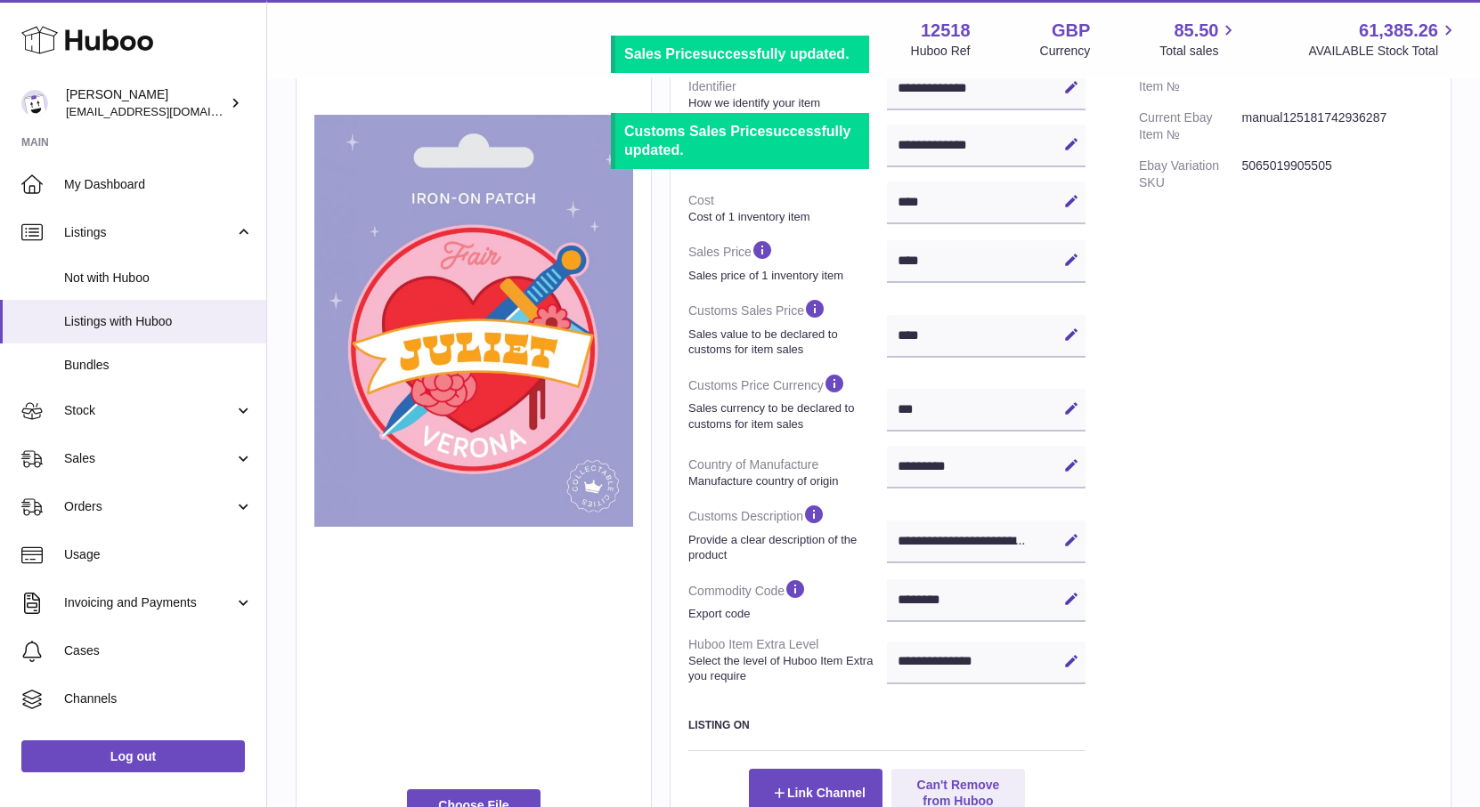
click at [1144, 347] on div "Specification Packed no Weight (g) 10 Size Large Letter Additional Original Eba…" at bounding box center [1286, 362] width 294 height 911
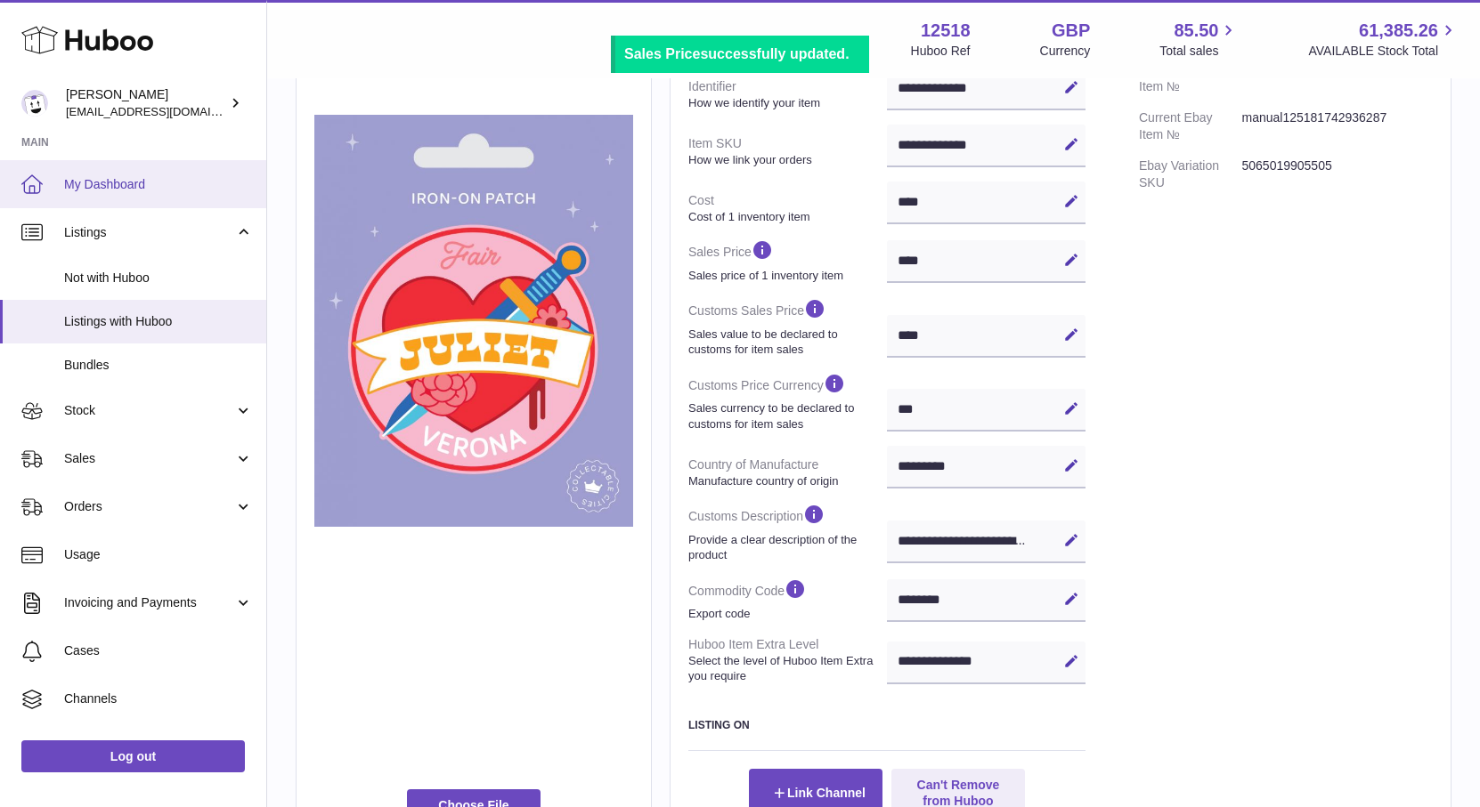
click at [134, 182] on span "My Dashboard" at bounding box center [158, 184] width 189 height 17
click at [107, 187] on span "My Dashboard" at bounding box center [158, 184] width 189 height 17
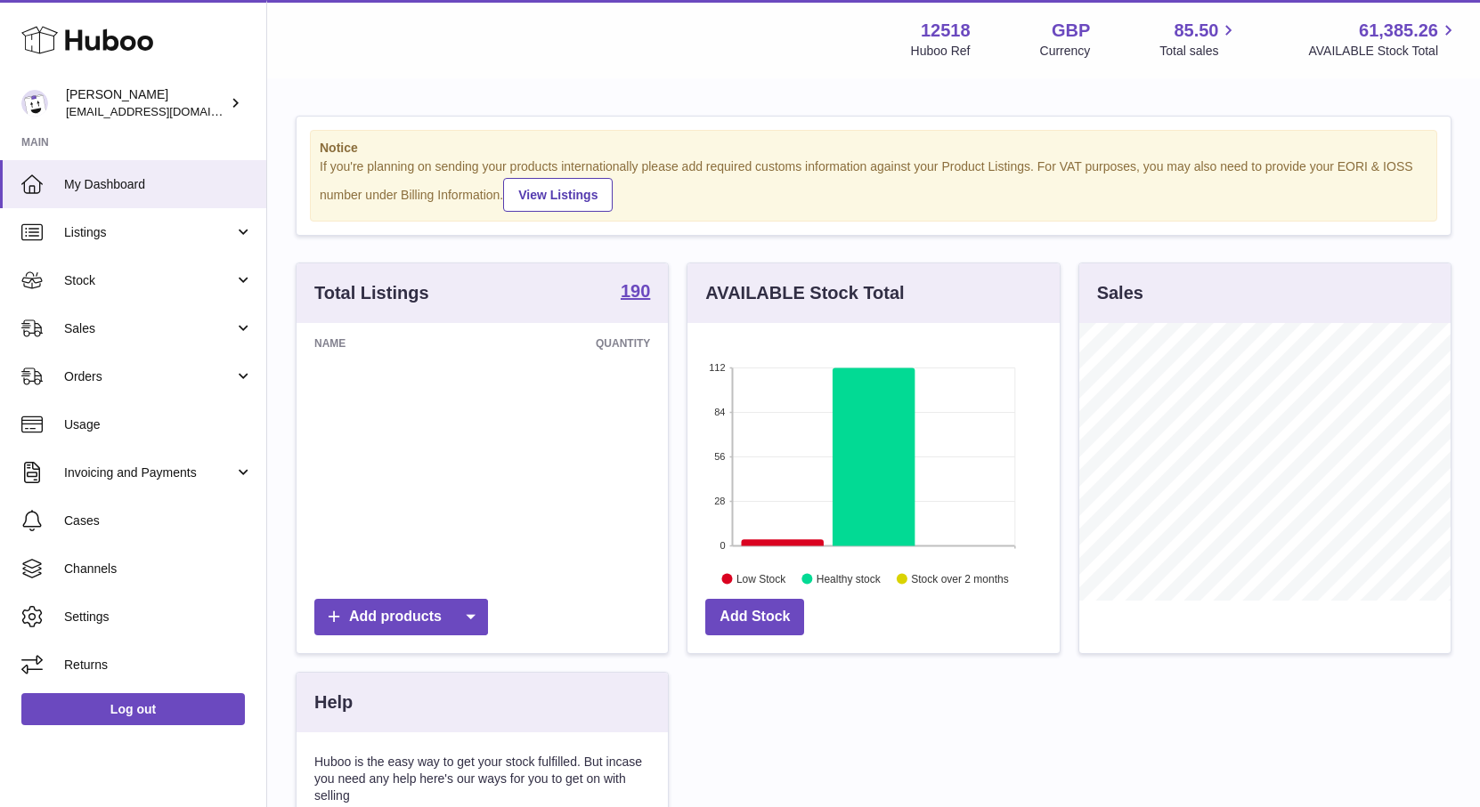
scroll to position [278, 371]
click at [92, 329] on span "Sales" at bounding box center [149, 328] width 170 height 17
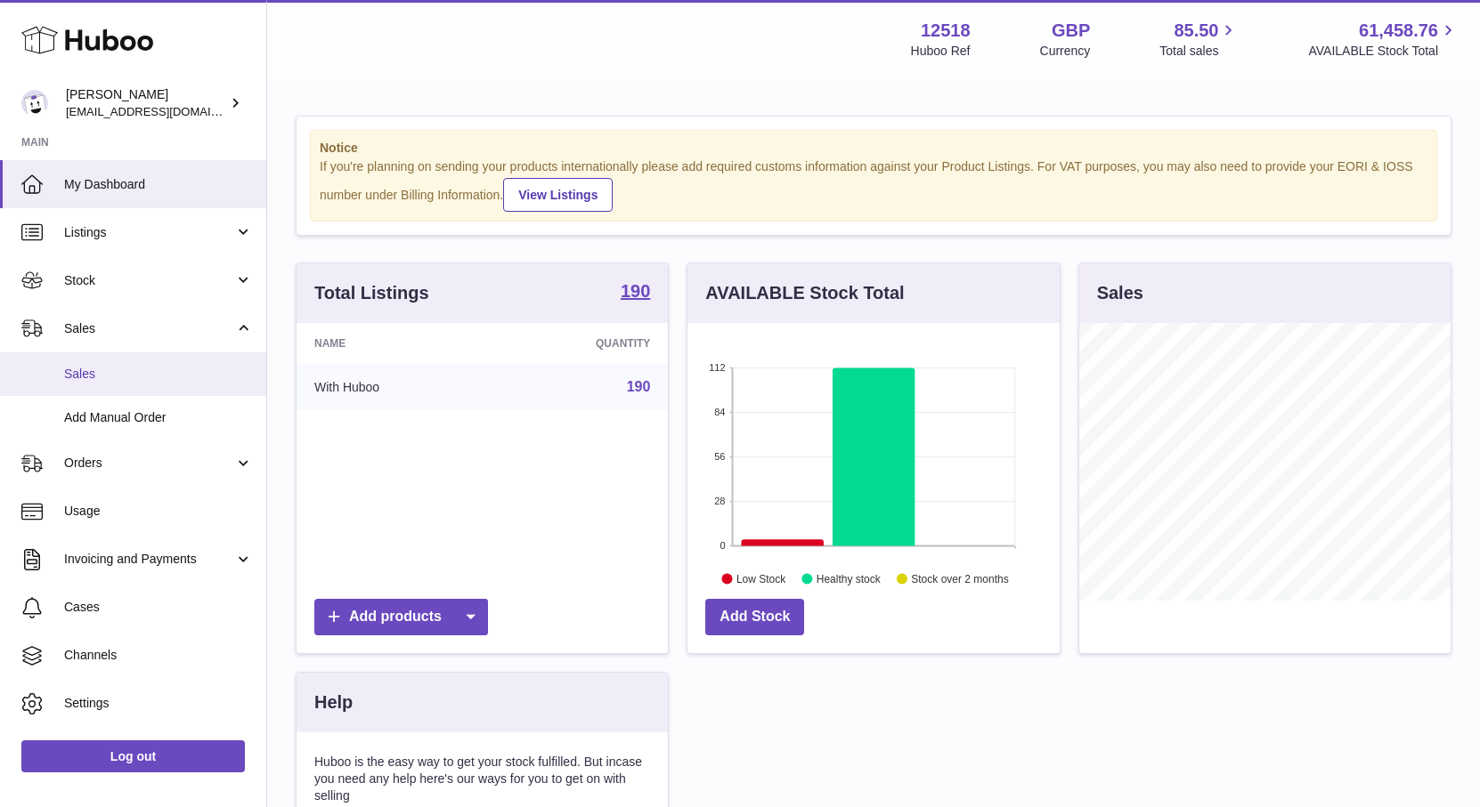
click at [85, 369] on span "Sales" at bounding box center [158, 374] width 189 height 17
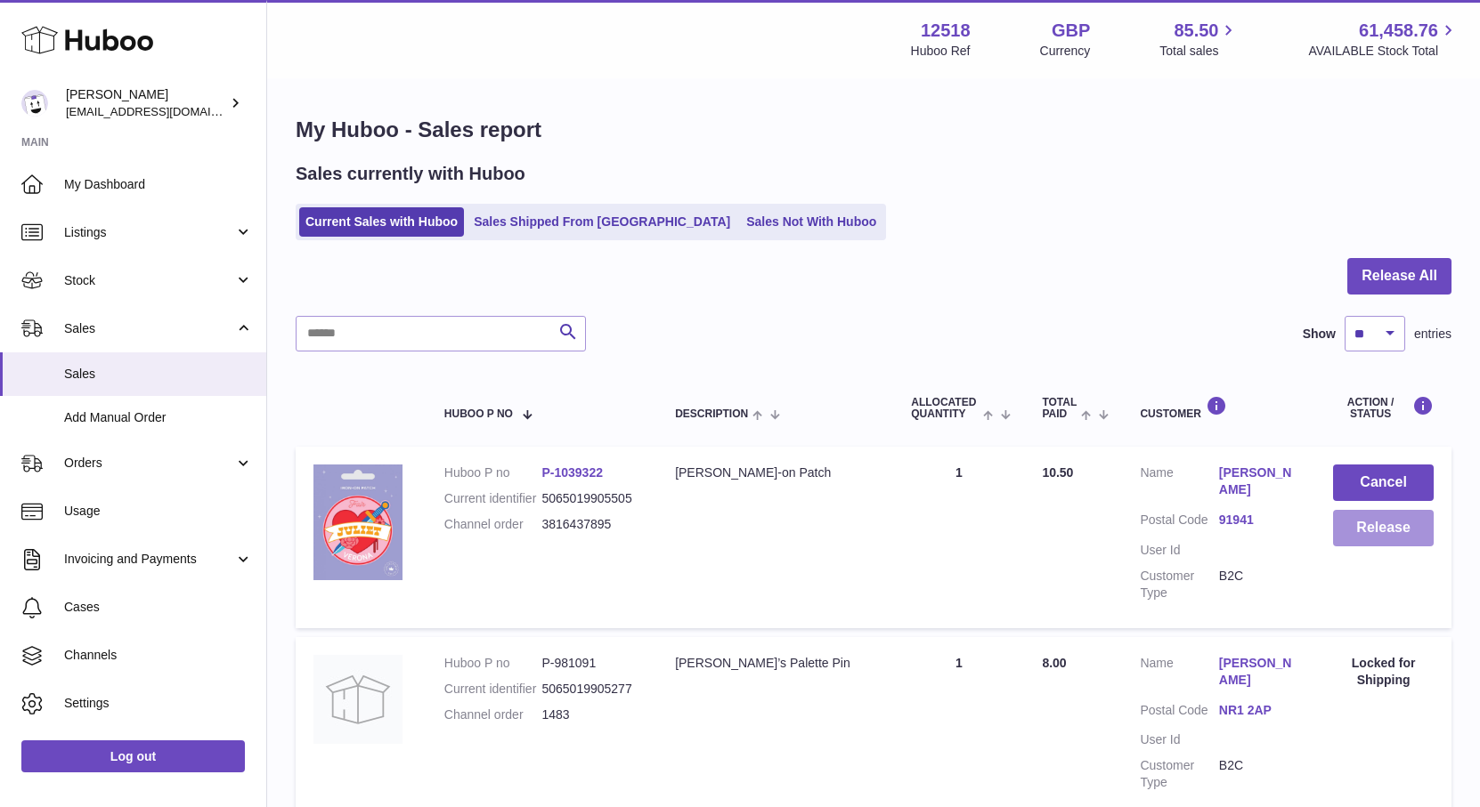
click at [1399, 539] on button "Release" at bounding box center [1383, 528] width 101 height 36
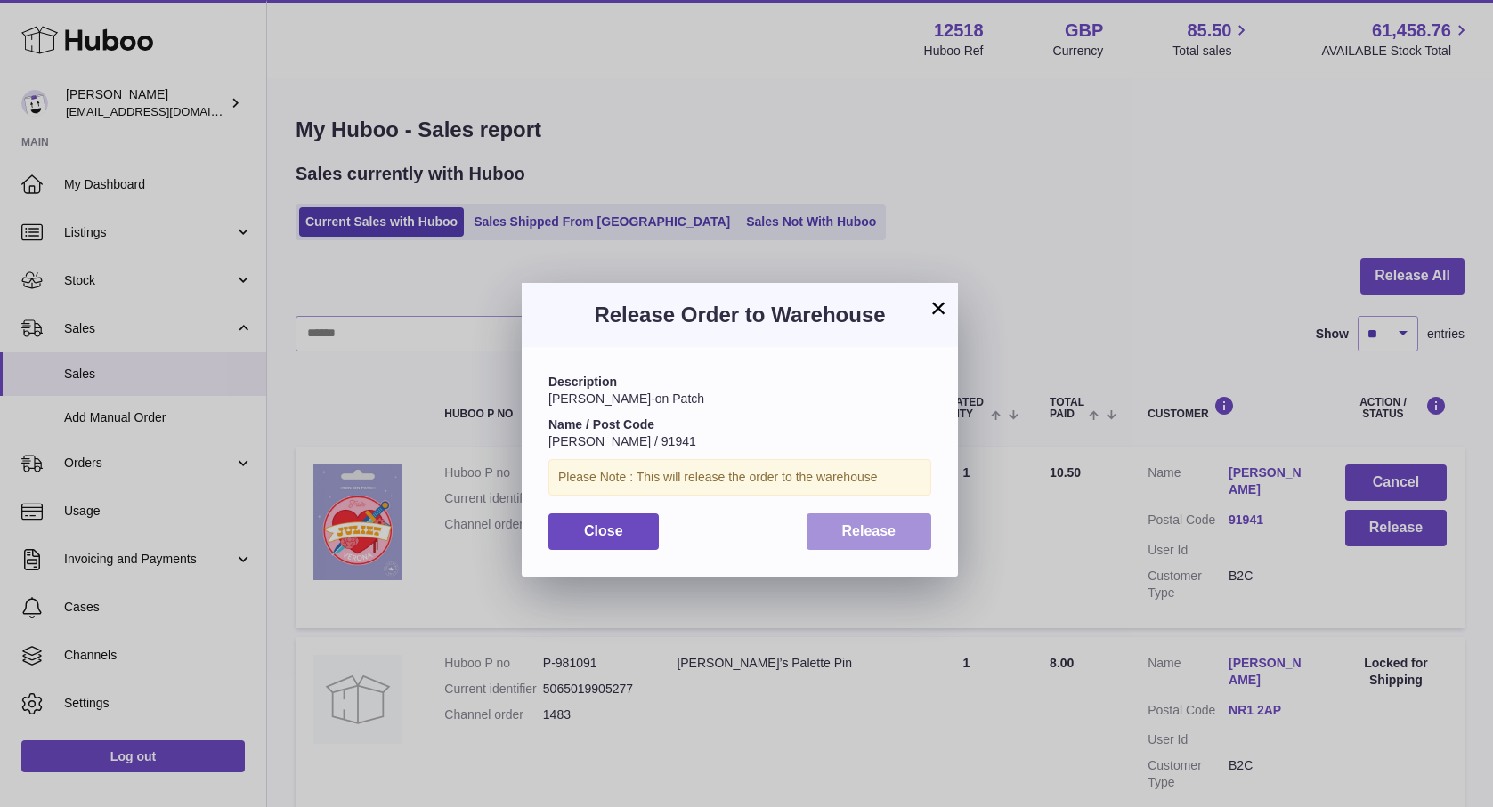
drag, startPoint x: 913, startPoint y: 533, endPoint x: 914, endPoint y: 542, distance: 8.9
click at [913, 533] on button "Release" at bounding box center [870, 532] width 126 height 36
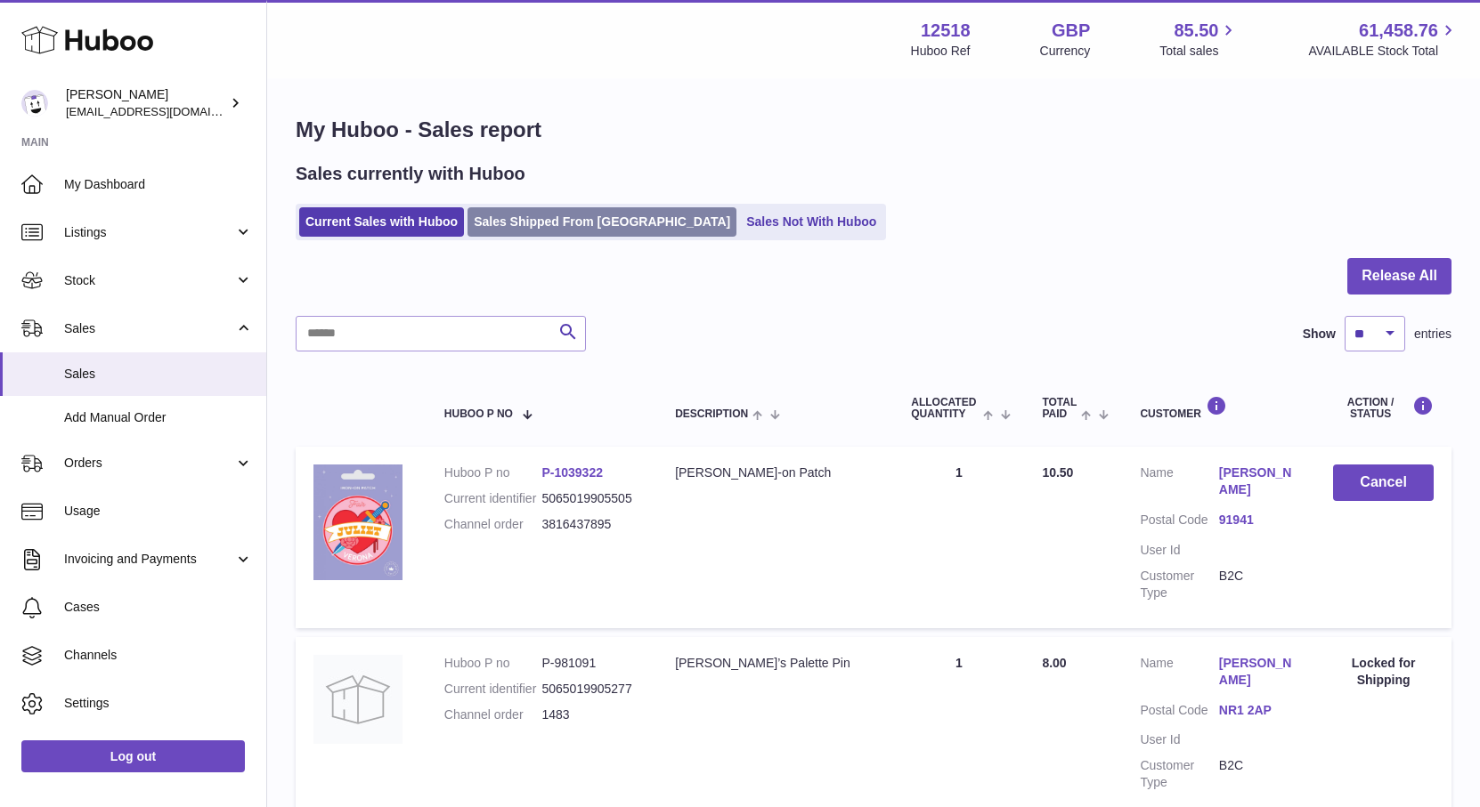
click at [539, 225] on link "Sales Shipped From [GEOGRAPHIC_DATA]" at bounding box center [601, 221] width 269 height 29
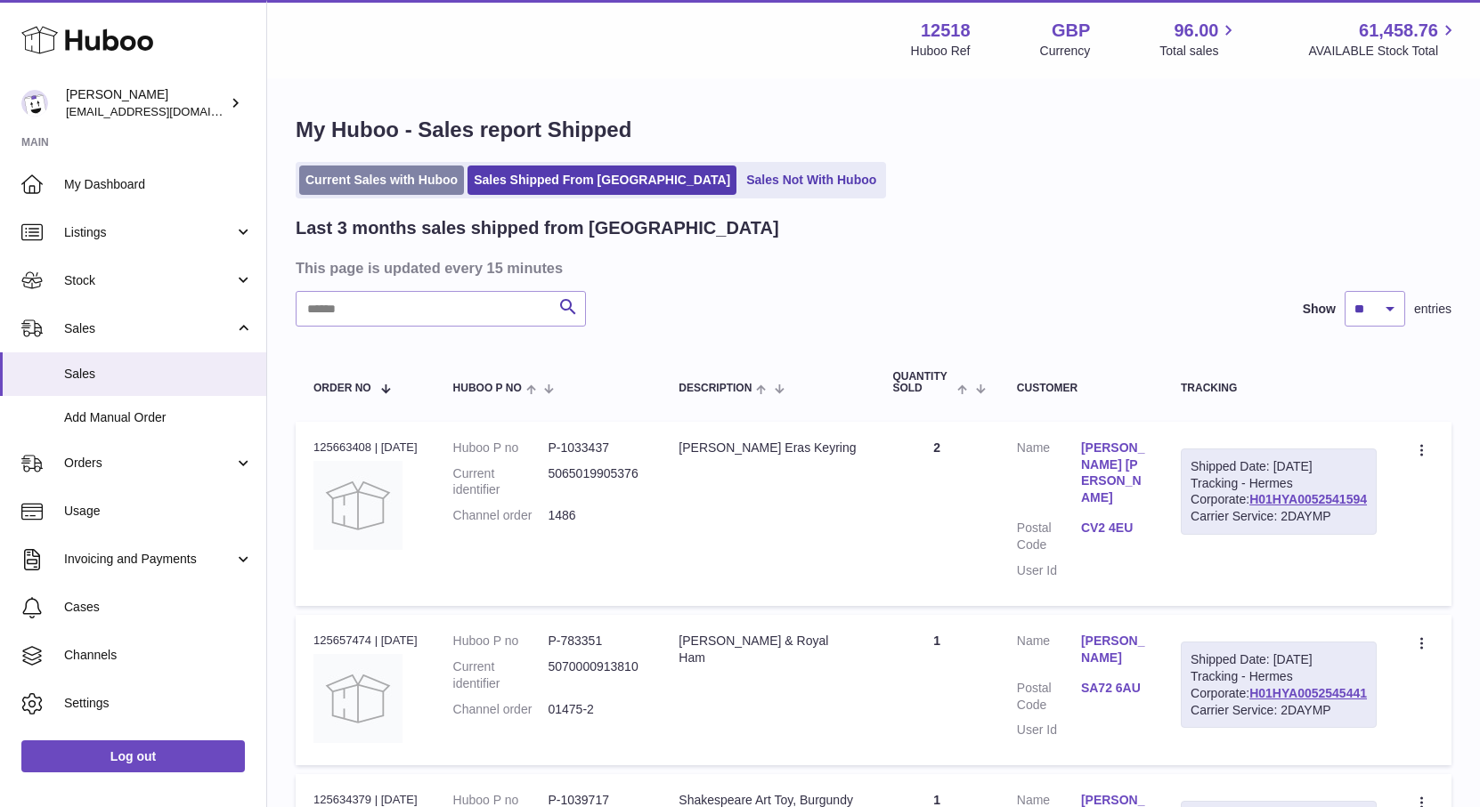
click at [418, 181] on link "Current Sales with Huboo" at bounding box center [381, 180] width 165 height 29
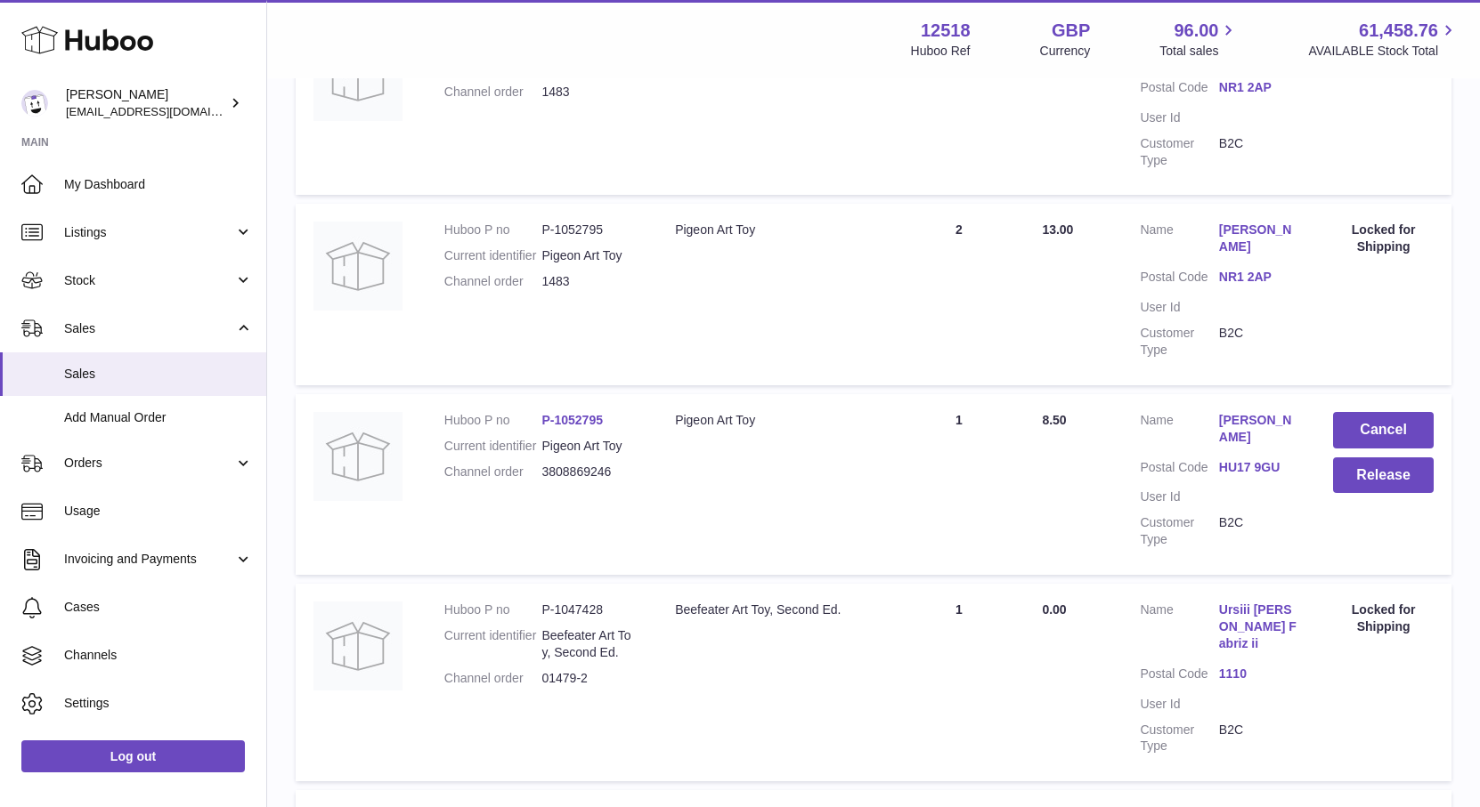
scroll to position [814, 0]
click at [1417, 487] on button "Release" at bounding box center [1383, 475] width 101 height 36
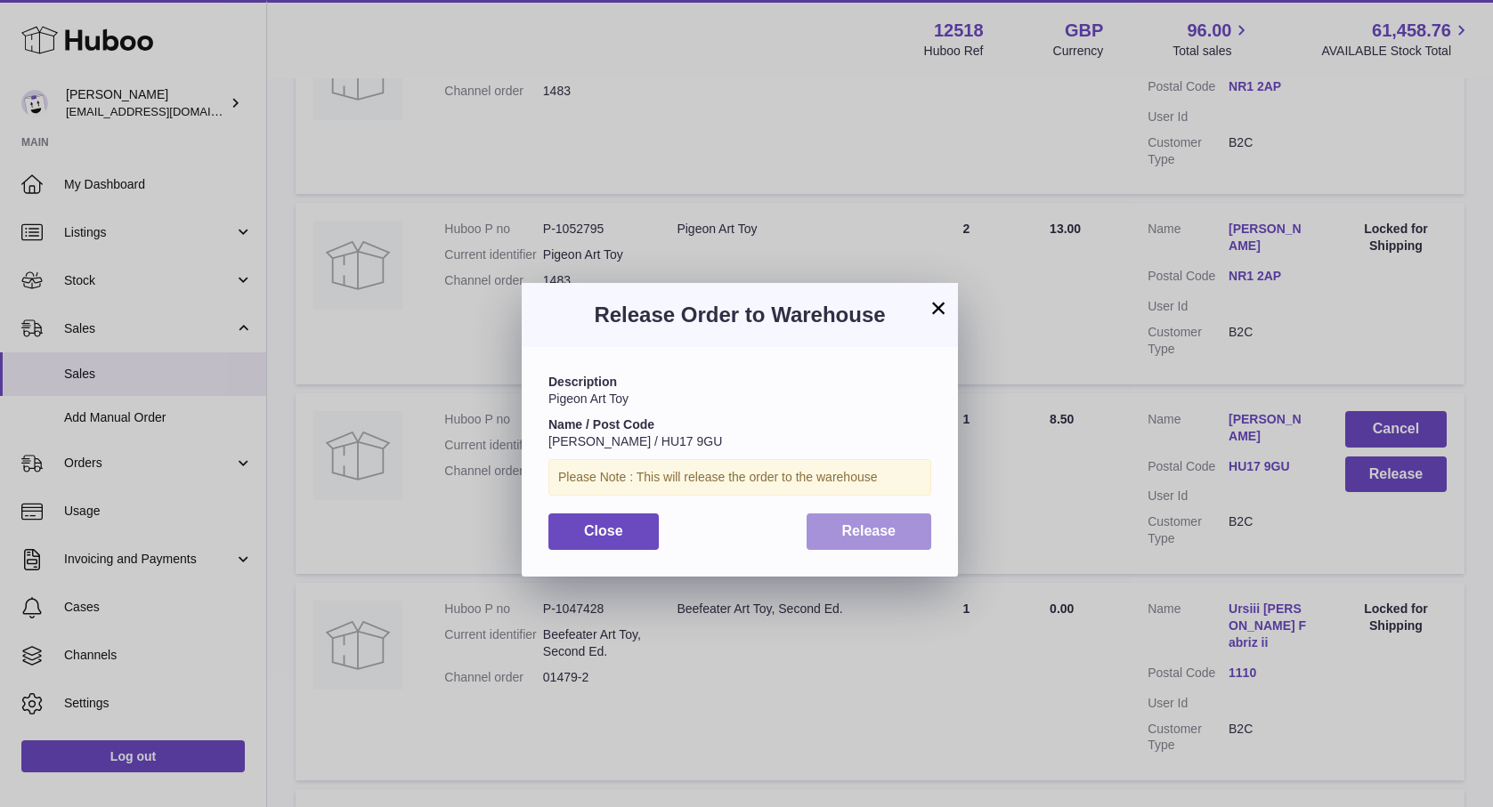
click at [925, 532] on button "Release" at bounding box center [870, 532] width 126 height 36
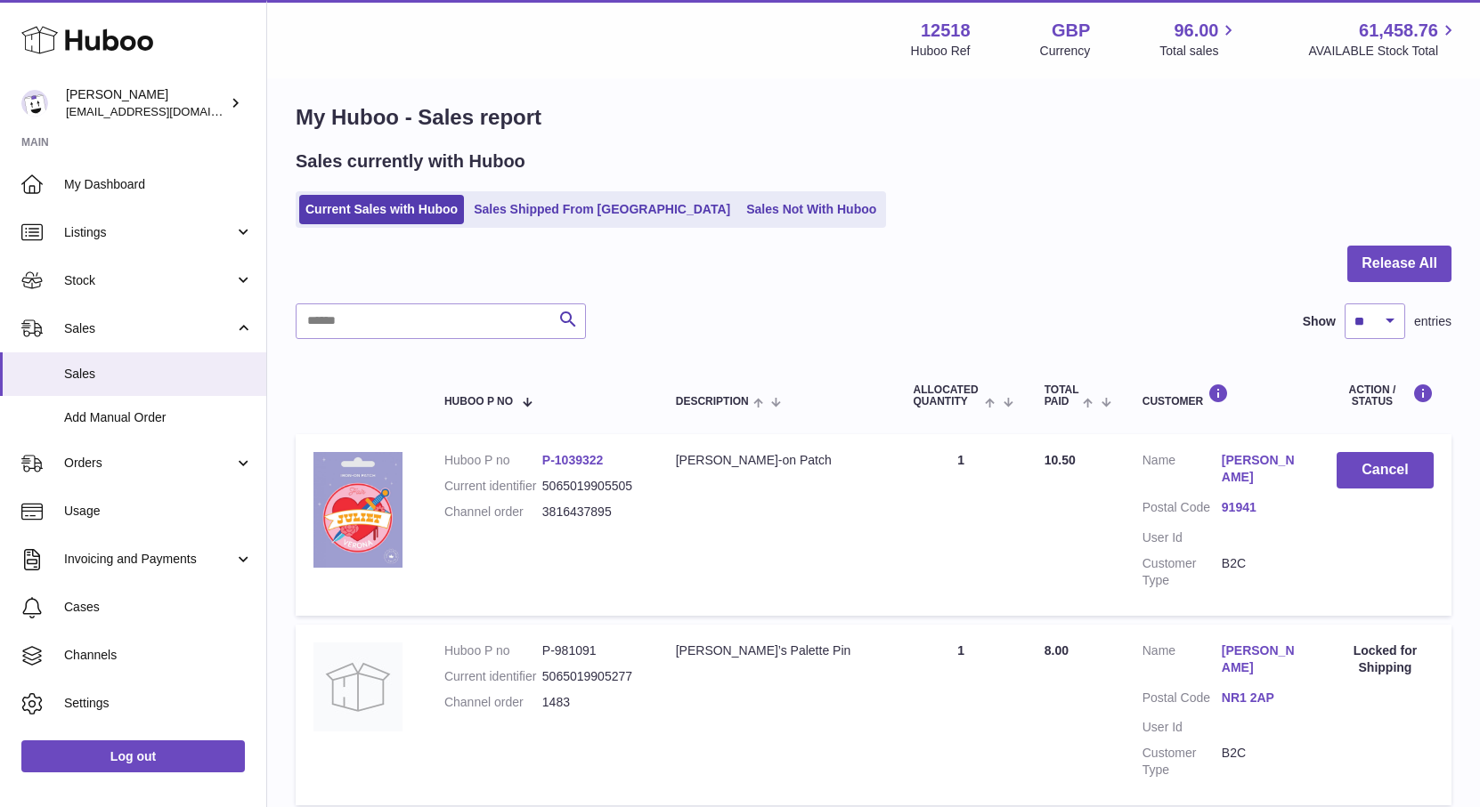
scroll to position [0, 0]
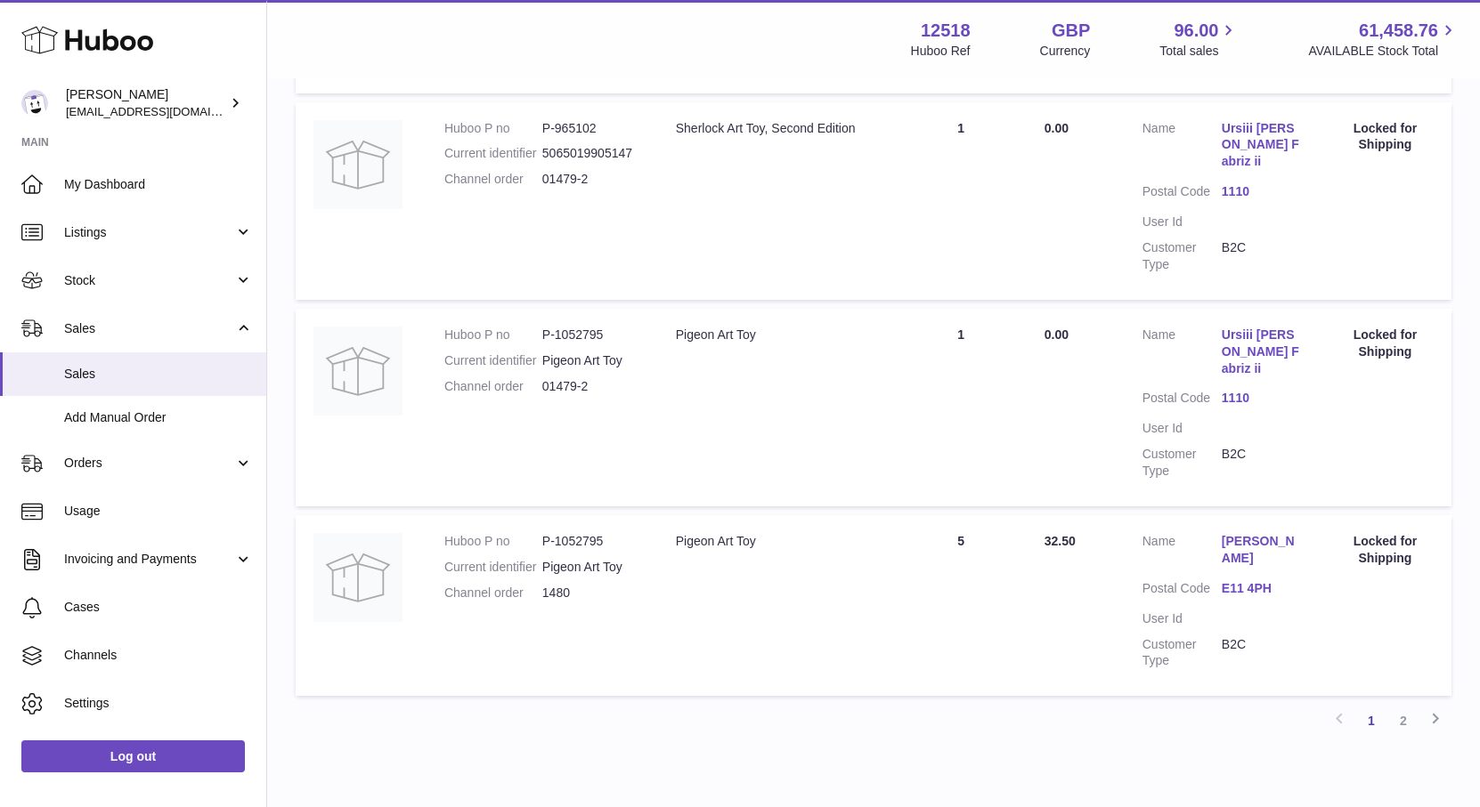
drag, startPoint x: 1407, startPoint y: 642, endPoint x: 1416, endPoint y: 626, distance: 18.3
click at [1407, 705] on link "2" at bounding box center [1403, 721] width 32 height 32
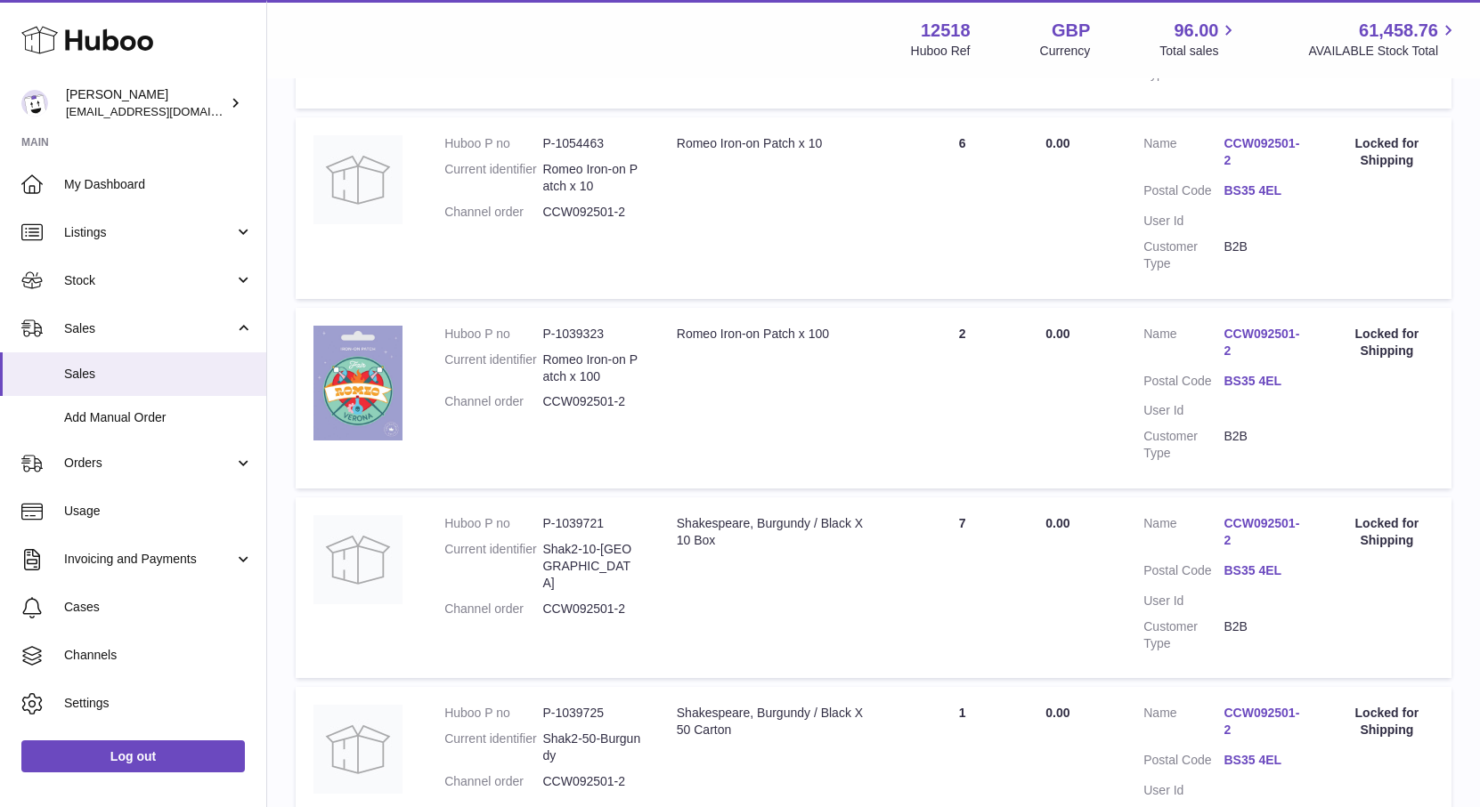
scroll to position [1155, 0]
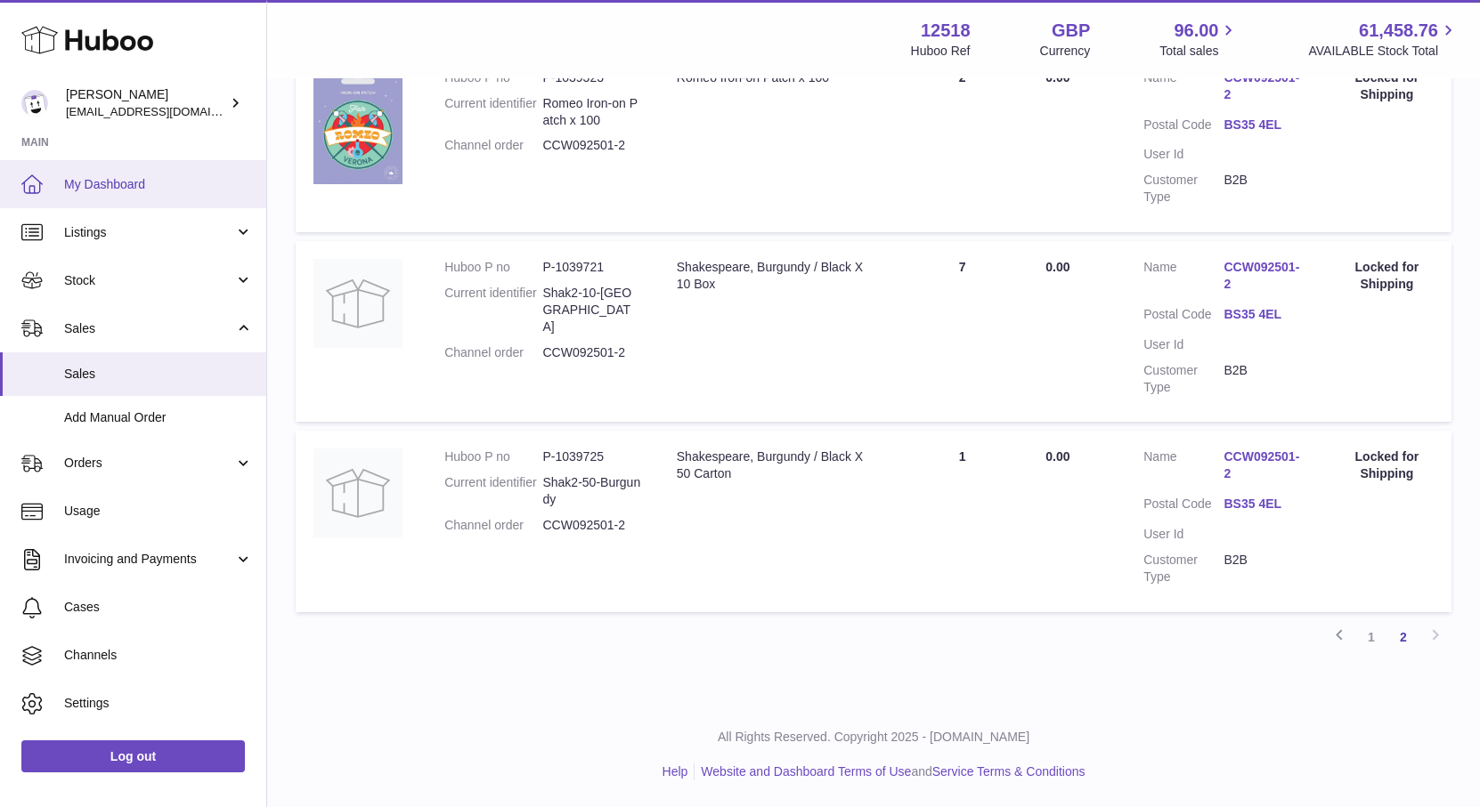
drag, startPoint x: 82, startPoint y: 182, endPoint x: 104, endPoint y: 181, distance: 22.3
click at [103, 182] on span "My Dashboard" at bounding box center [158, 184] width 189 height 17
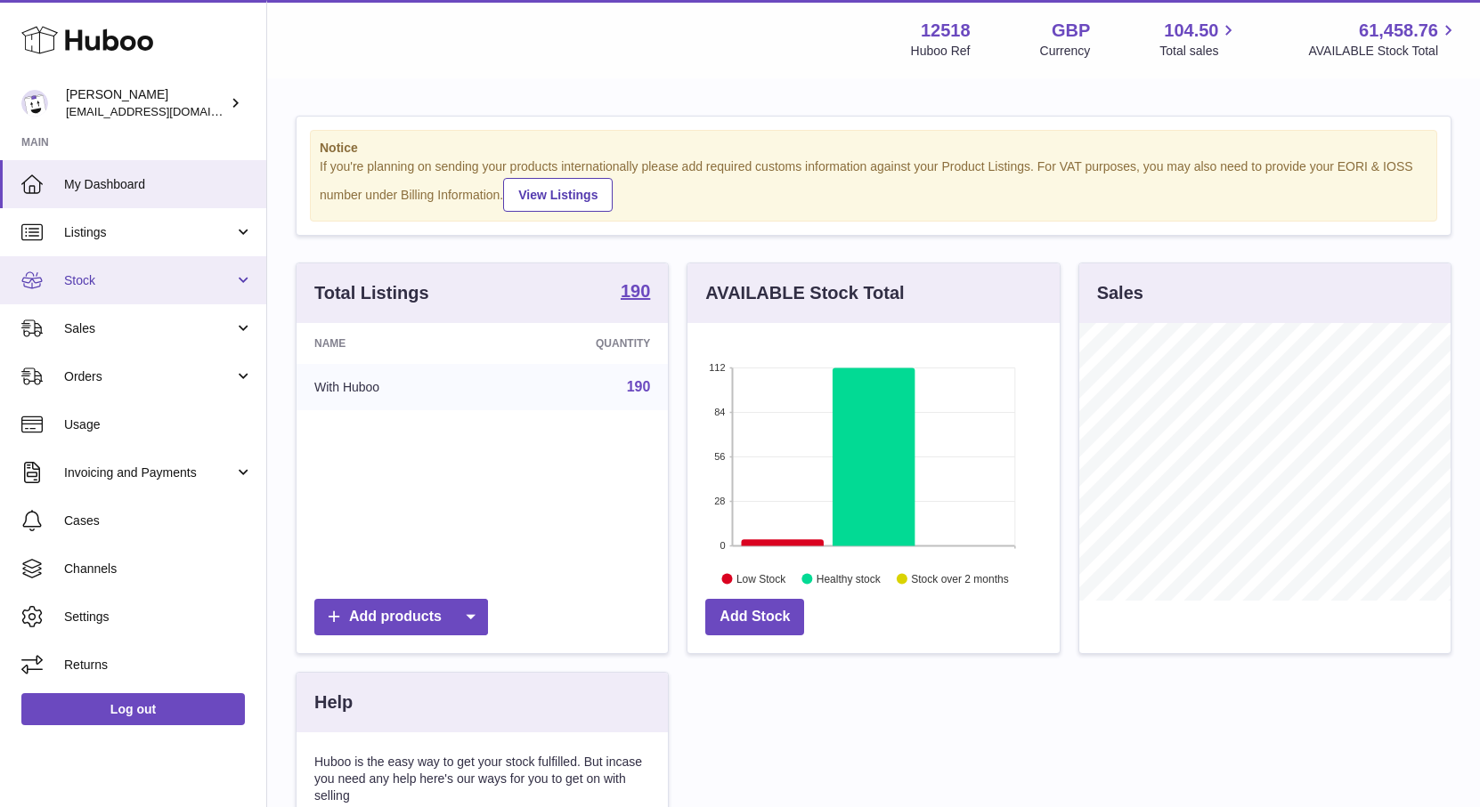
scroll to position [278, 371]
click at [91, 277] on span "Stock" at bounding box center [149, 280] width 170 height 17
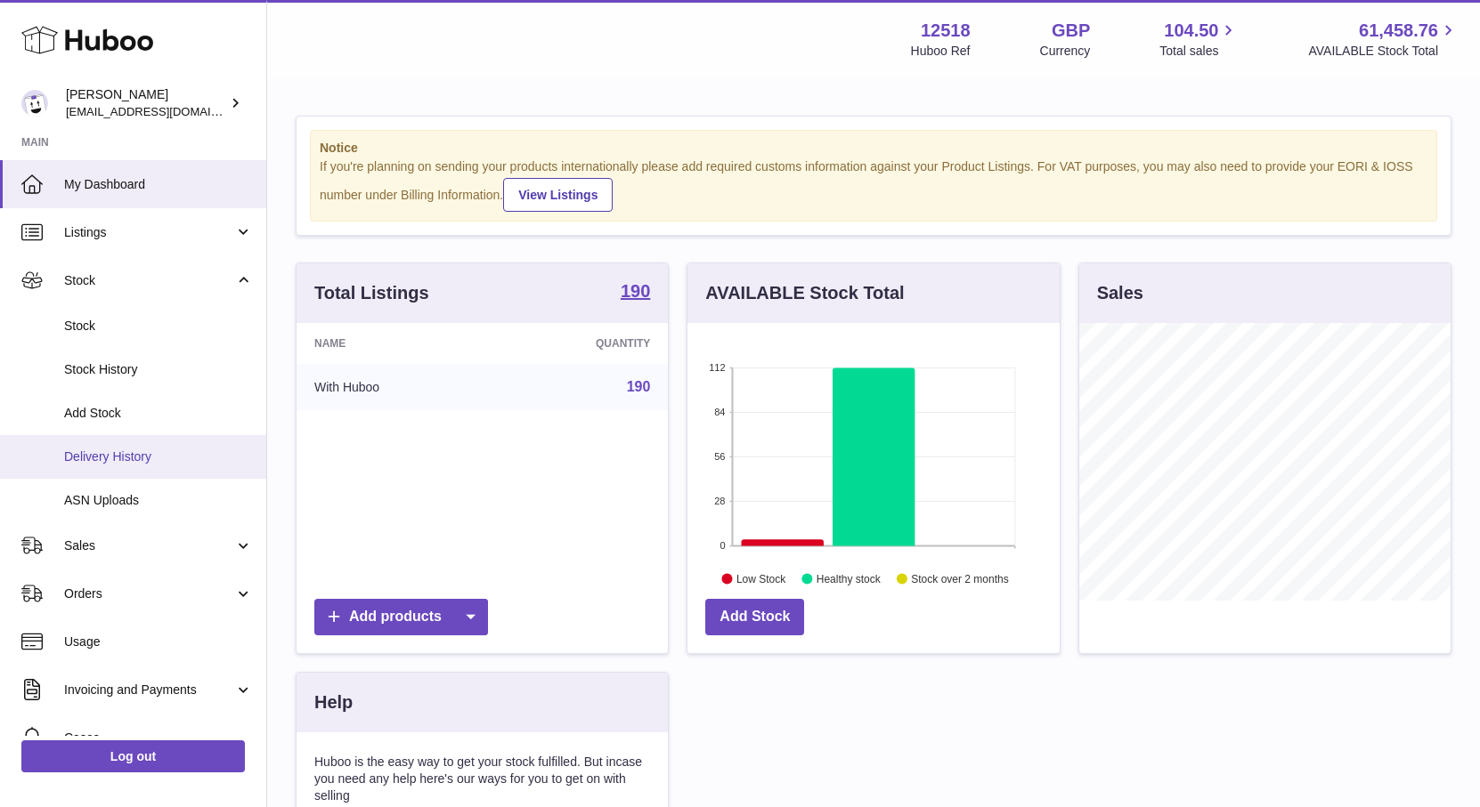
click at [105, 451] on span "Delivery History" at bounding box center [158, 457] width 189 height 17
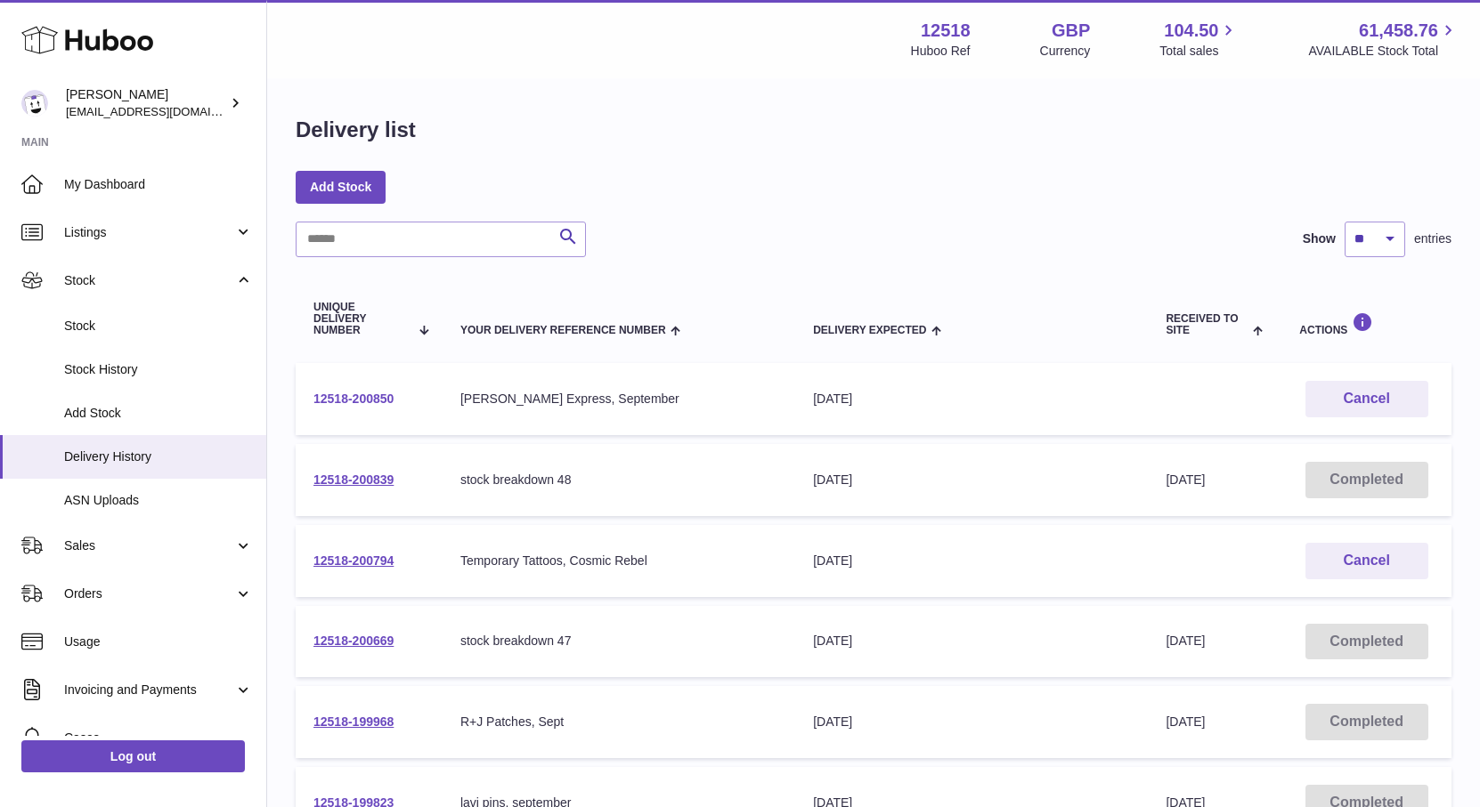
click at [379, 401] on link "12518-200850" at bounding box center [353, 399] width 80 height 14
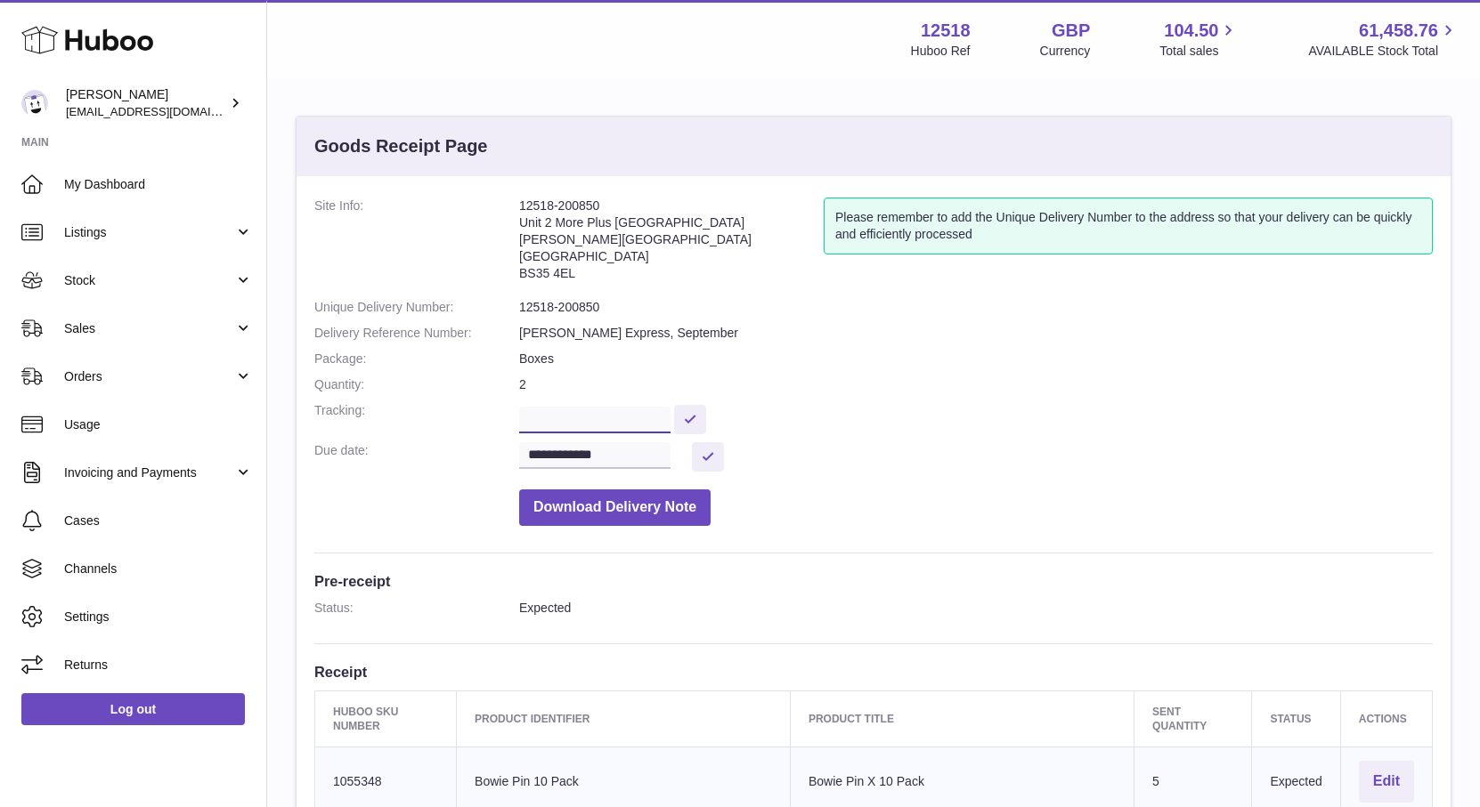
click at [539, 416] on input "text" at bounding box center [594, 420] width 151 height 27
paste input "**********"
type input "**********"
click at [700, 423] on button at bounding box center [690, 419] width 32 height 29
drag, startPoint x: 621, startPoint y: 458, endPoint x: 653, endPoint y: 460, distance: 31.3
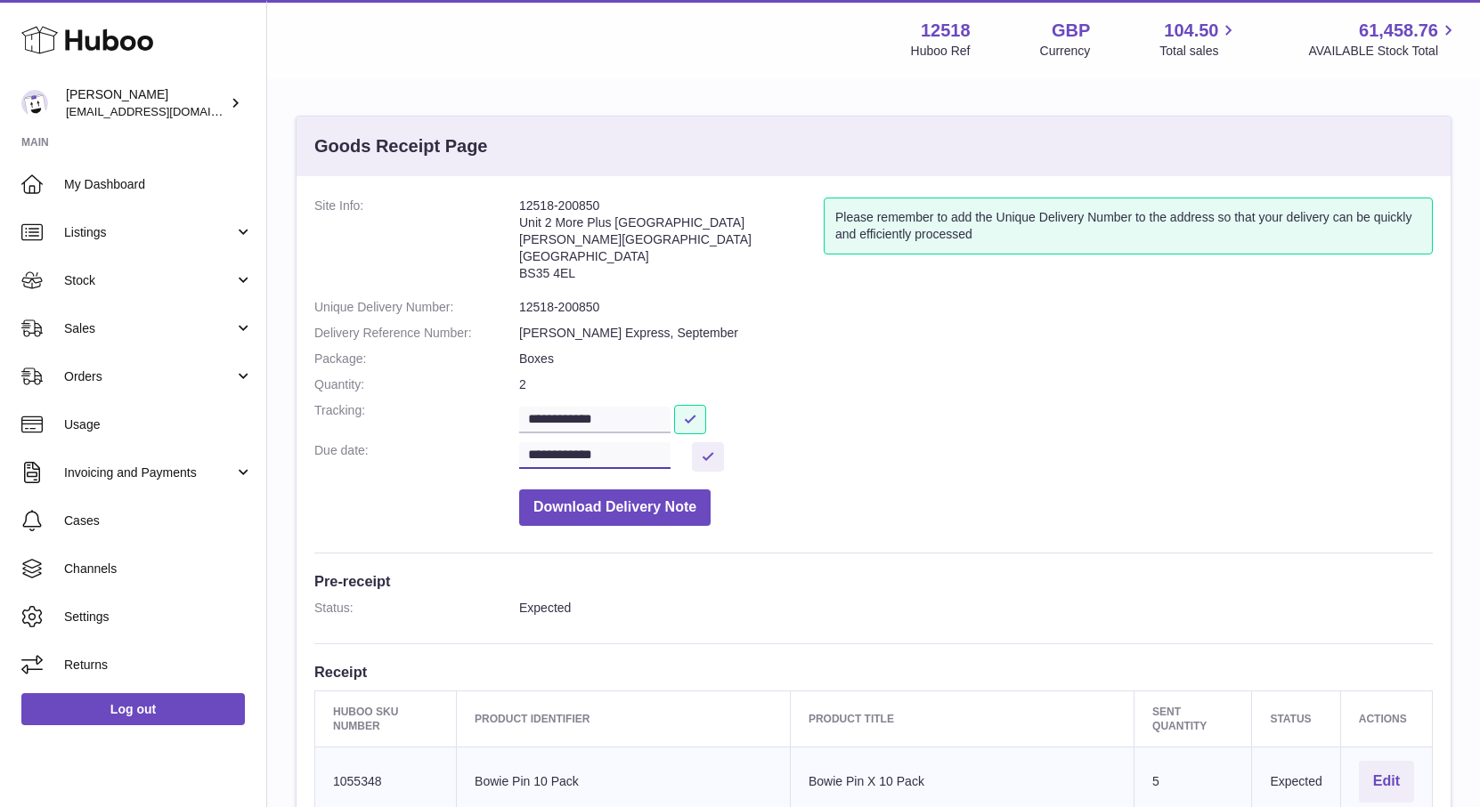
click at [621, 458] on input "**********" at bounding box center [594, 455] width 151 height 27
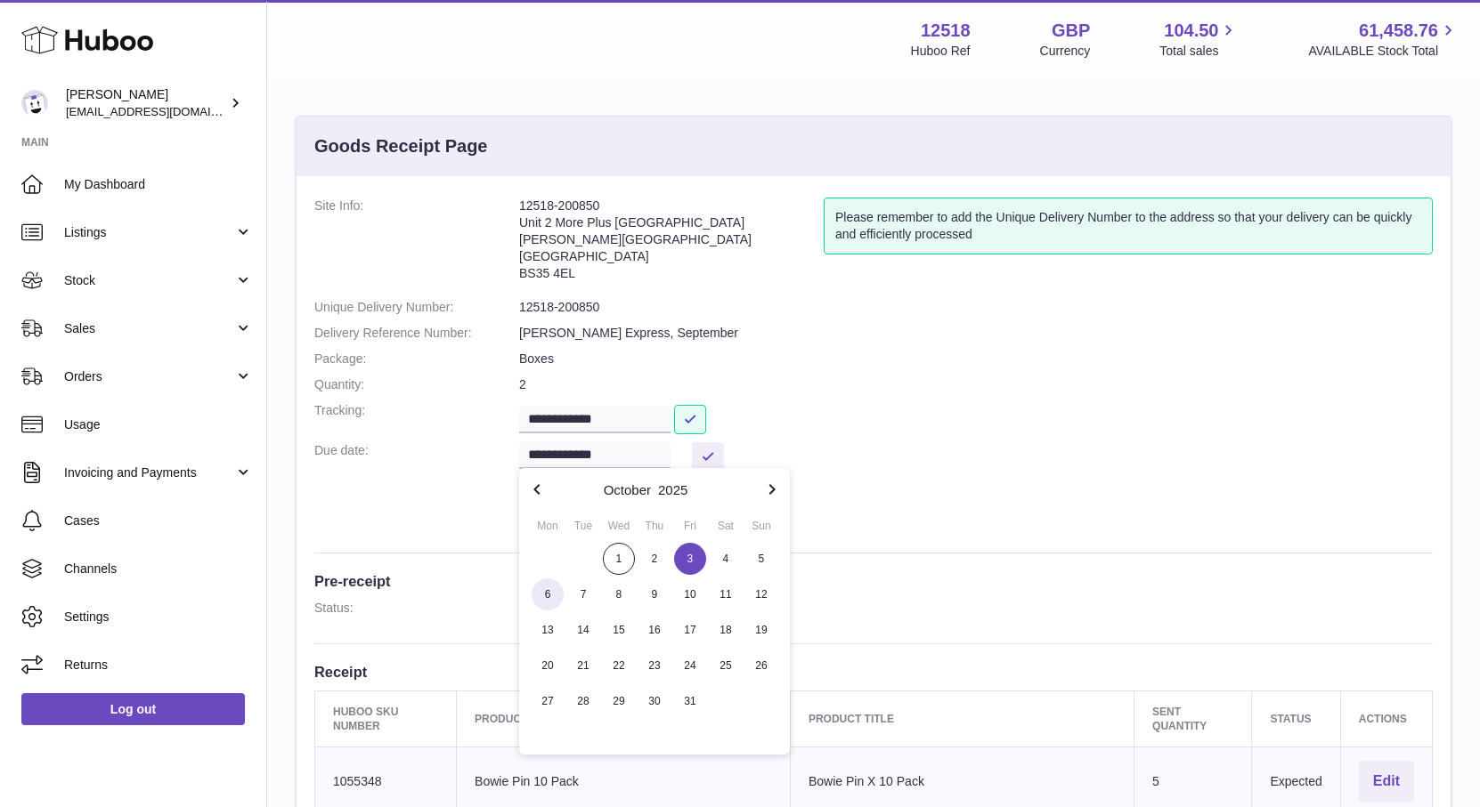
click at [551, 594] on span "6" at bounding box center [547, 595] width 32 height 32
type input "**********"
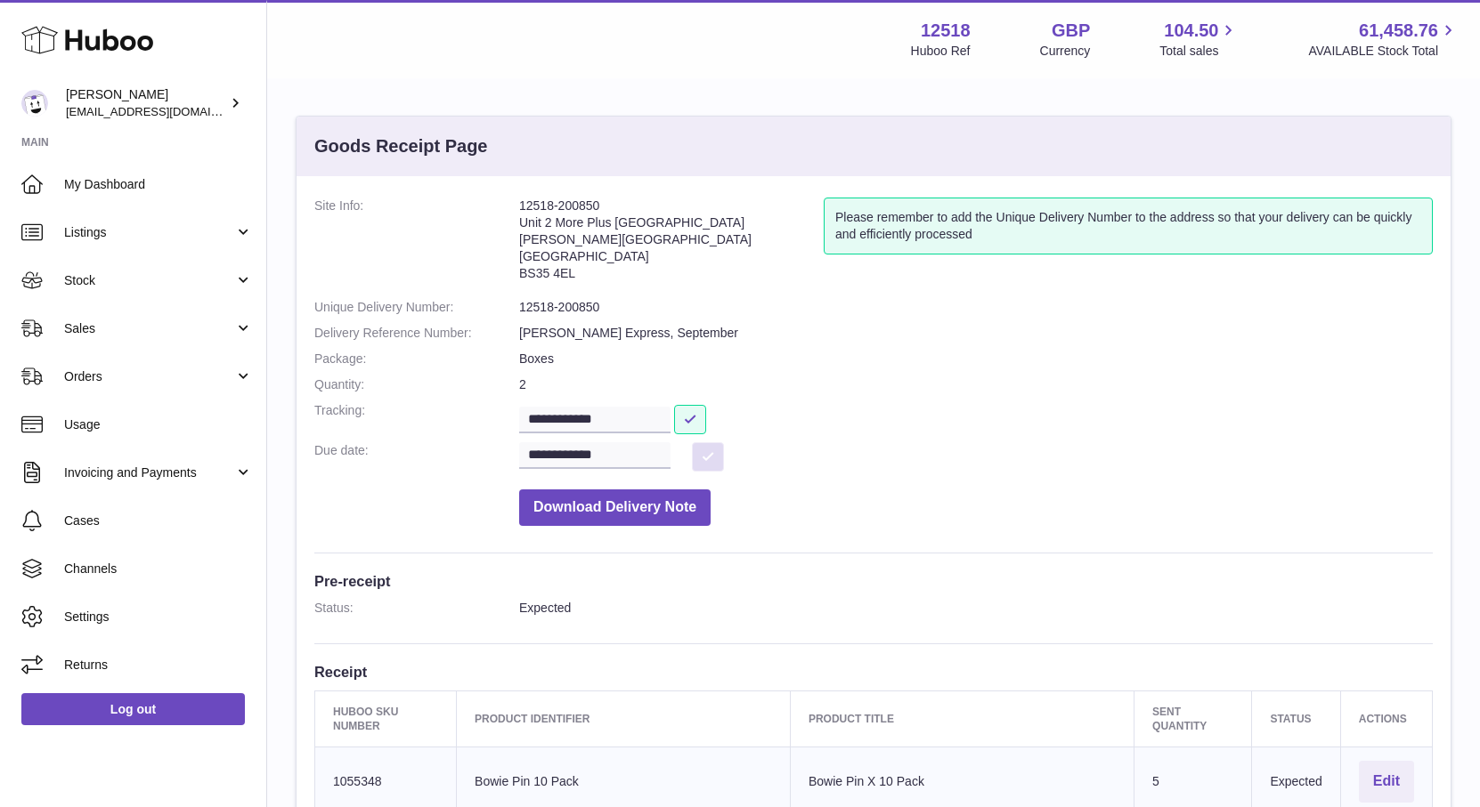
click at [711, 461] on button at bounding box center [708, 456] width 32 height 29
click at [94, 185] on span "My Dashboard" at bounding box center [158, 184] width 189 height 17
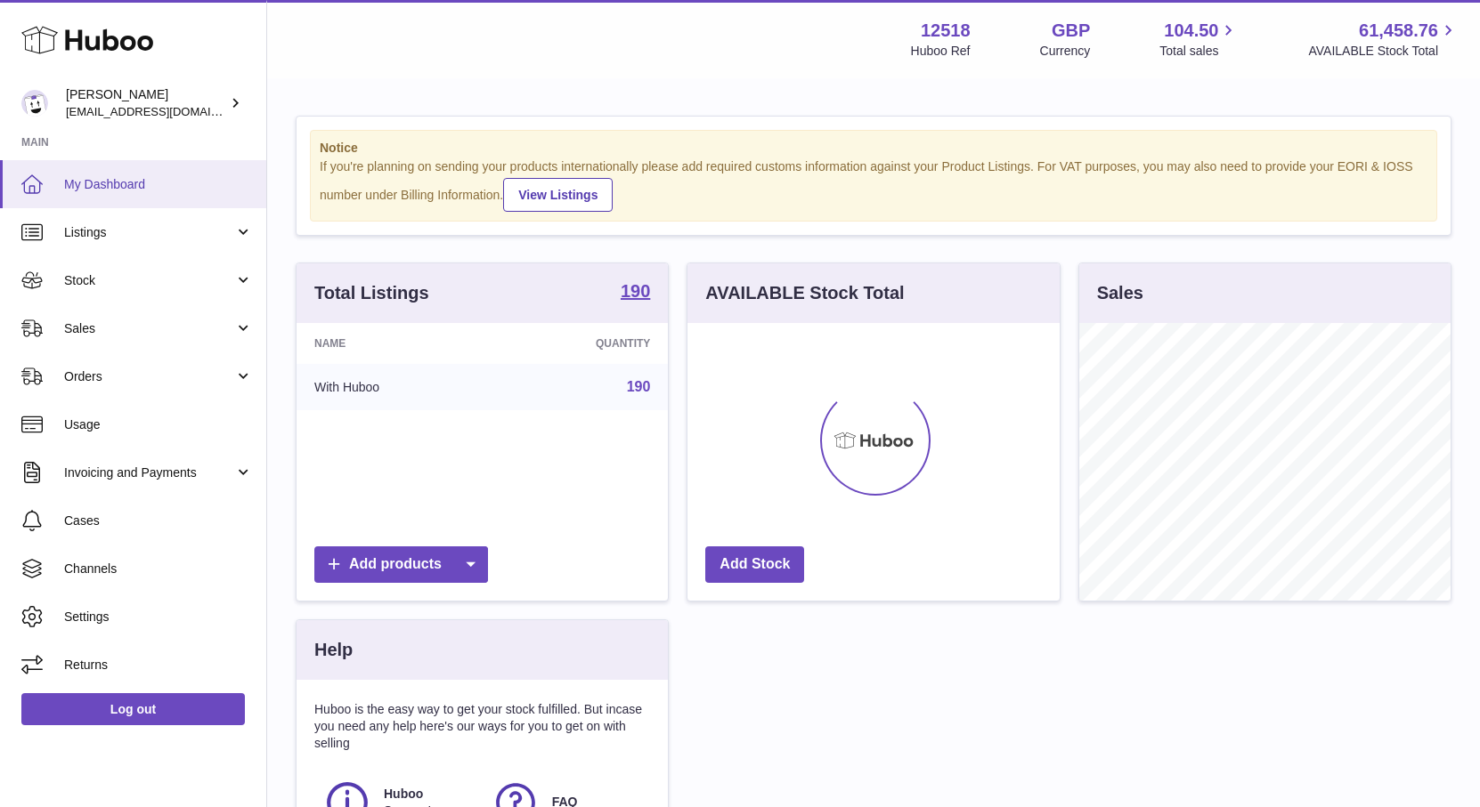
scroll to position [278, 371]
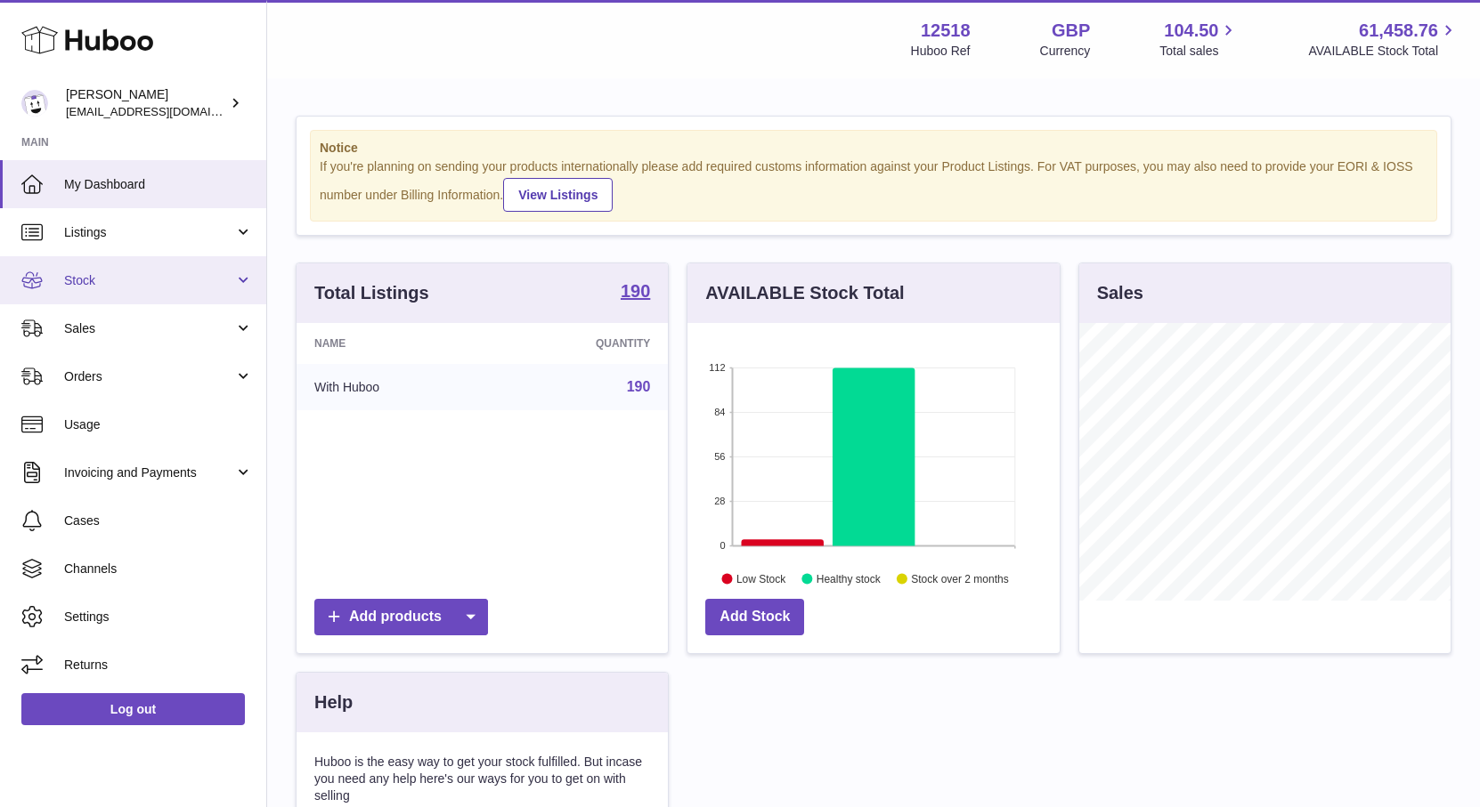
click at [113, 283] on span "Stock" at bounding box center [149, 280] width 170 height 17
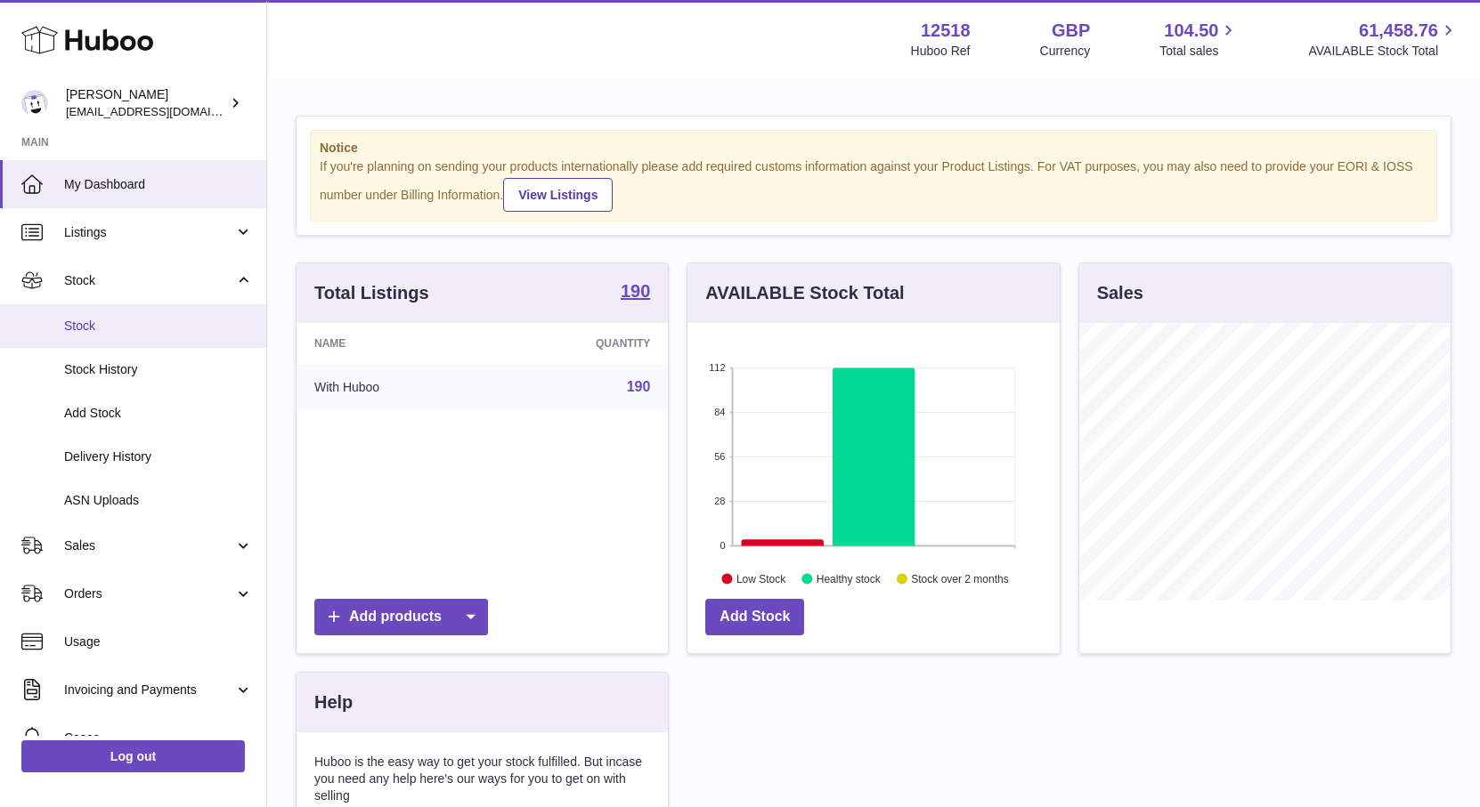
click at [104, 332] on span "Stock" at bounding box center [158, 326] width 189 height 17
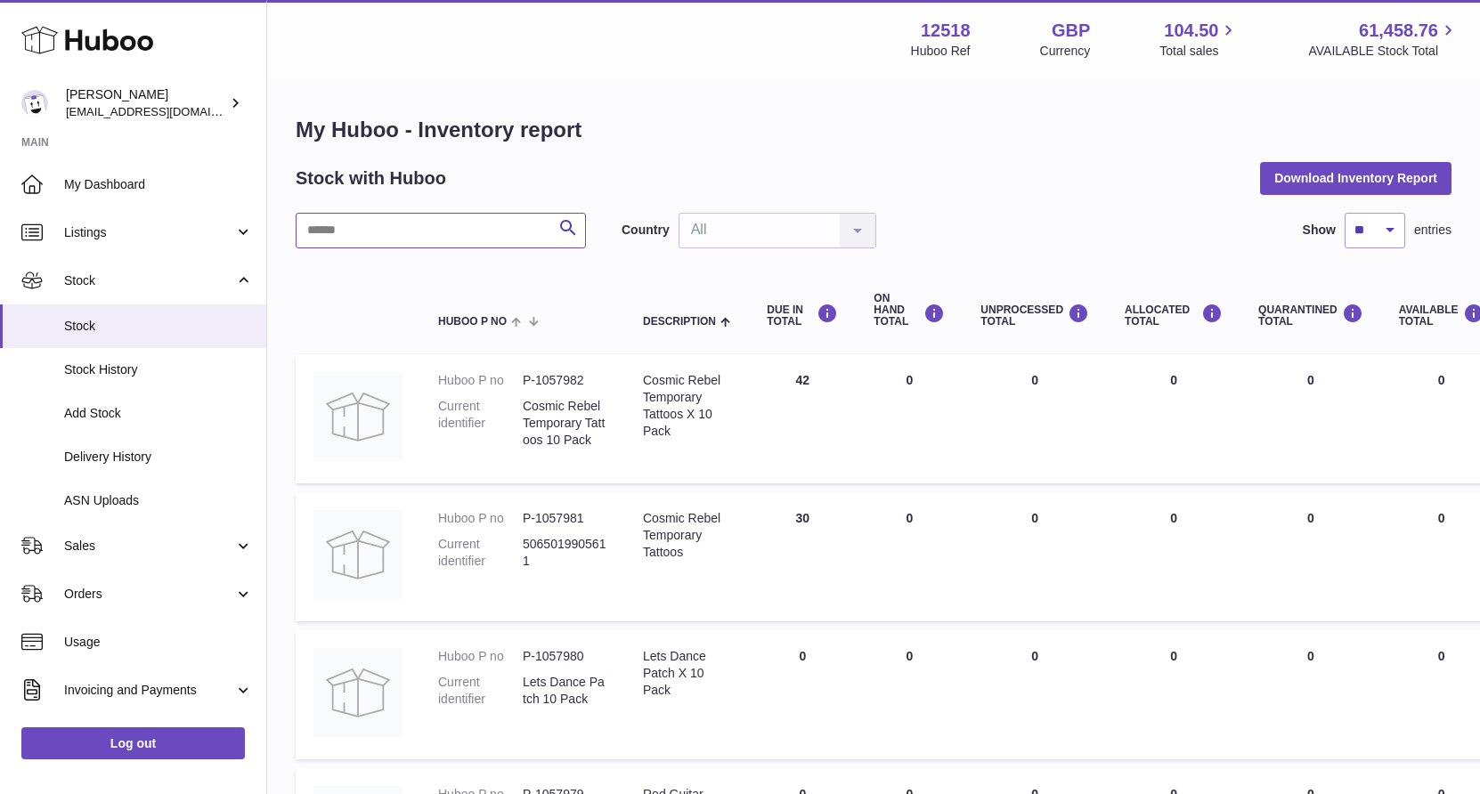
drag, startPoint x: 363, startPoint y: 235, endPoint x: 383, endPoint y: 195, distance: 44.6
click at [362, 235] on input "text" at bounding box center [441, 231] width 290 height 36
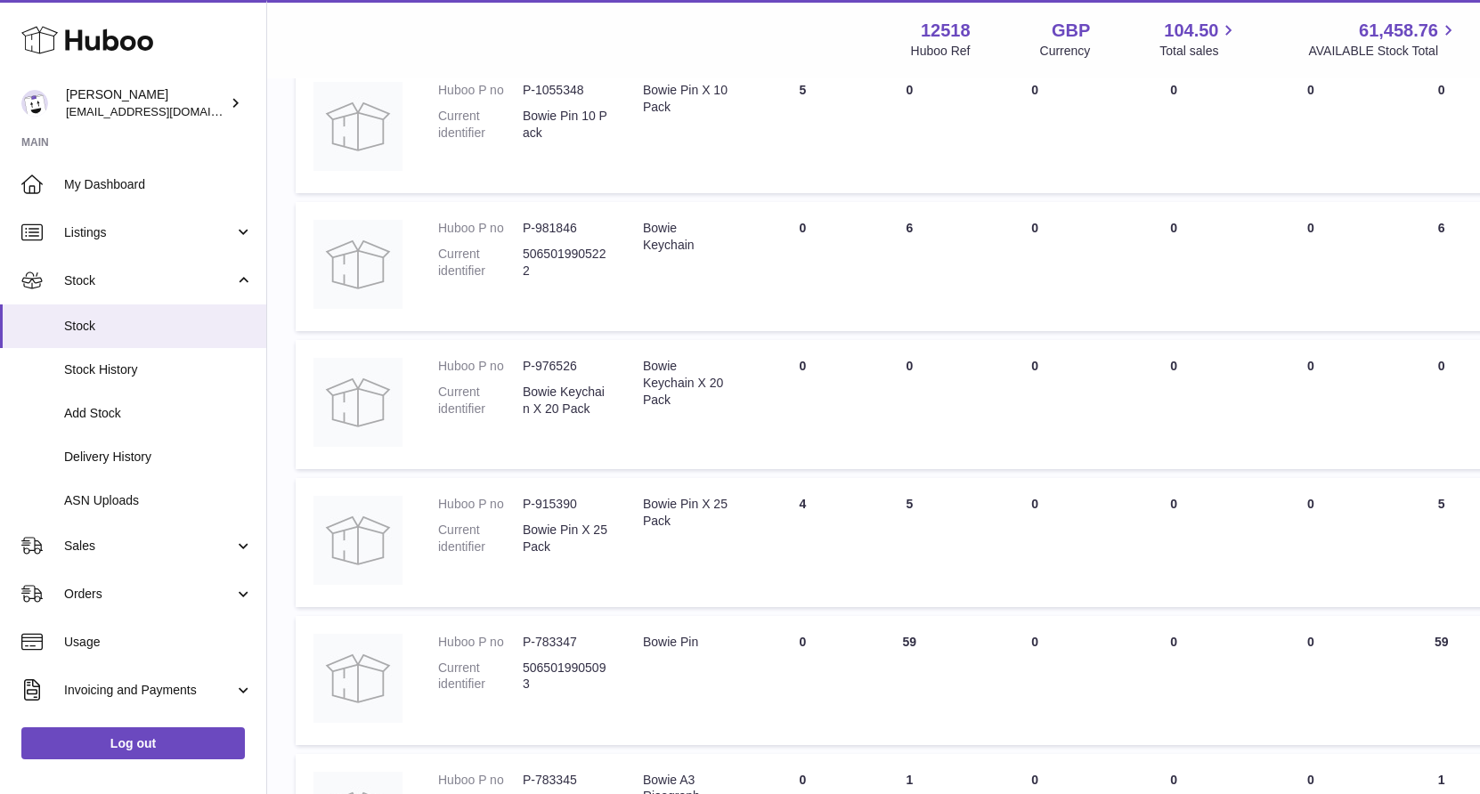
scroll to position [321, 0]
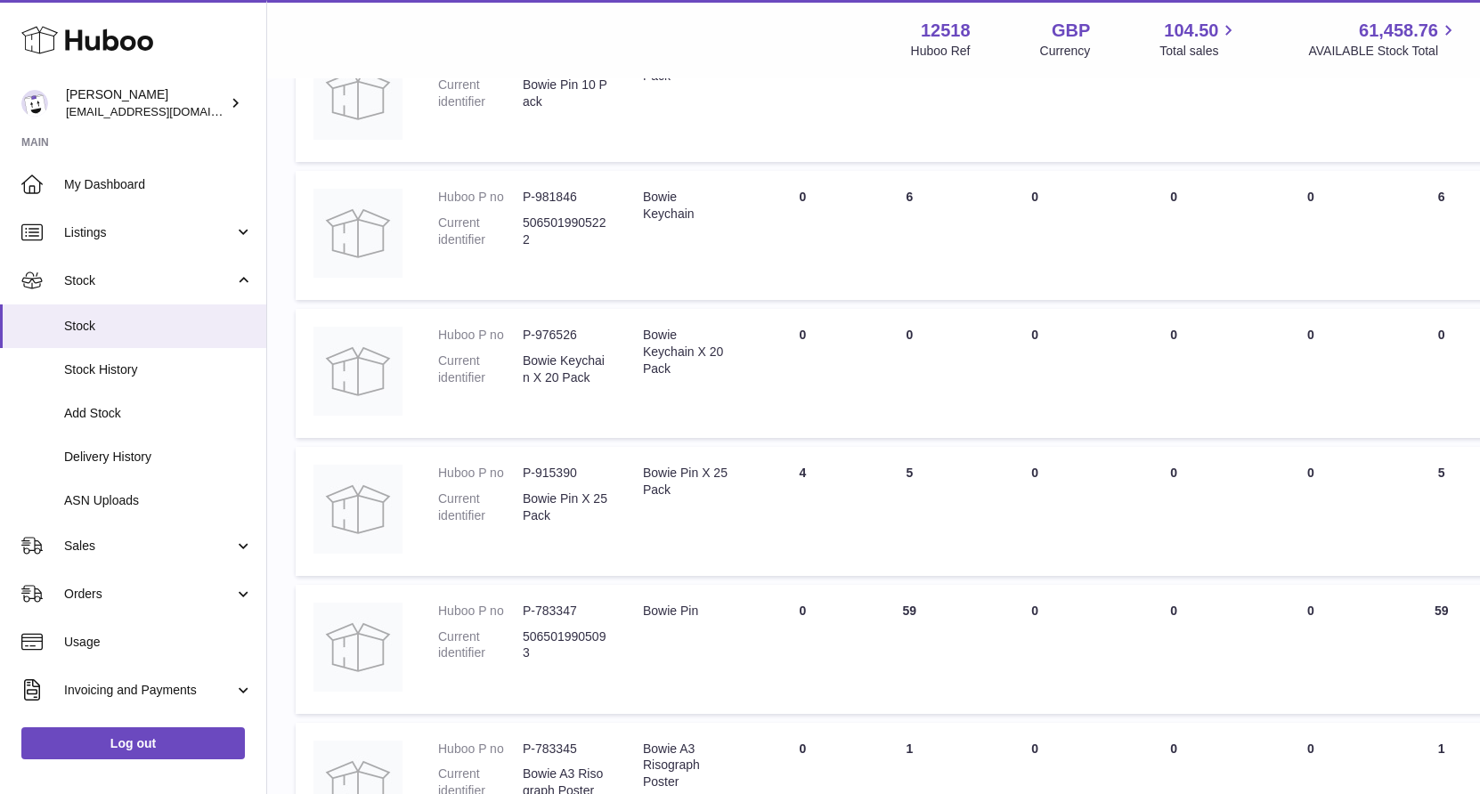
drag, startPoint x: 847, startPoint y: 659, endPoint x: 863, endPoint y: 787, distance: 129.3
click at [863, 789] on table "Huboo P no Description DUE IN TOTAL ON HAND Total UNPROCESSED Total ALLOCATED T…" at bounding box center [1115, 403] width 1639 height 916
click at [940, 489] on td "ON HAND Total 5" at bounding box center [908, 511] width 107 height 129
drag, startPoint x: 811, startPoint y: 475, endPoint x: 860, endPoint y: 488, distance: 50.5
click at [836, 480] on td "DUE IN Total 4" at bounding box center [802, 511] width 107 height 129
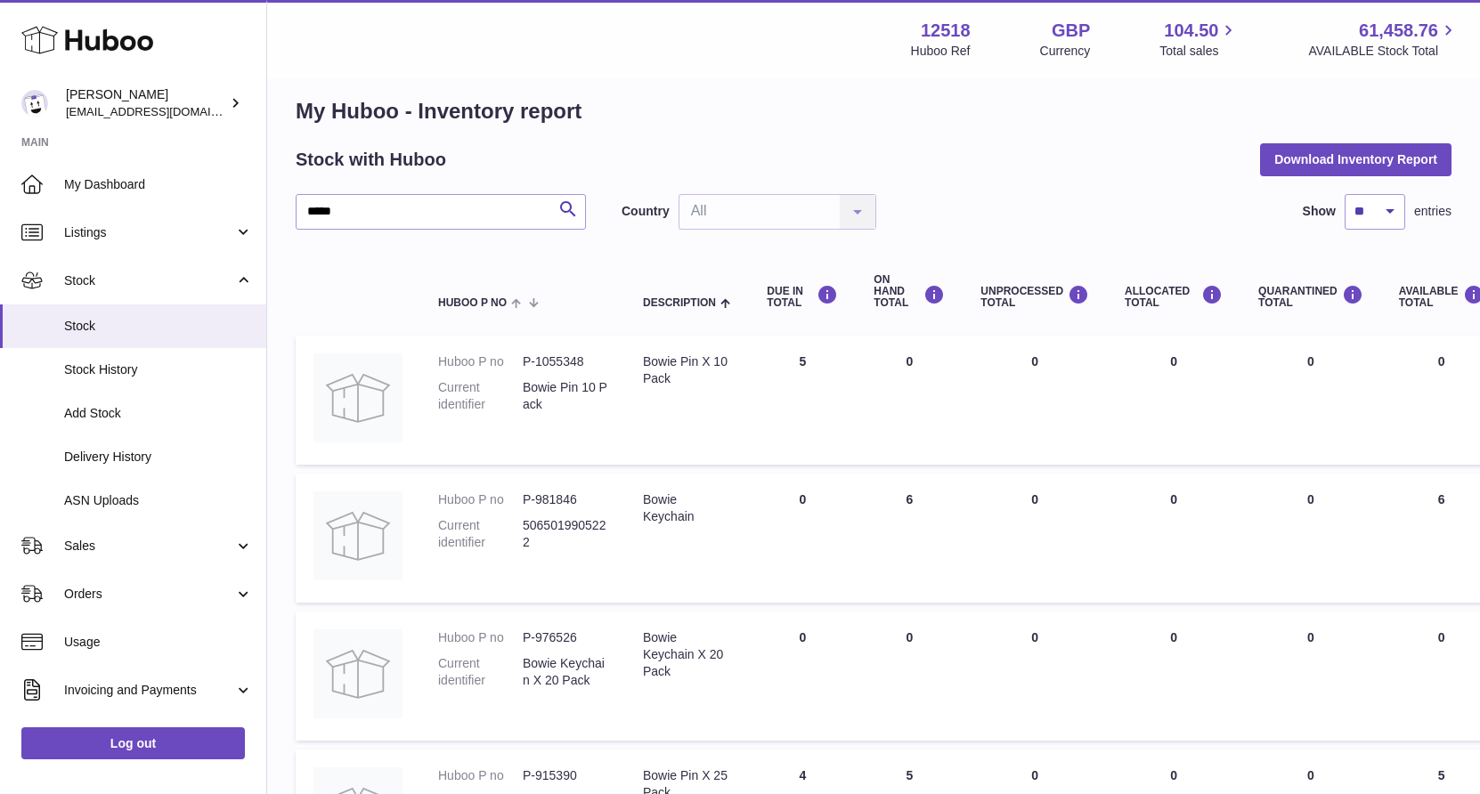
scroll to position [0, 0]
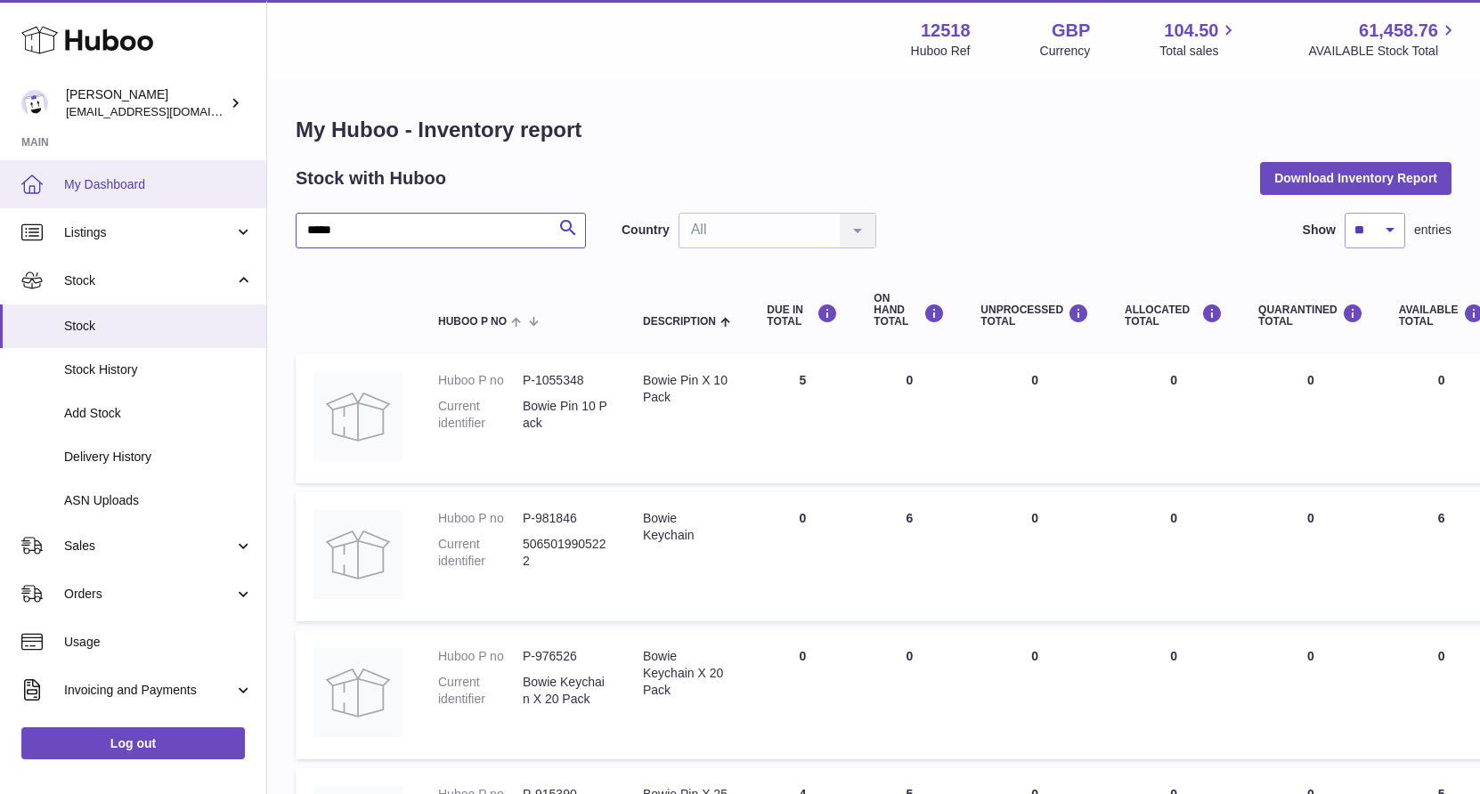
drag, startPoint x: 392, startPoint y: 228, endPoint x: 239, endPoint y: 190, distance: 157.8
click at [223, 214] on div "Huboo Caitlin Derer caitlin@fancylamp.co Main My Dashboard Listings Not with Hu…" at bounding box center [740, 661] width 1480 height 1322
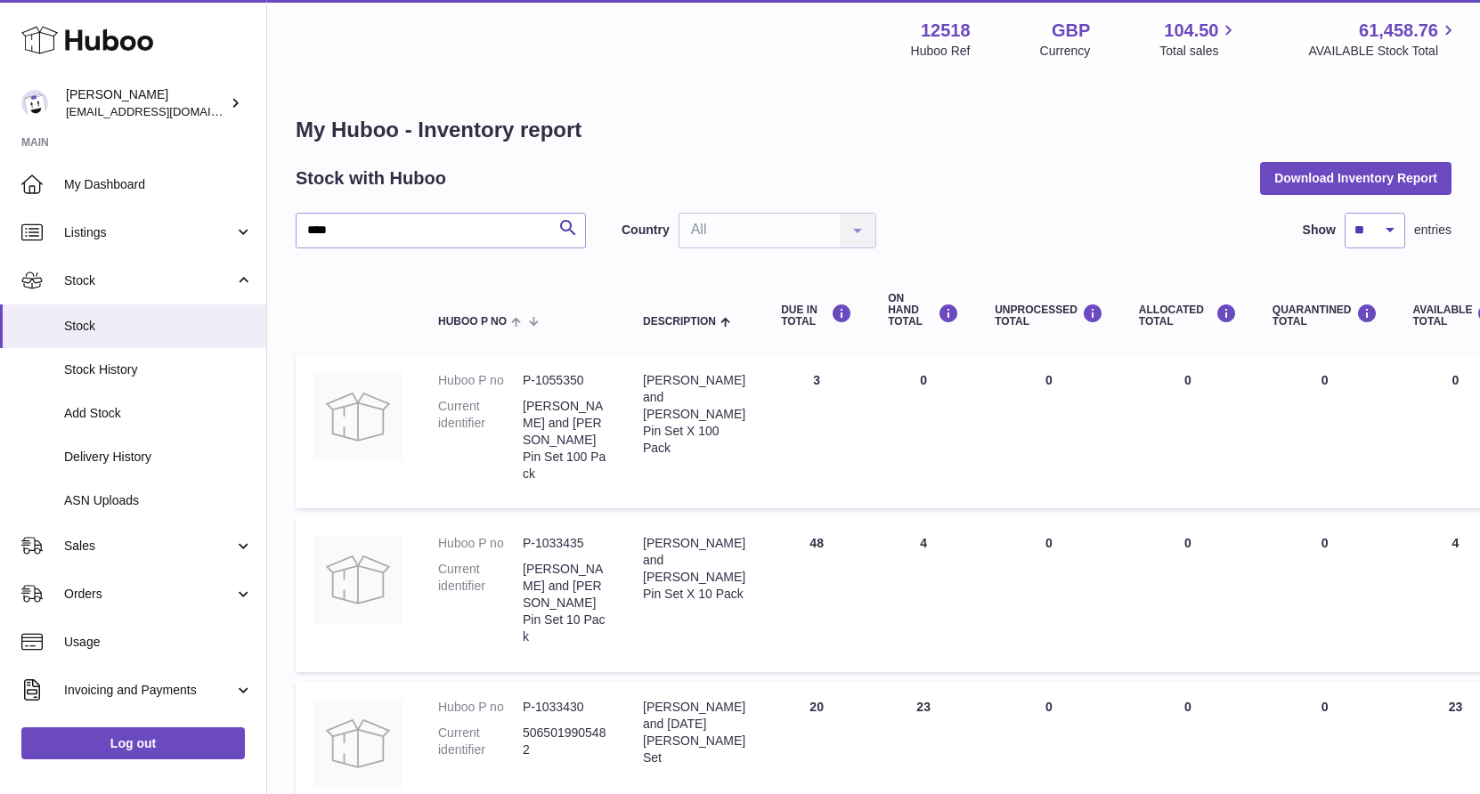
drag, startPoint x: 930, startPoint y: 516, endPoint x: 871, endPoint y: 511, distance: 59.9
click at [870, 517] on td "ON HAND Total 4" at bounding box center [923, 594] width 107 height 154
drag, startPoint x: 931, startPoint y: 666, endPoint x: 868, endPoint y: 660, distance: 63.5
click at [870, 681] on td "ON HAND Total 23" at bounding box center [923, 745] width 107 height 129
drag, startPoint x: 355, startPoint y: 236, endPoint x: 223, endPoint y: 203, distance: 135.8
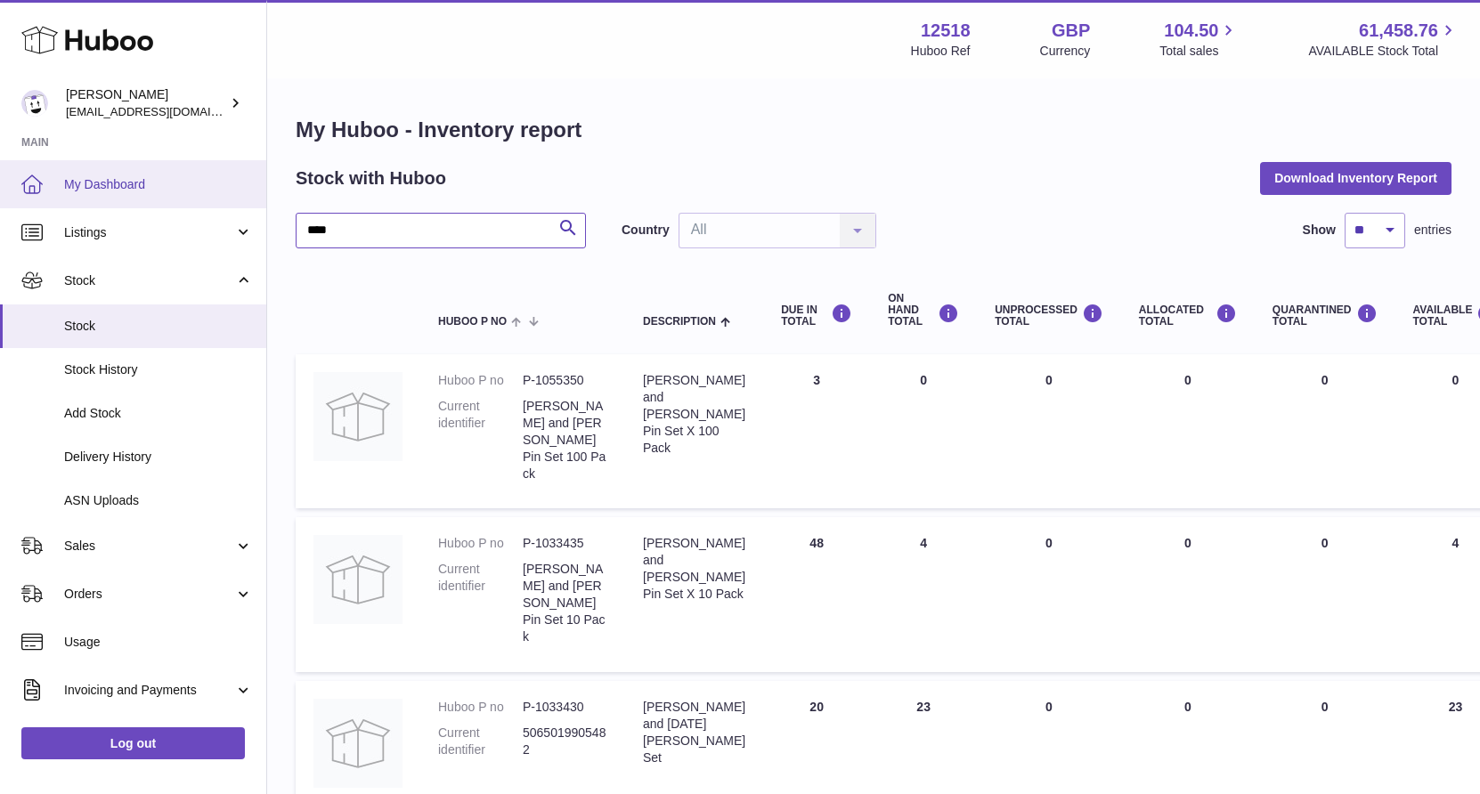
click at [221, 218] on div "Huboo Caitlin Derer caitlin@fancylamp.co Main My Dashboard Listings Not with Hu…" at bounding box center [740, 480] width 1480 height 960
type input "******"
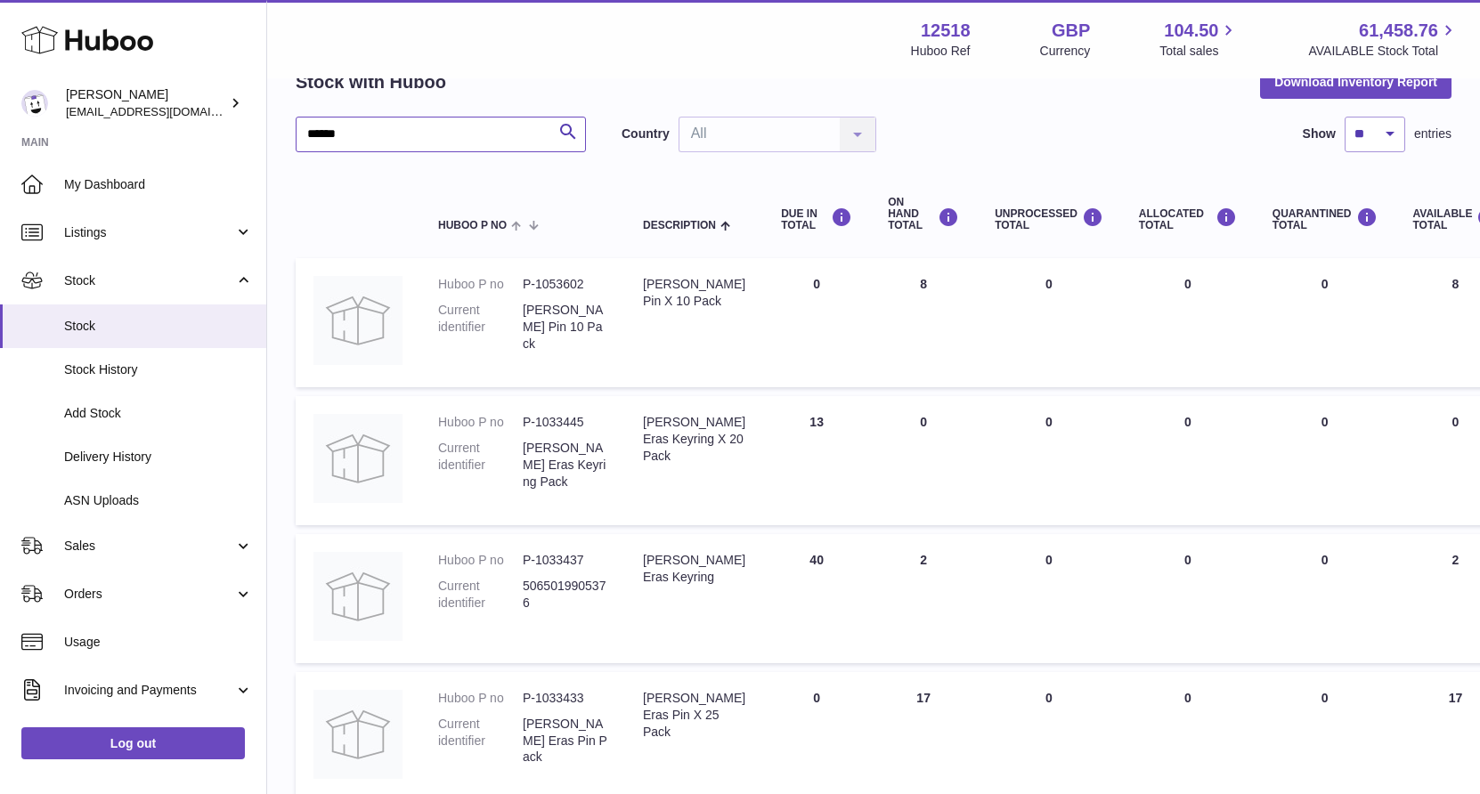
scroll to position [94, 0]
drag, startPoint x: 820, startPoint y: 566, endPoint x: 788, endPoint y: 563, distance: 32.2
click at [777, 562] on td "DUE IN Total 40" at bounding box center [816, 600] width 107 height 129
click at [116, 459] on span "Delivery History" at bounding box center [158, 457] width 189 height 17
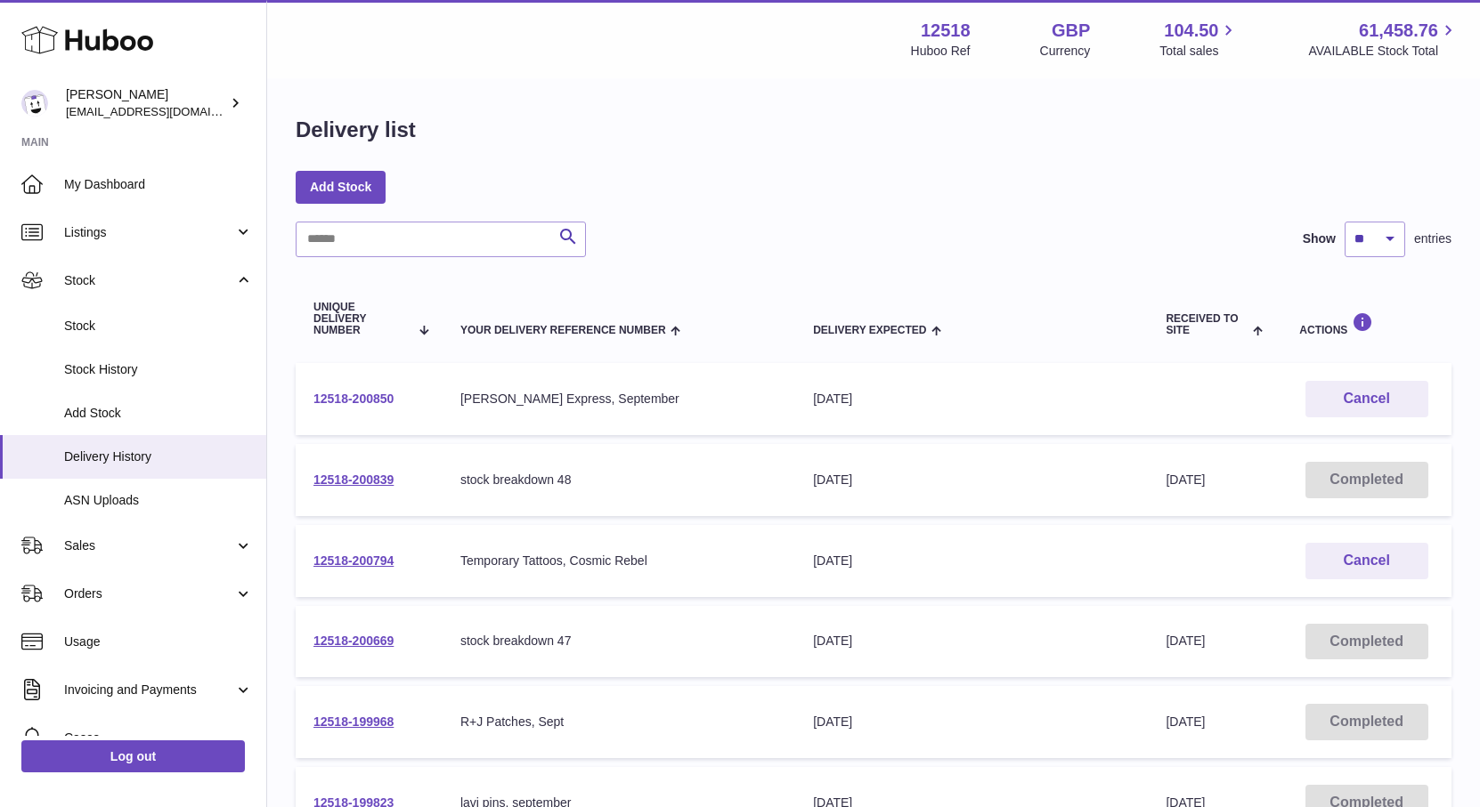
click at [360, 397] on link "12518-200850" at bounding box center [353, 399] width 80 height 14
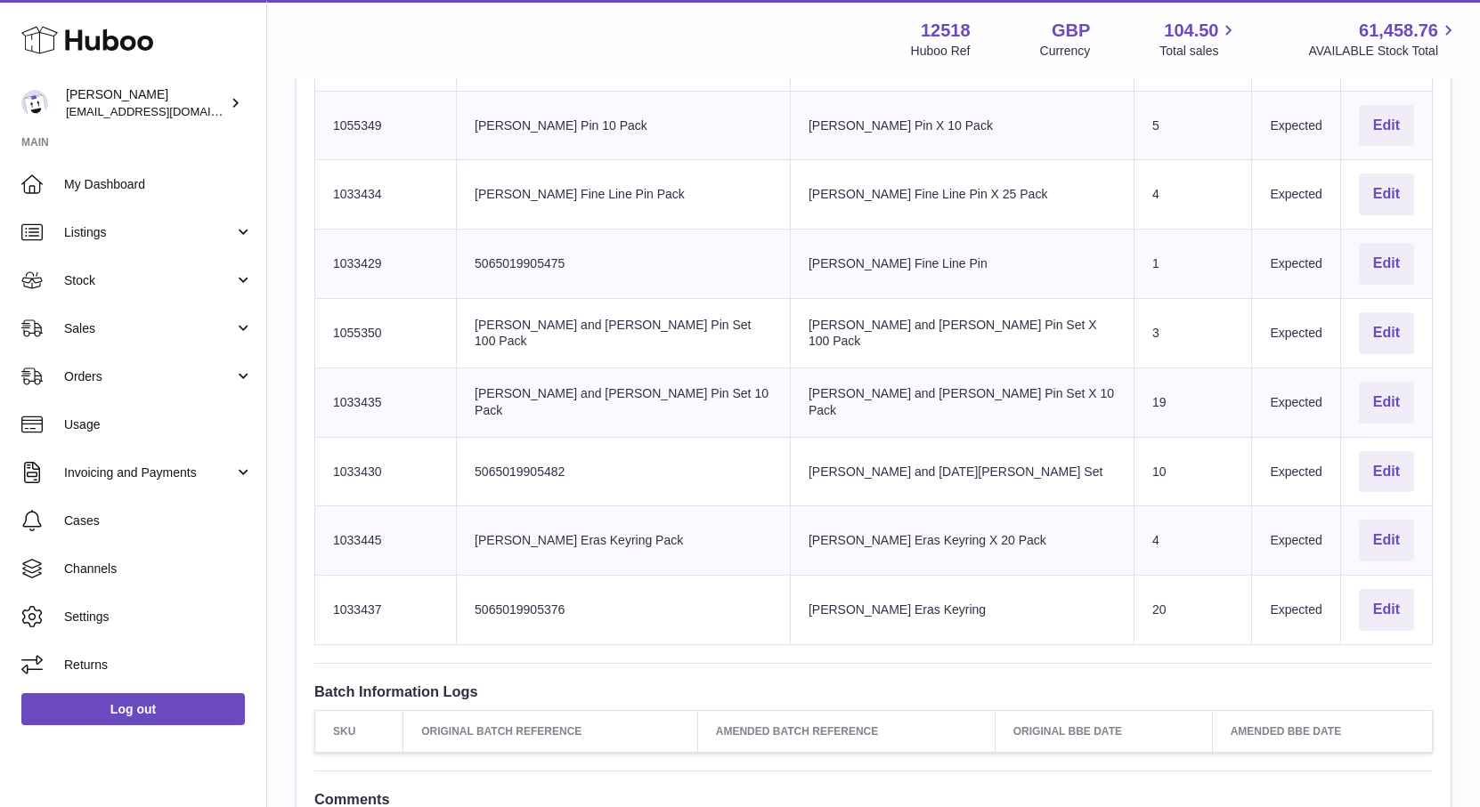
scroll to position [792, 0]
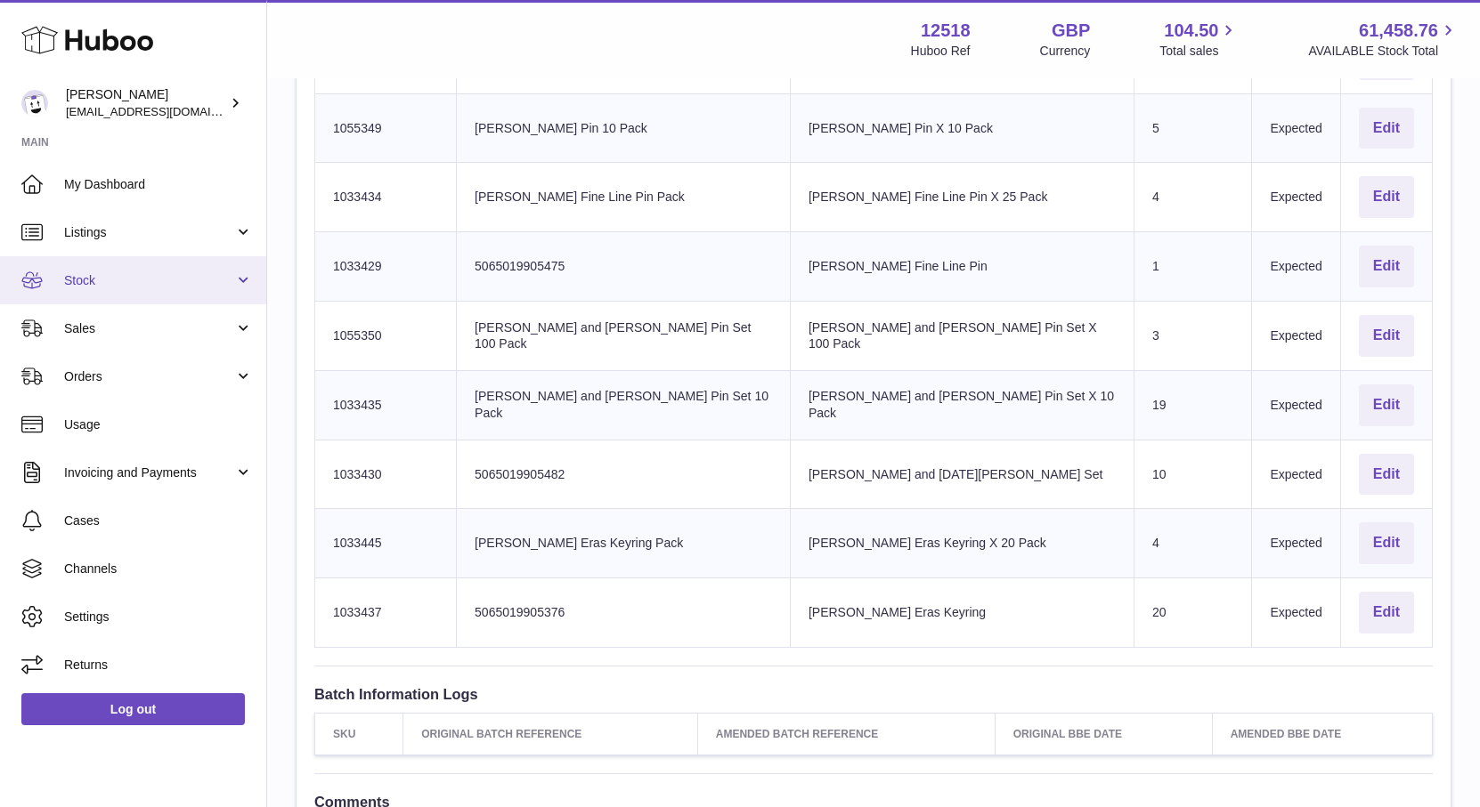
click at [96, 282] on span "Stock" at bounding box center [149, 280] width 170 height 17
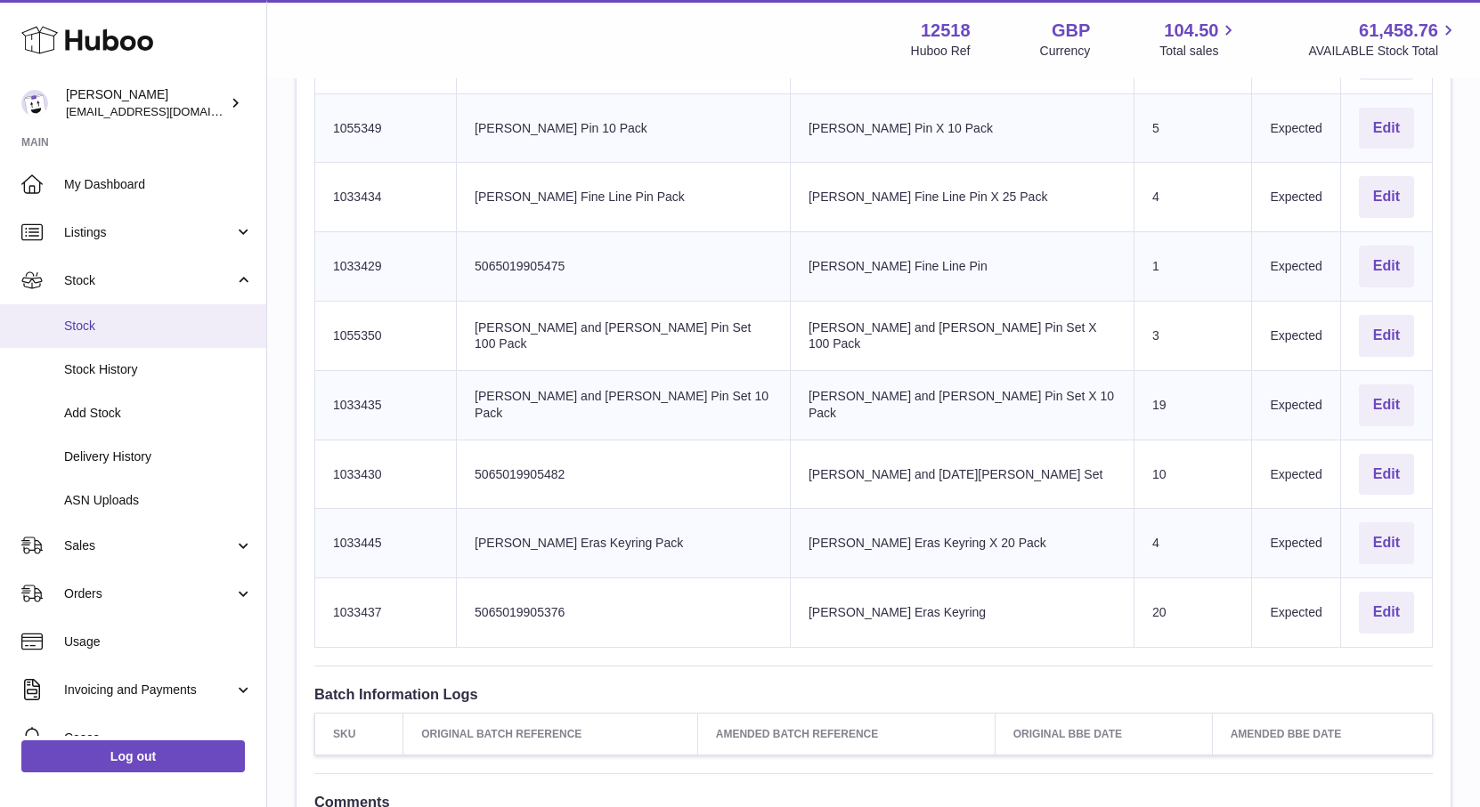
click at [87, 322] on span "Stock" at bounding box center [158, 326] width 189 height 17
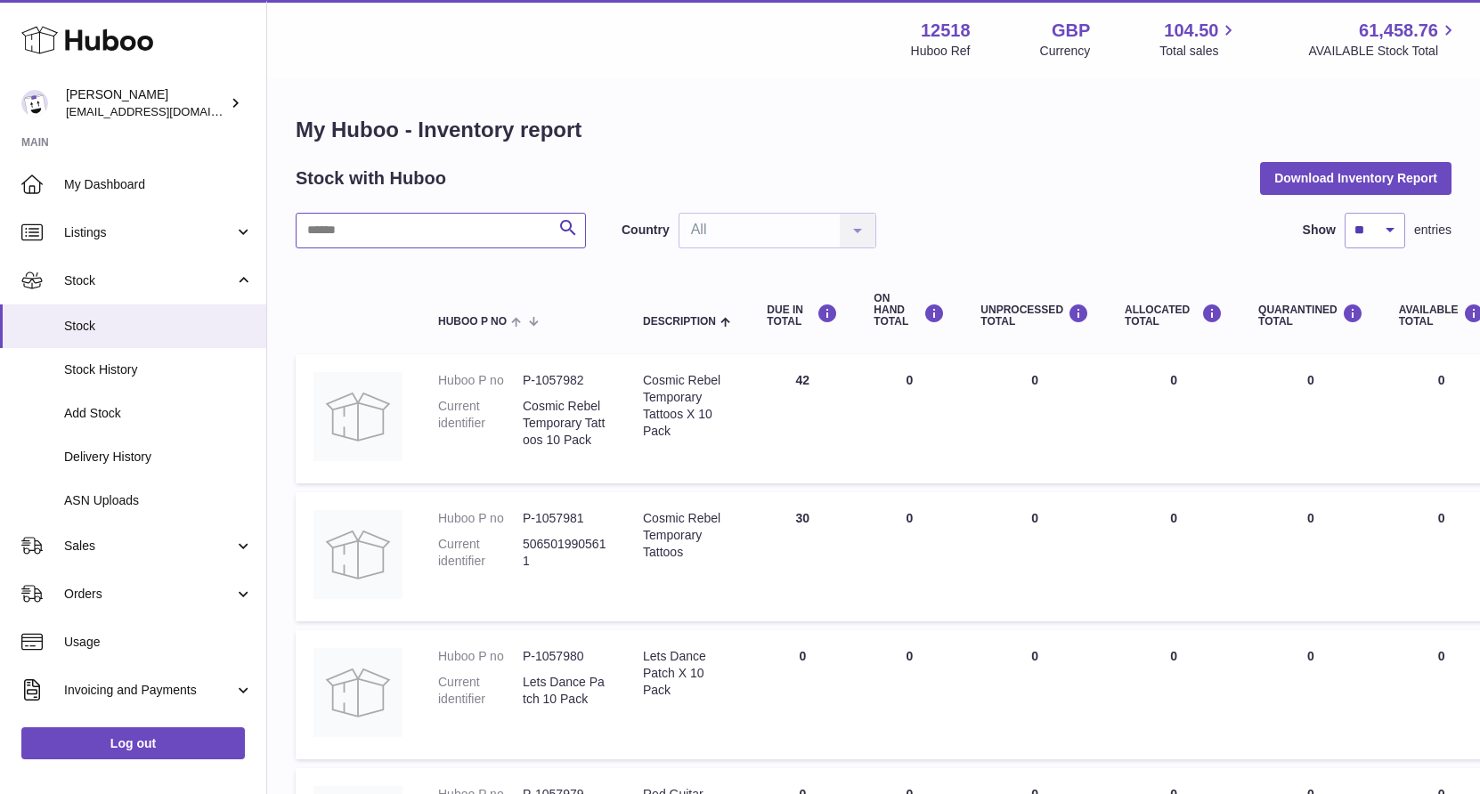
click at [437, 227] on input "text" at bounding box center [441, 231] width 290 height 36
type input "*****"
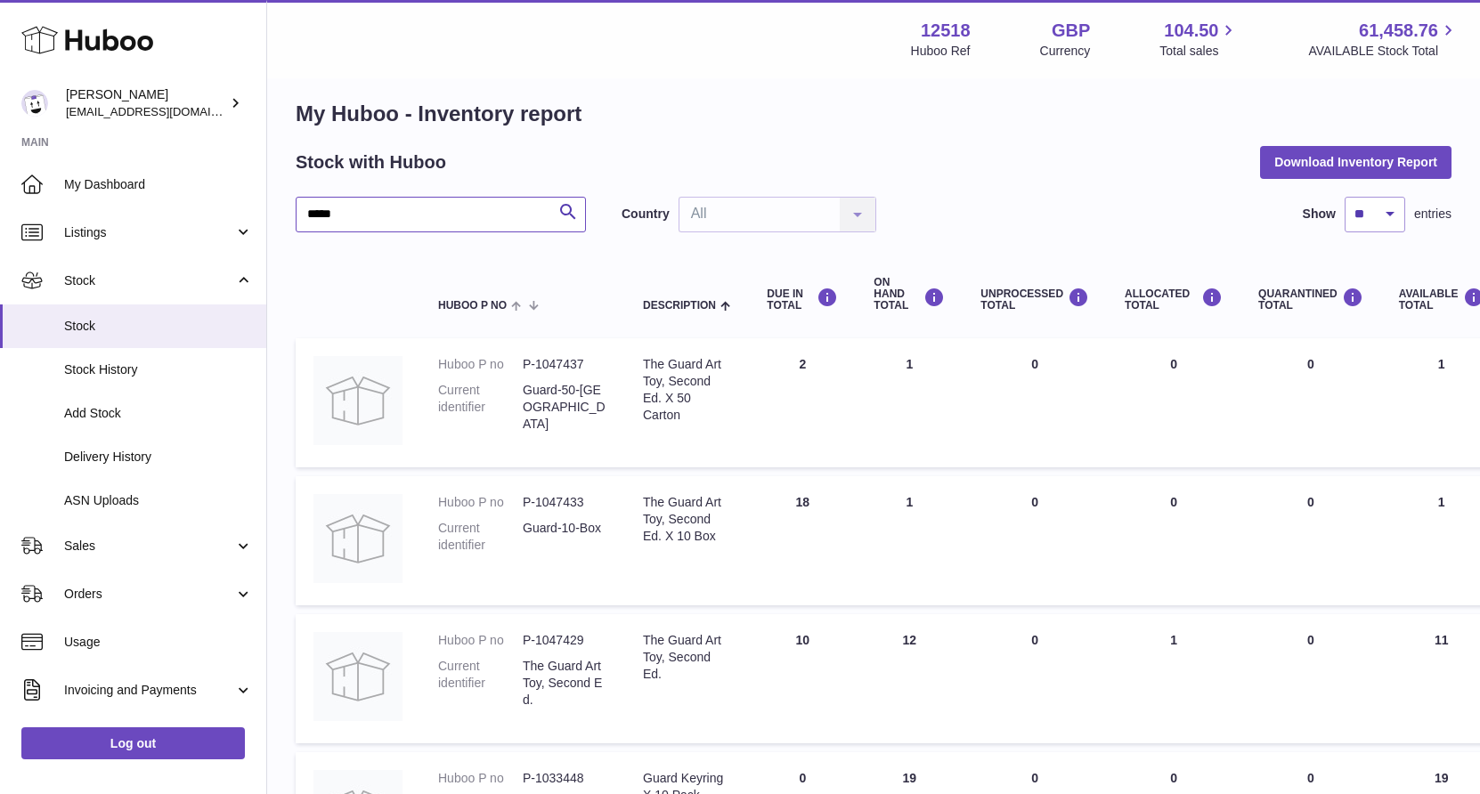
scroll to position [17, 0]
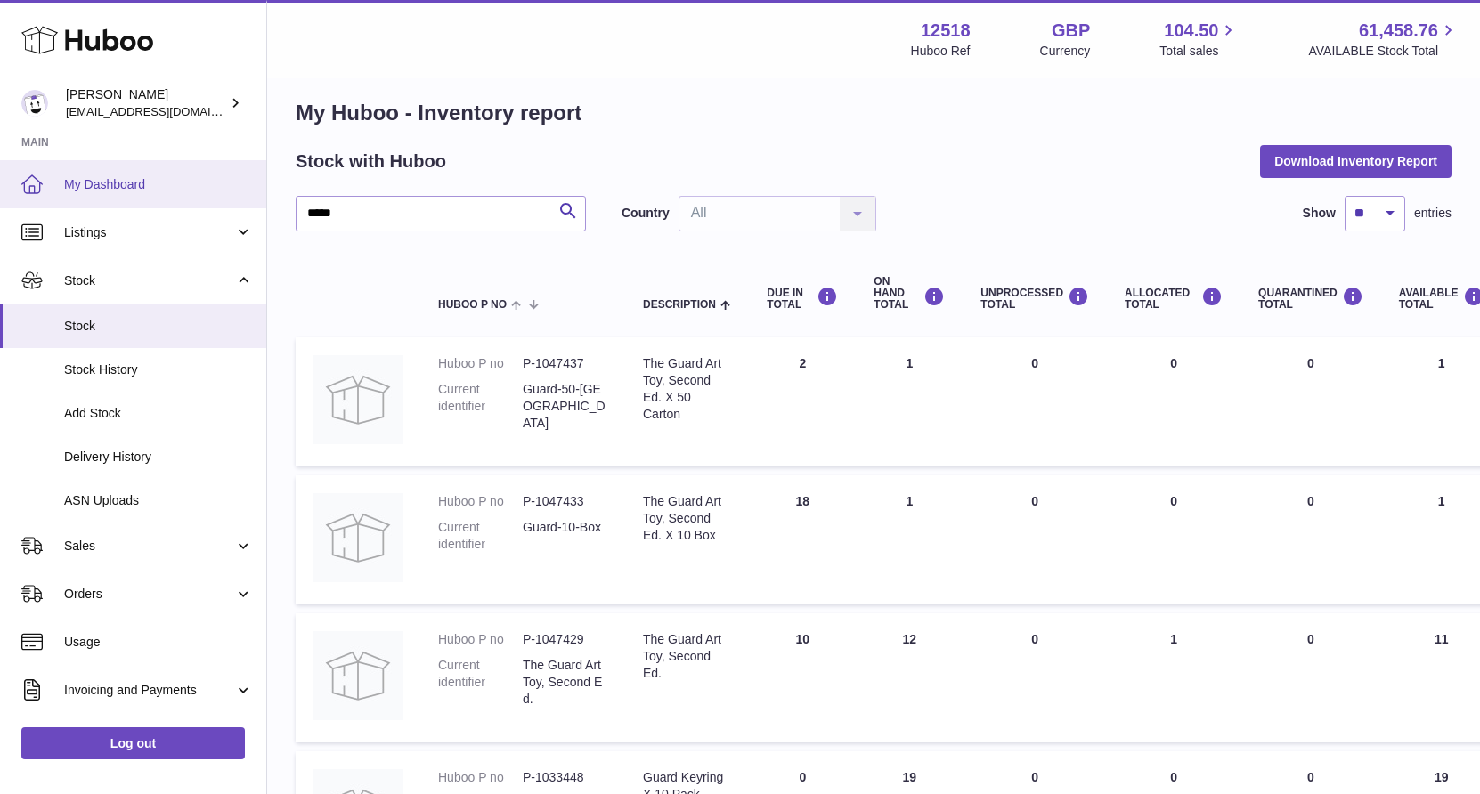
click at [114, 174] on link "My Dashboard" at bounding box center [133, 184] width 266 height 48
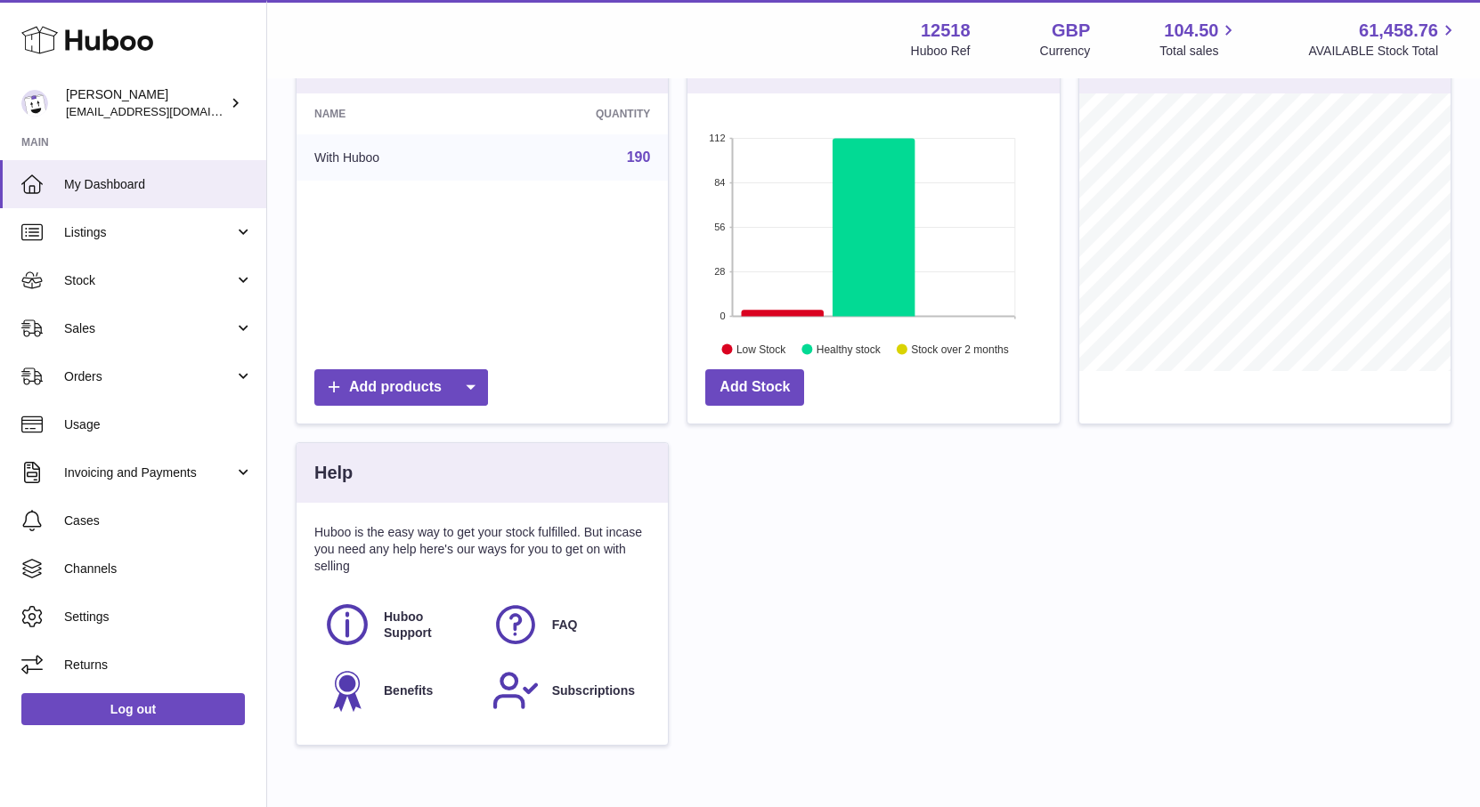
scroll to position [327, 0]
